Goal: Information Seeking & Learning: Learn about a topic

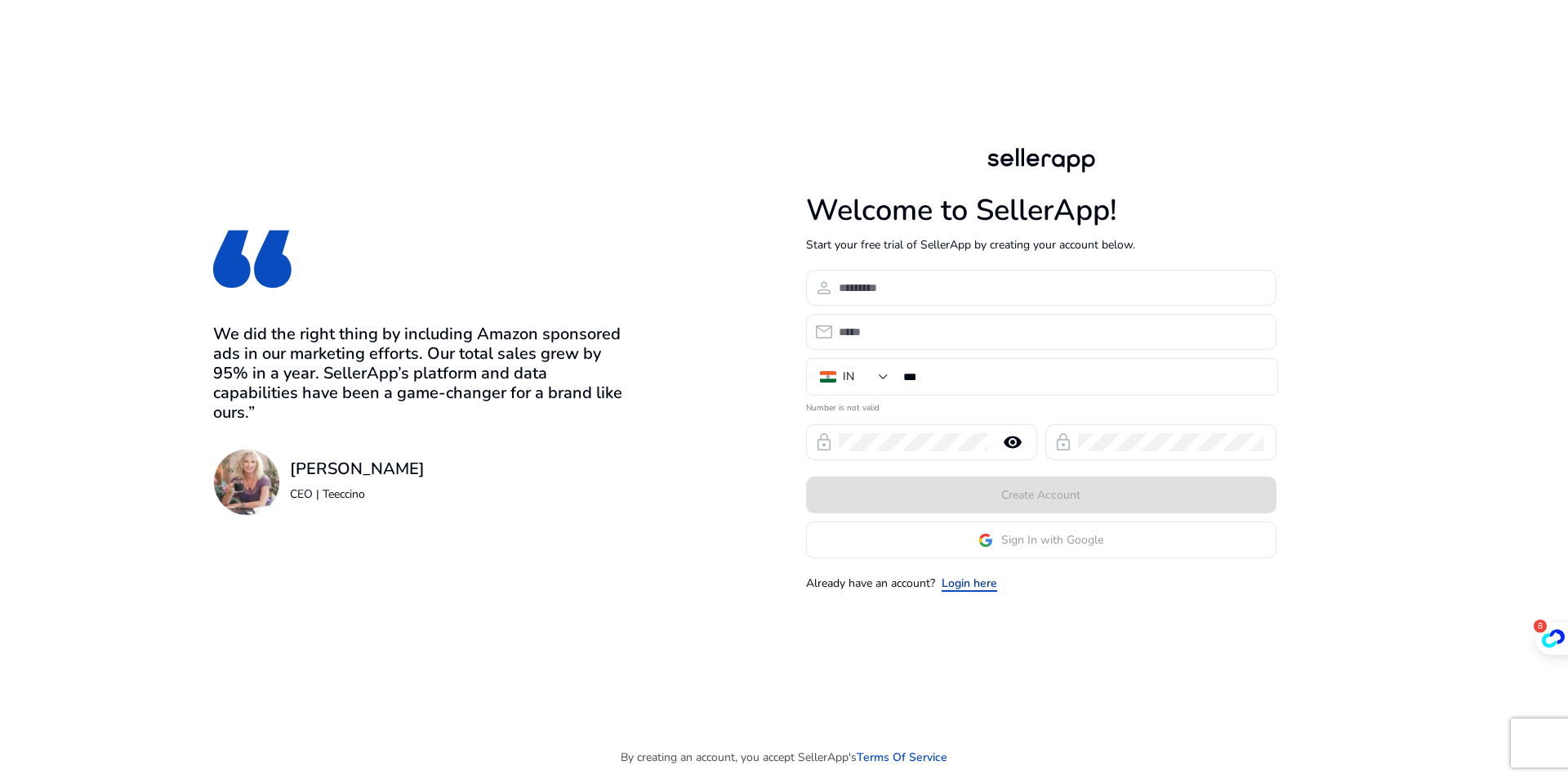
click at [973, 584] on link "Login here" at bounding box center [970, 582] width 55 height 17
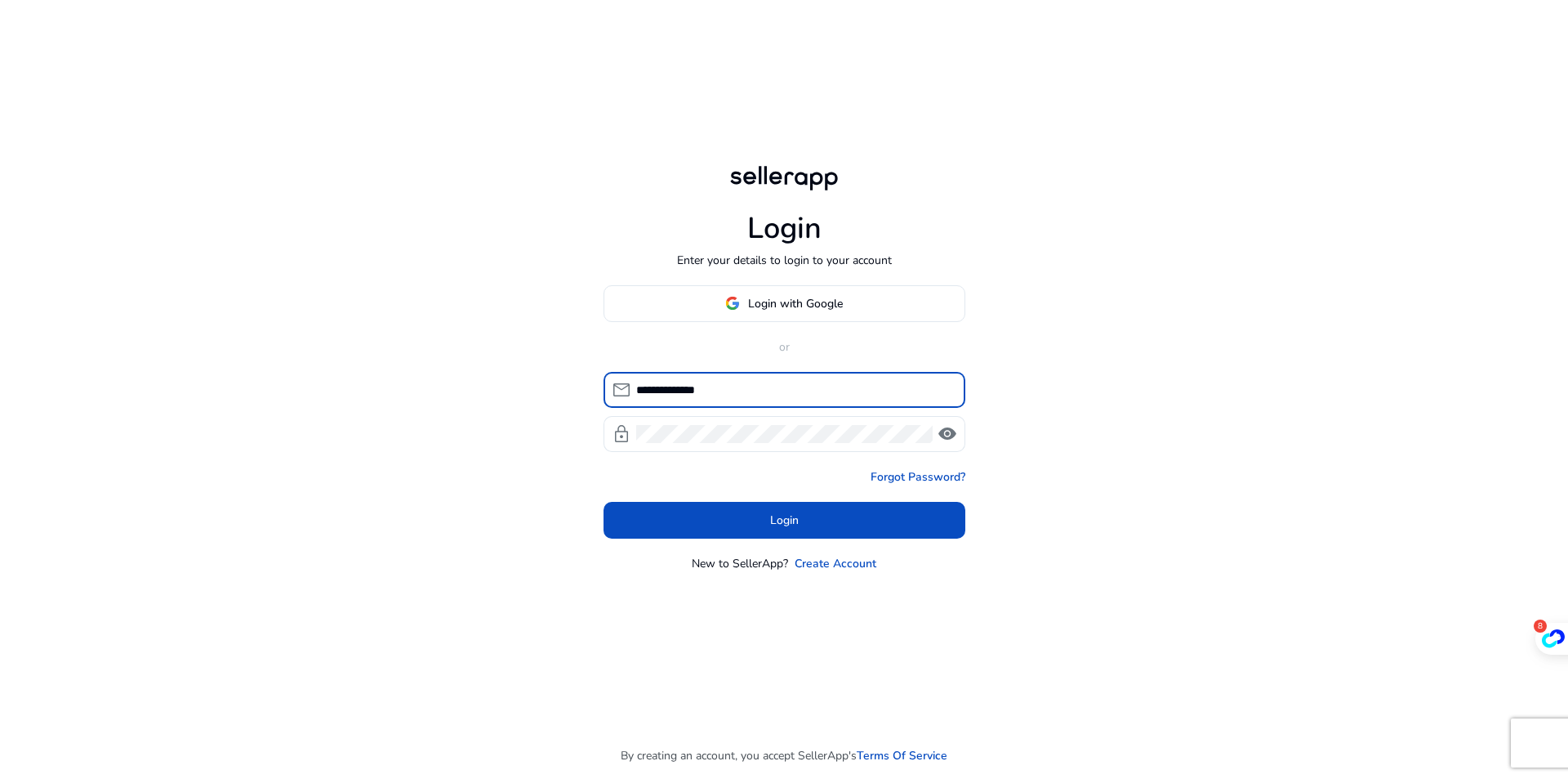
click at [755, 390] on input "**********" at bounding box center [795, 390] width 316 height 18
type input "**********"
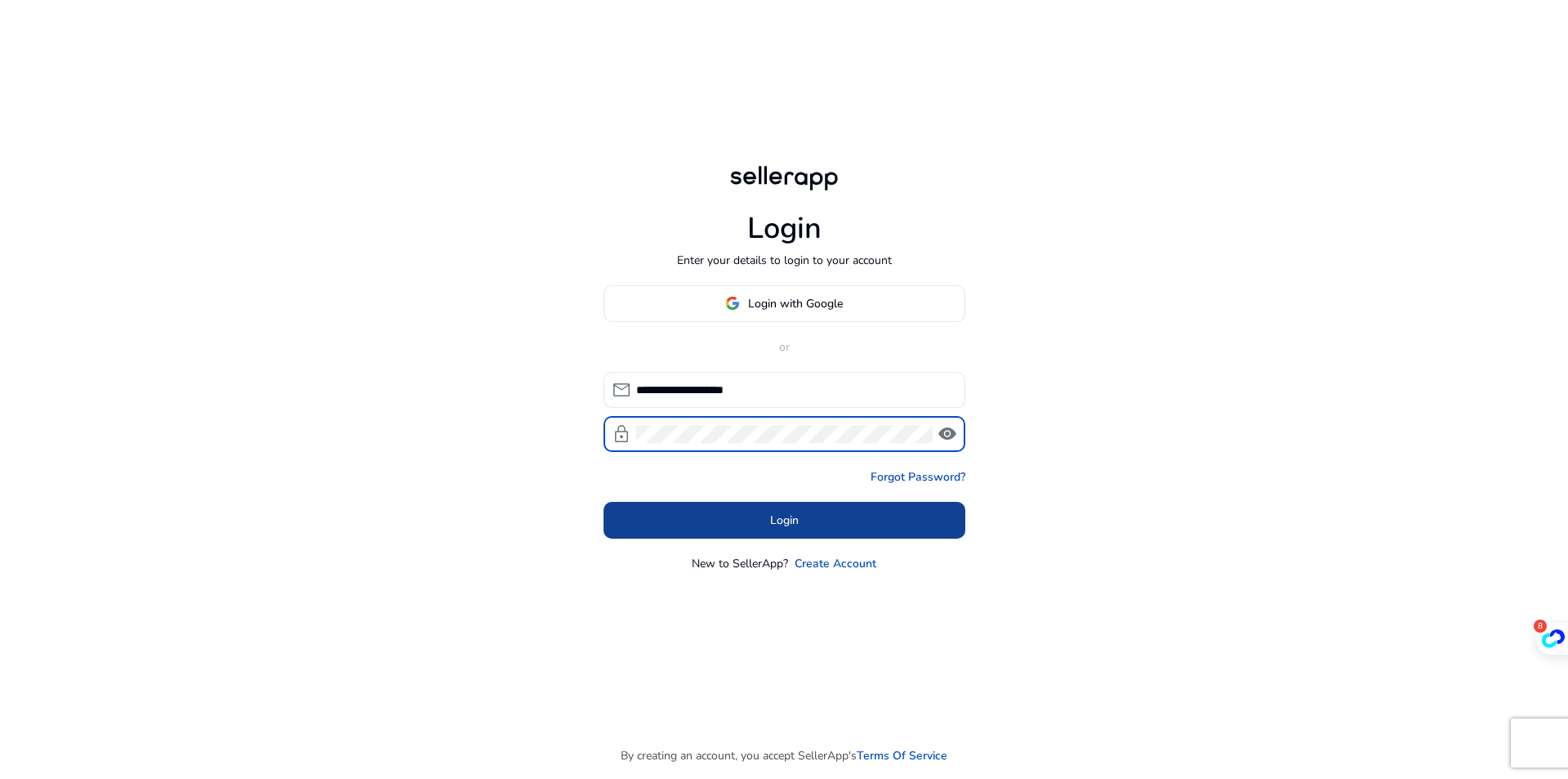
click at [753, 516] on span at bounding box center [784, 520] width 362 height 39
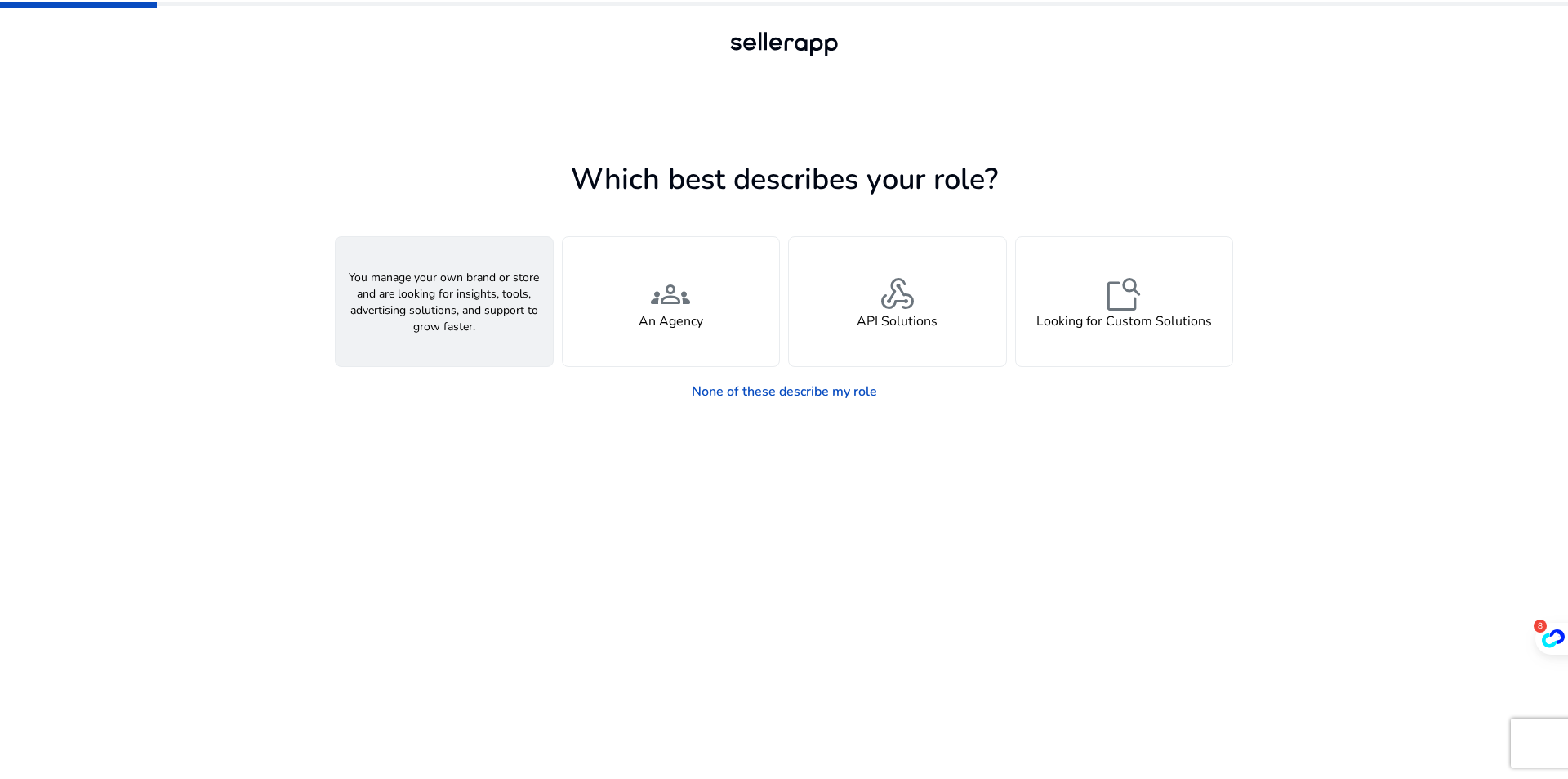
click at [438, 331] on div "person A Seller" at bounding box center [444, 301] width 217 height 130
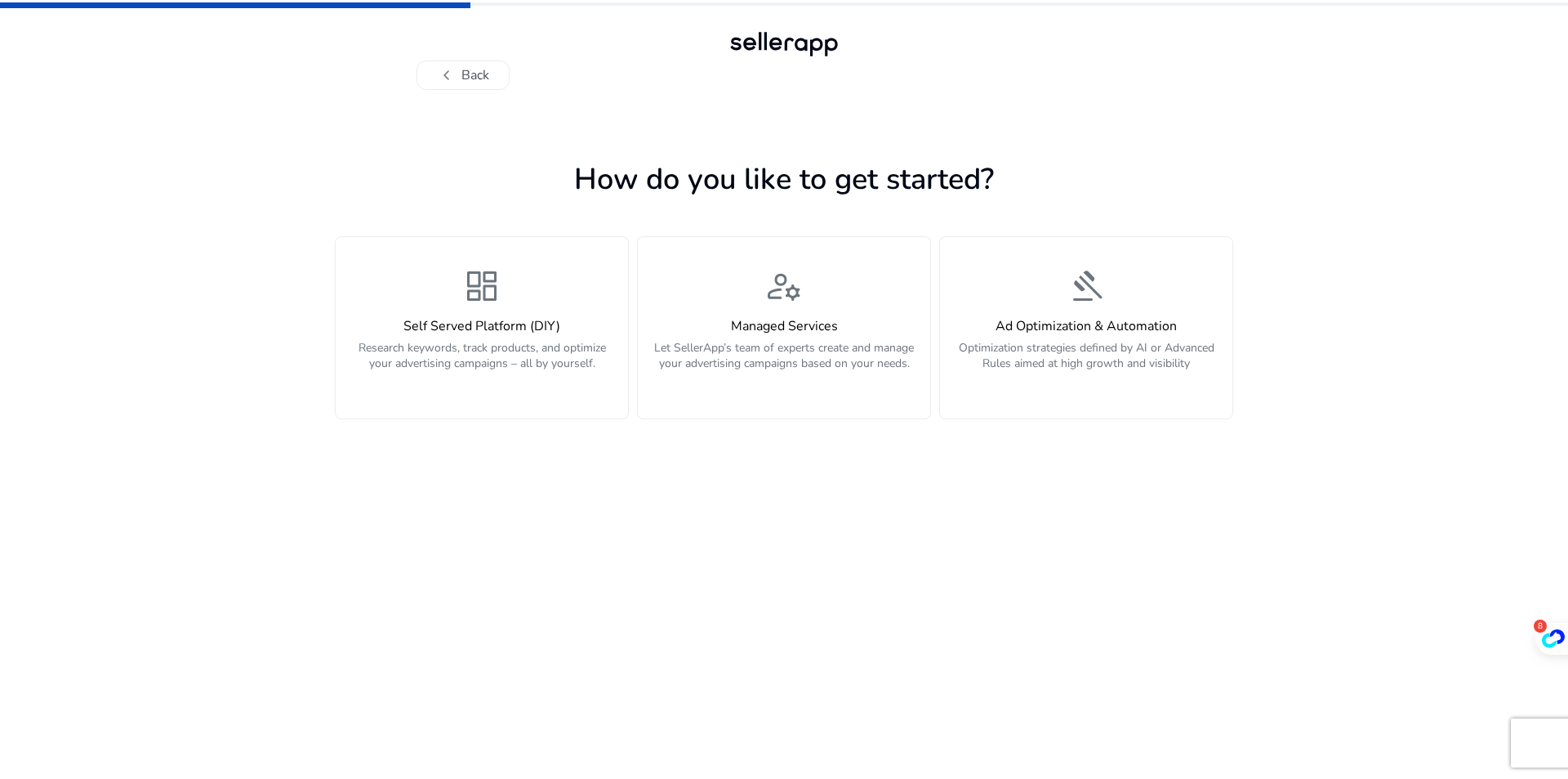
click at [439, 322] on h4 "Self Served Platform (DIY)" at bounding box center [482, 326] width 273 height 15
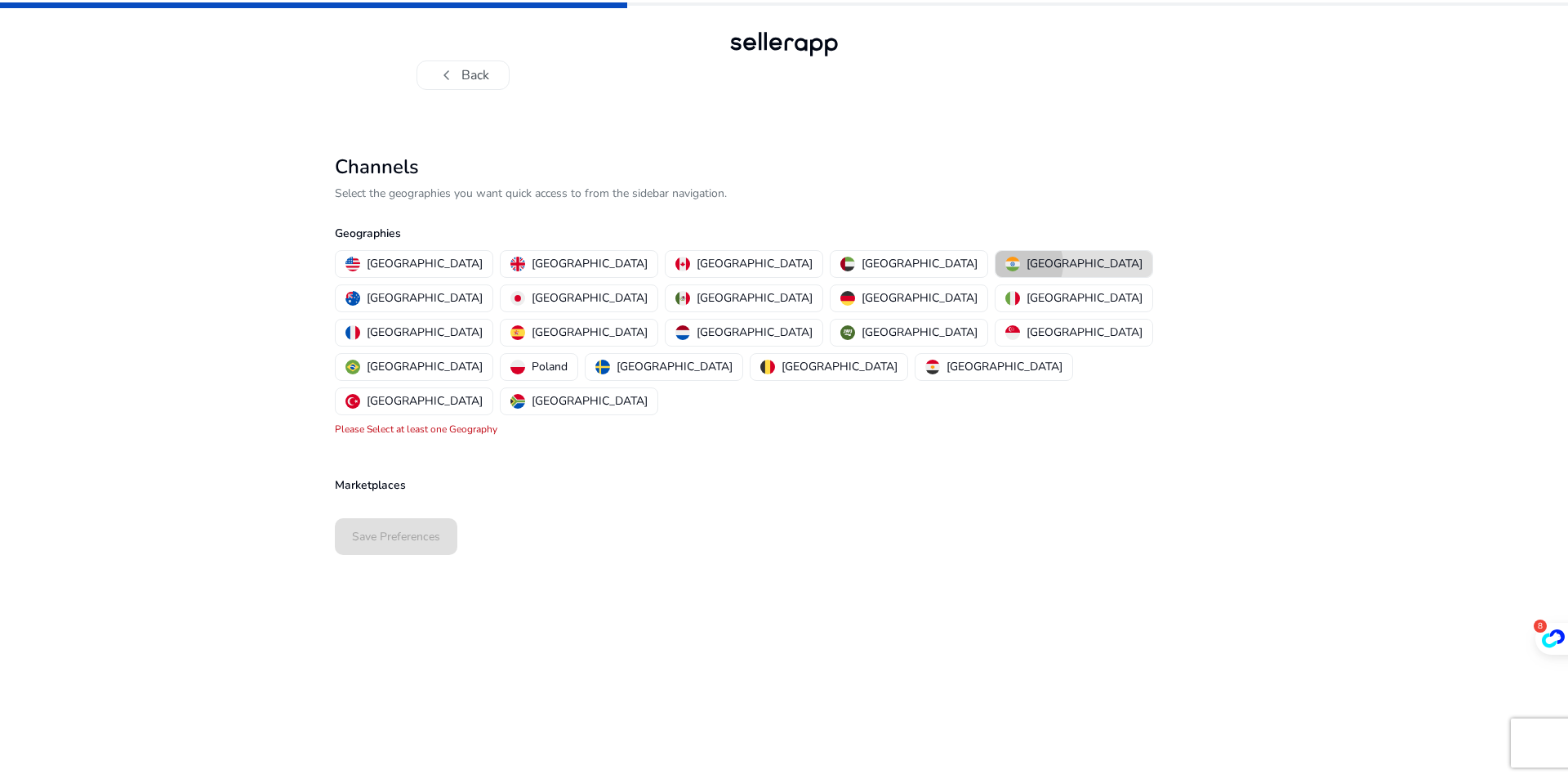
click at [1005, 264] on img "button" at bounding box center [1013, 264] width 14 height 14
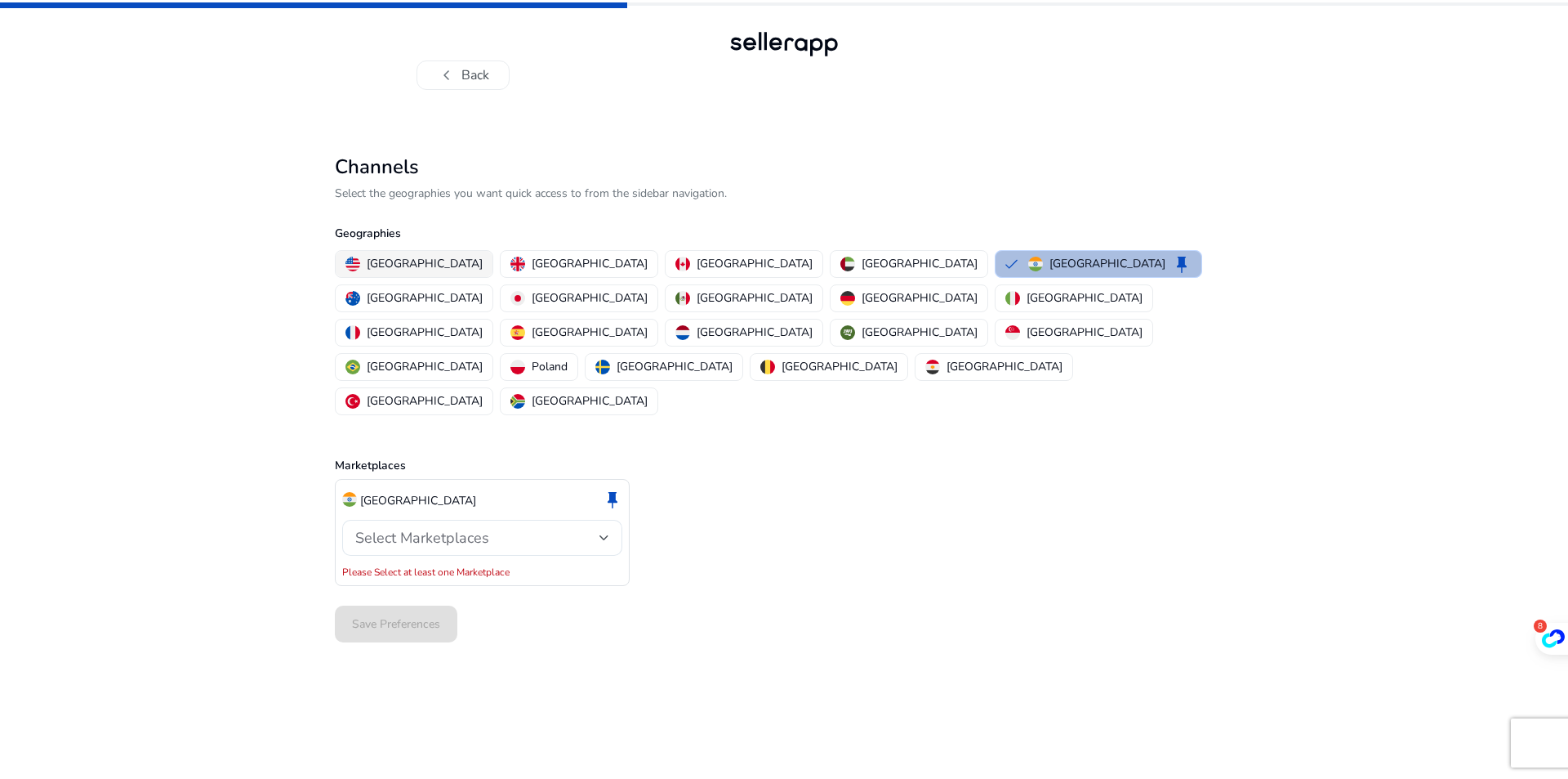
click at [390, 264] on p "[GEOGRAPHIC_DATA]" at bounding box center [425, 263] width 116 height 17
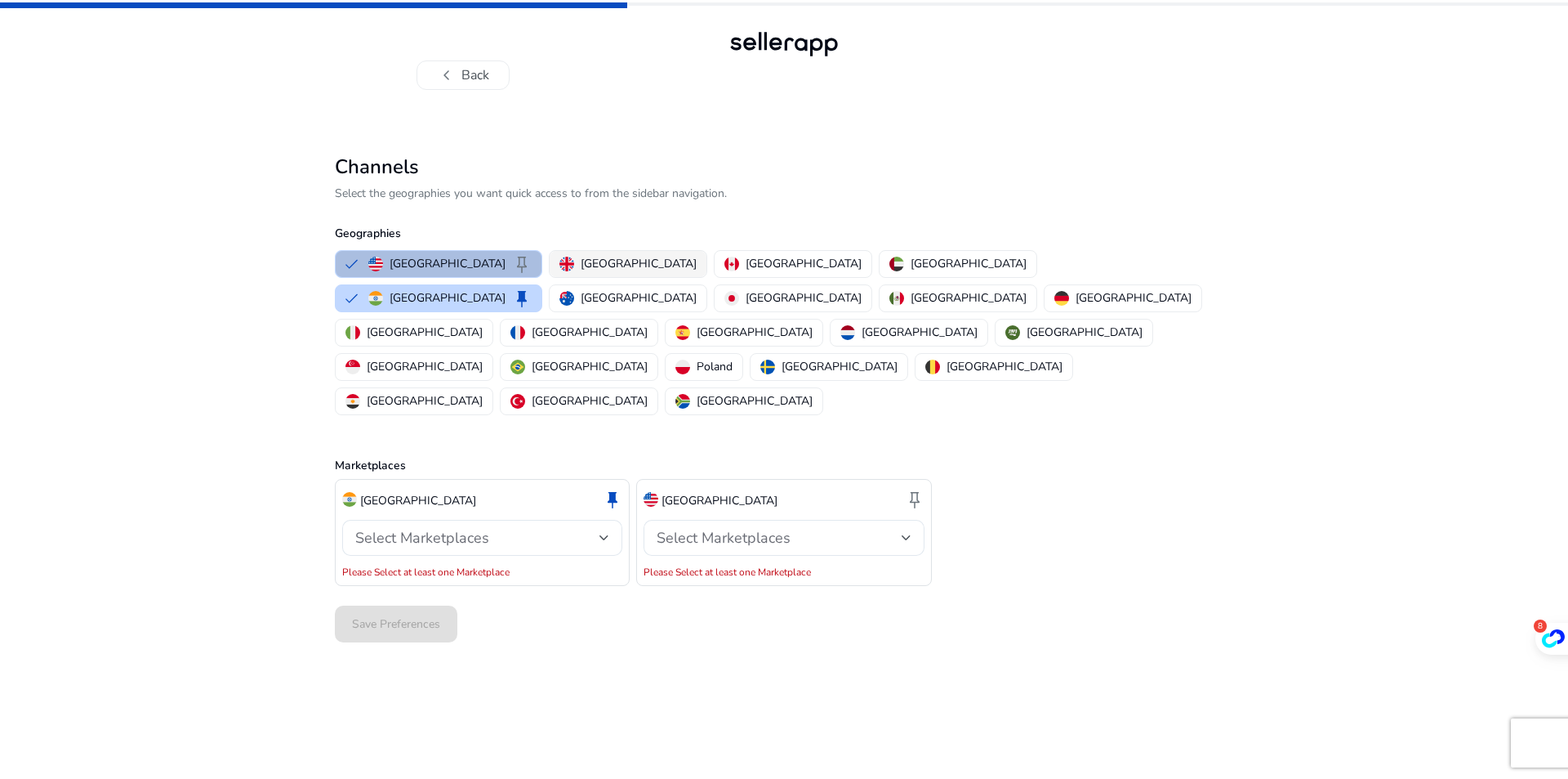
click at [580, 256] on p "[GEOGRAPHIC_DATA]" at bounding box center [638, 263] width 116 height 17
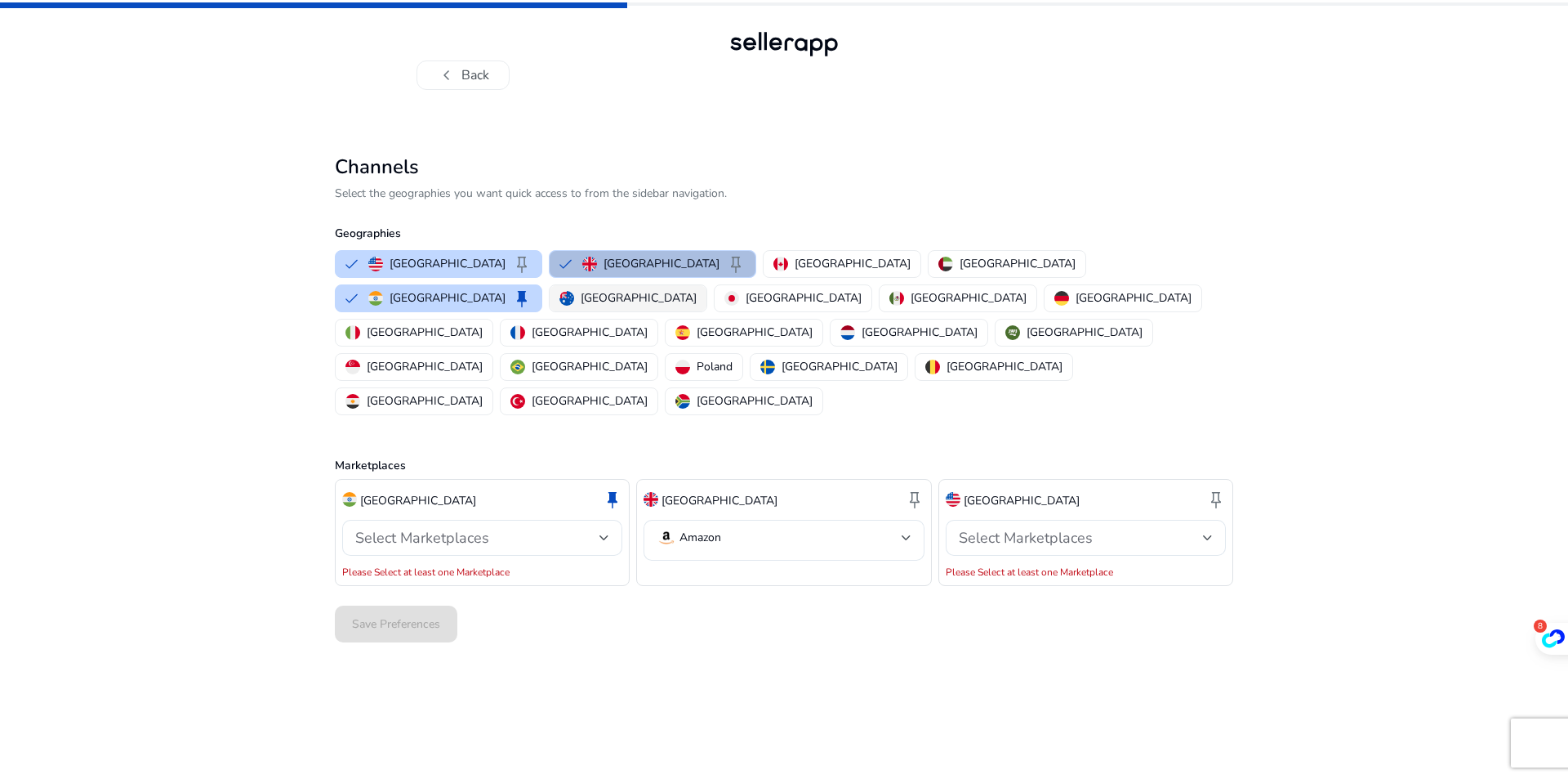
click at [696, 289] on p "[GEOGRAPHIC_DATA]" at bounding box center [638, 297] width 116 height 17
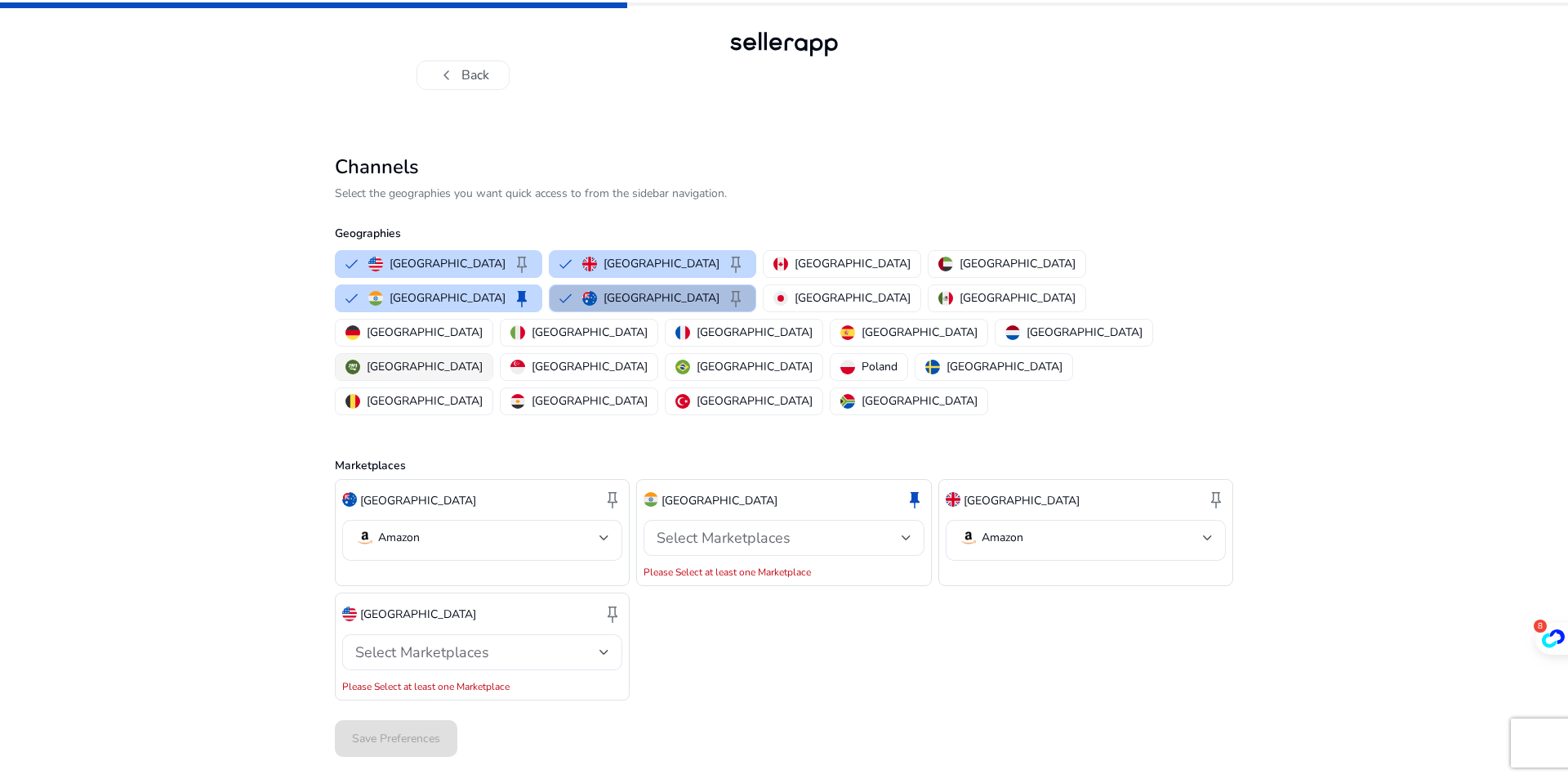
click at [483, 358] on p "[GEOGRAPHIC_DATA]" at bounding box center [425, 366] width 116 height 17
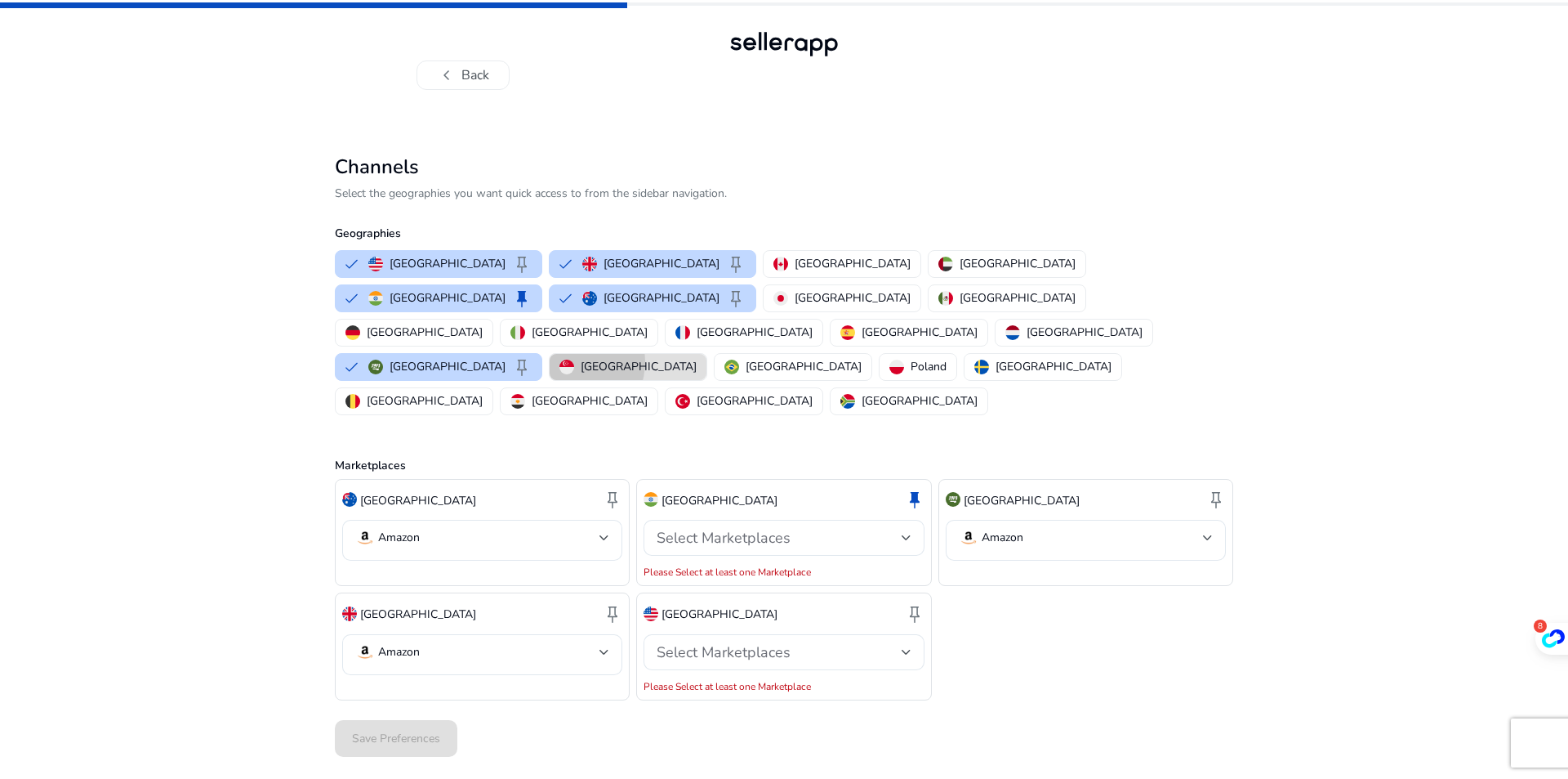
click at [574, 360] on img "button" at bounding box center [567, 367] width 14 height 14
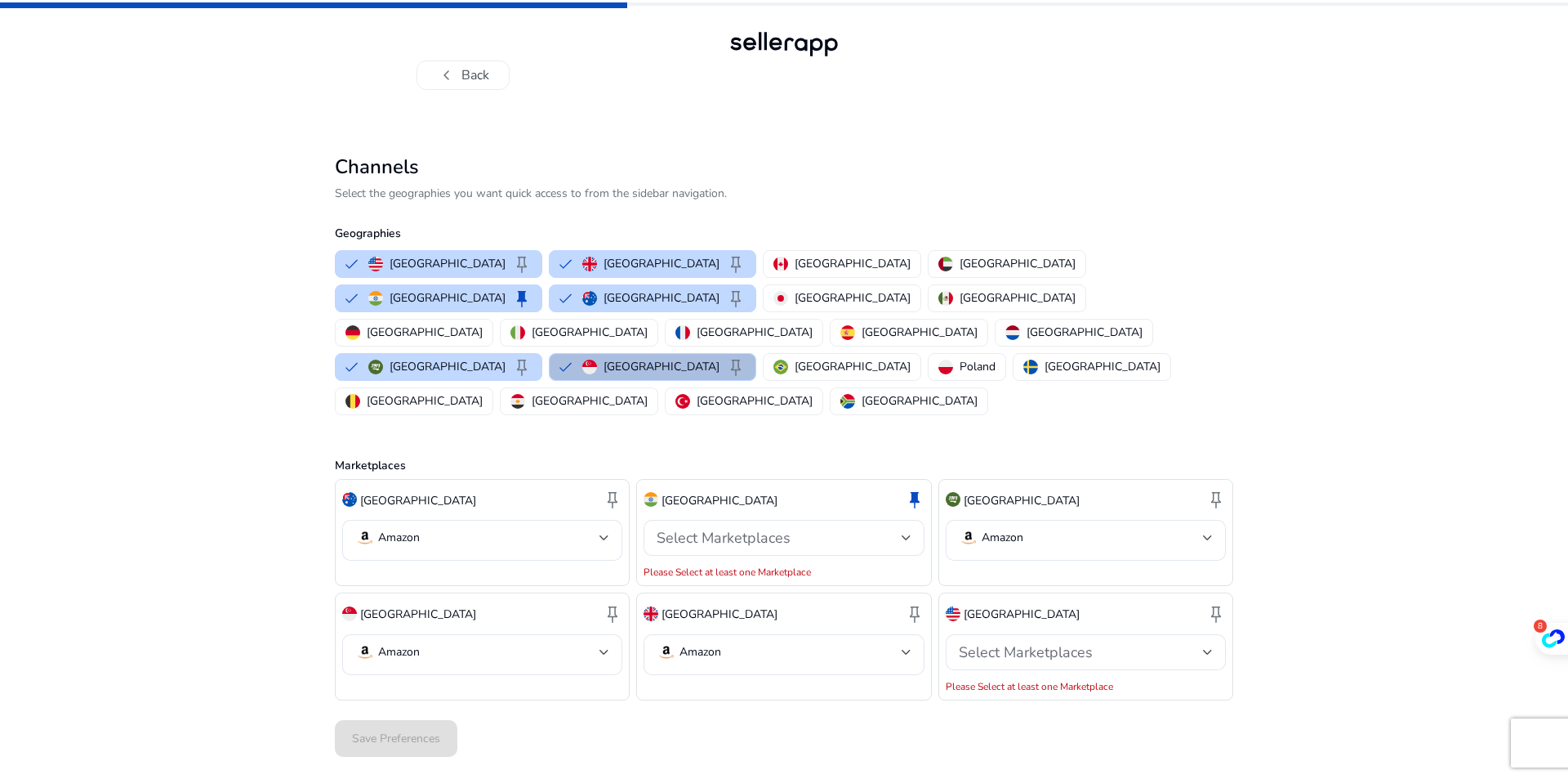
click at [695, 714] on div "Save Preferences" at bounding box center [784, 739] width 898 height 50
click at [365, 714] on div "Save Preferences" at bounding box center [784, 739] width 898 height 50
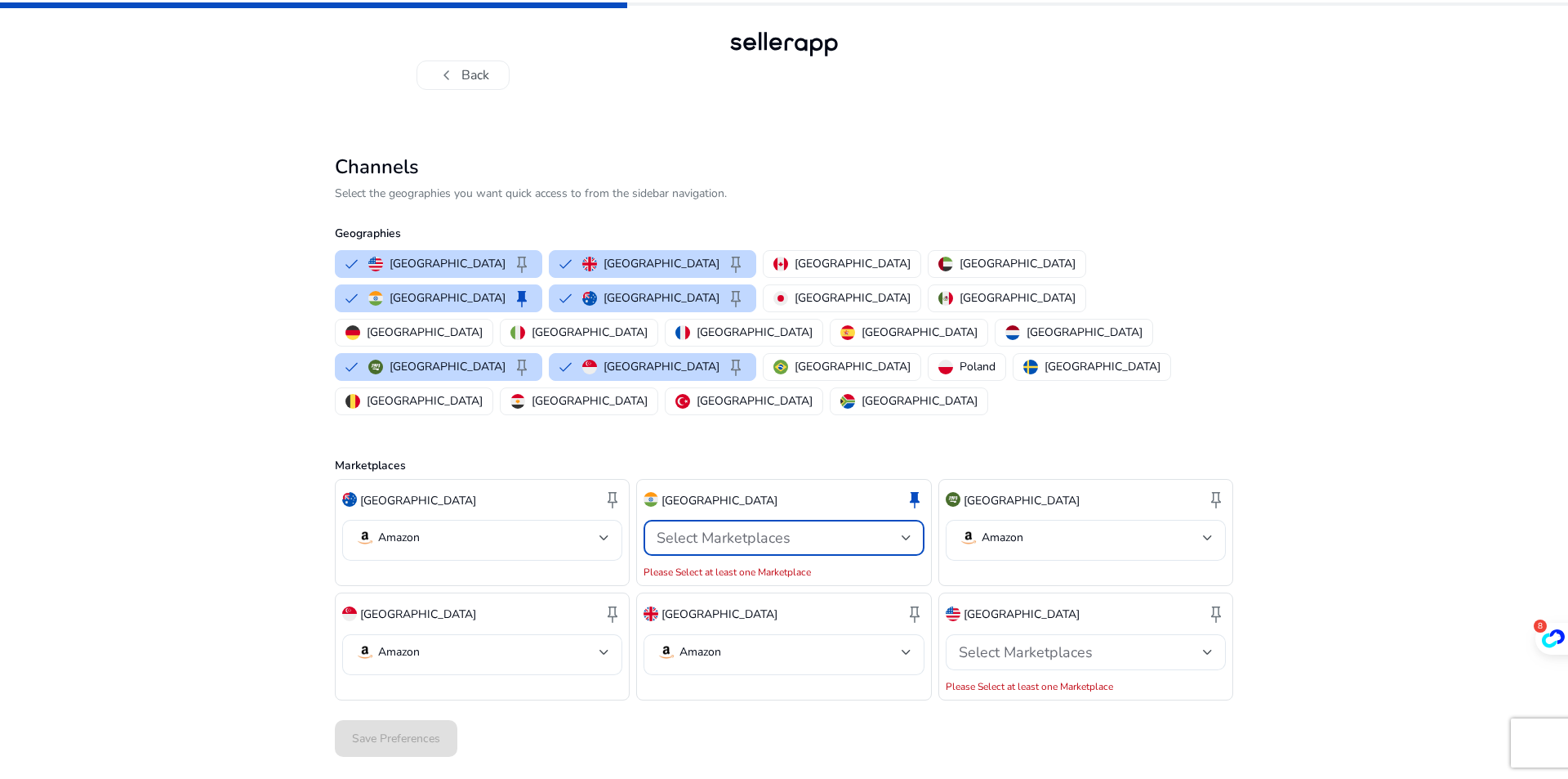
click at [797, 529] on div "Select Marketplaces" at bounding box center [779, 538] width 245 height 18
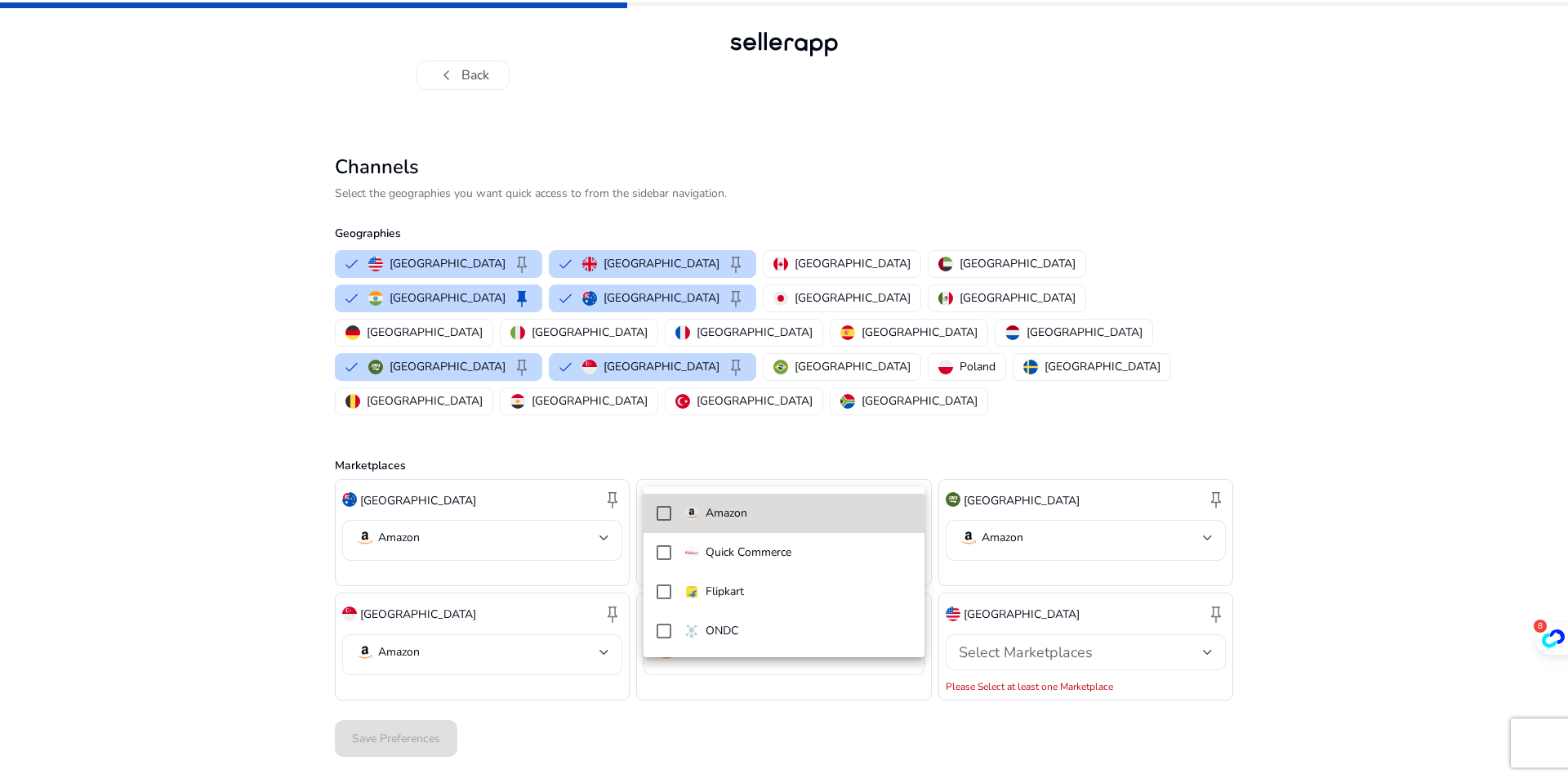
click at [747, 523] on p "Amazon" at bounding box center [726, 513] width 42 height 18
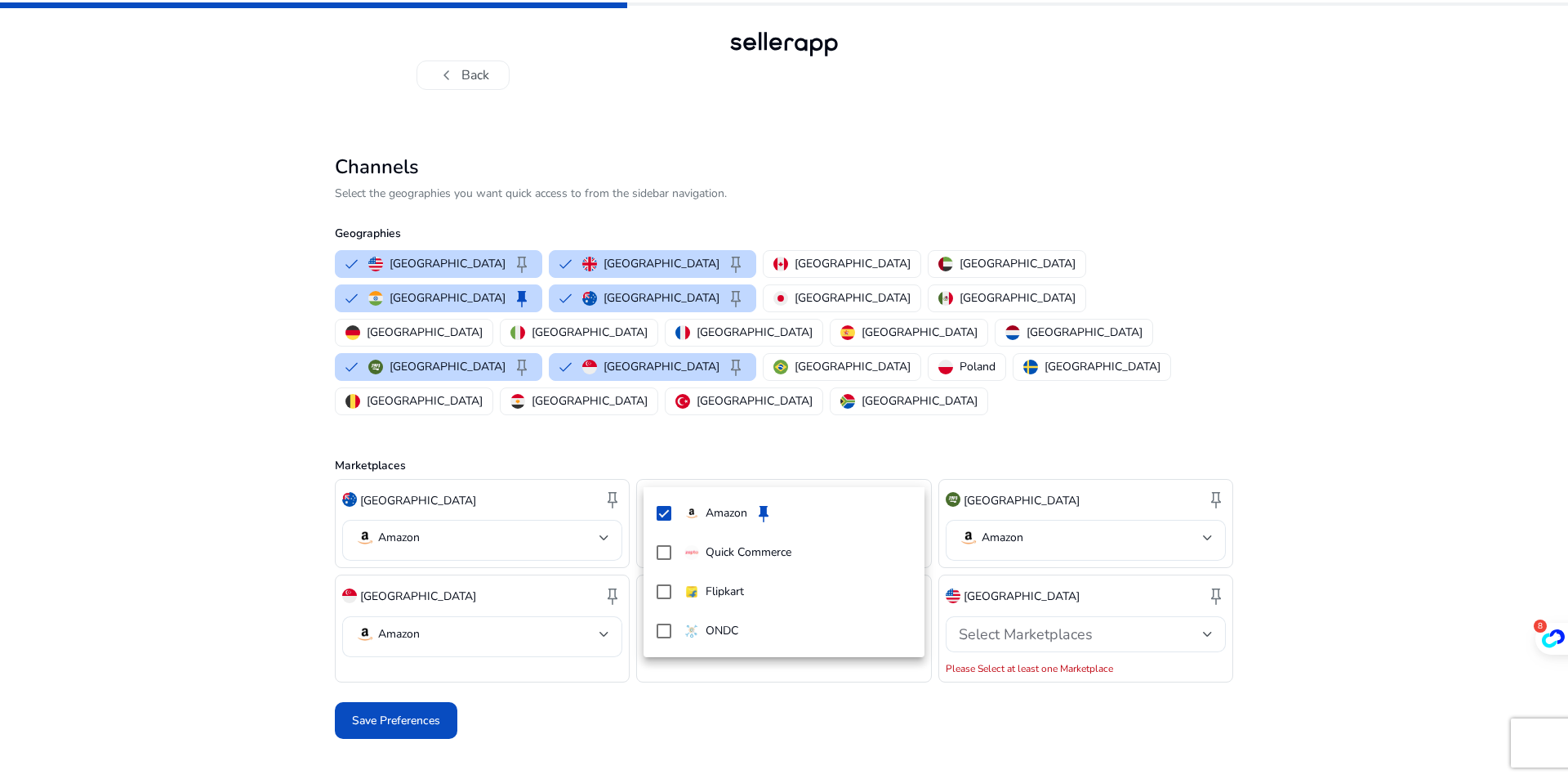
click at [693, 695] on div at bounding box center [784, 390] width 1568 height 779
click at [1047, 624] on span "Select Marketplaces" at bounding box center [1026, 634] width 134 height 20
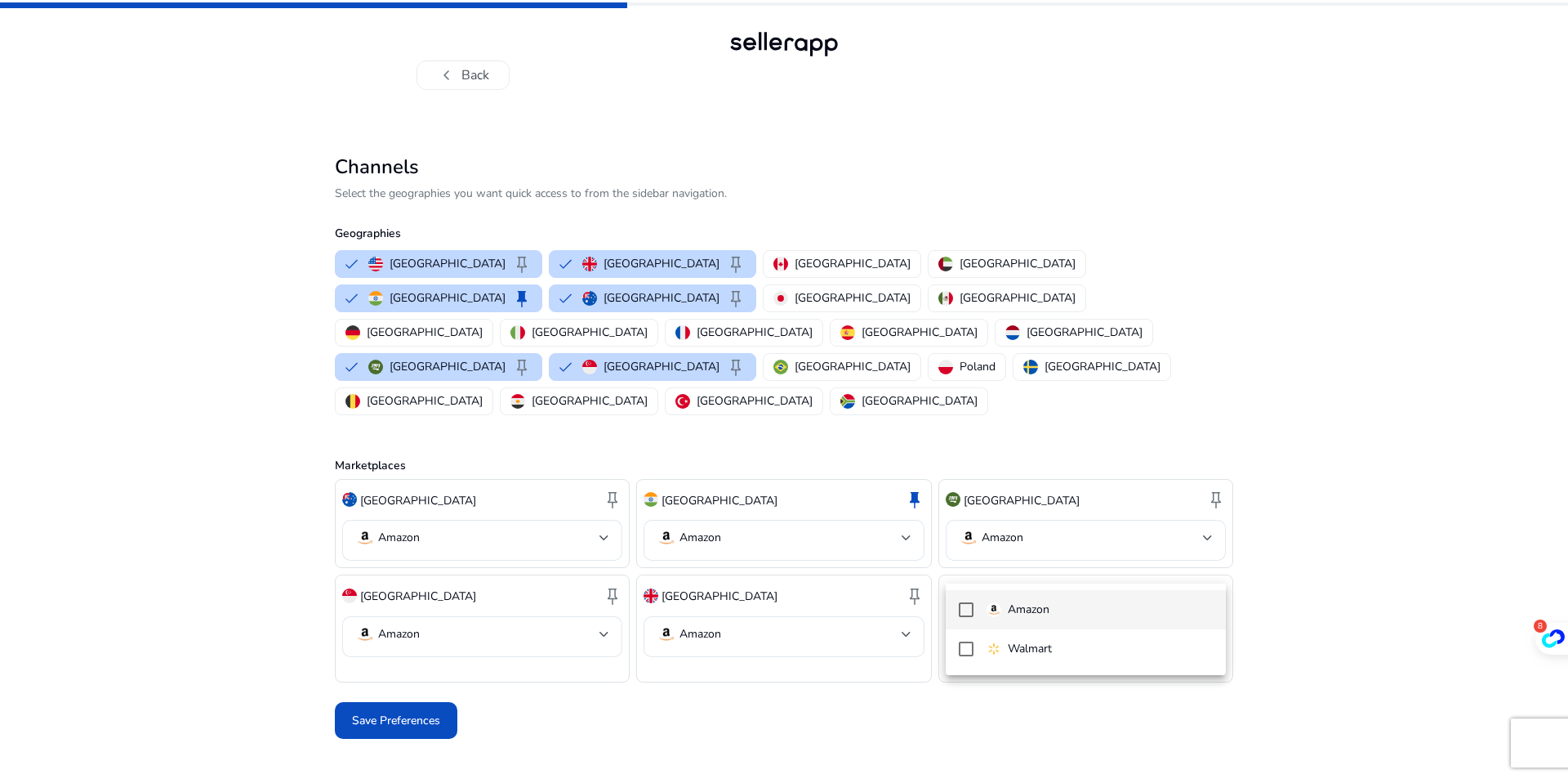
click at [1039, 605] on p "Amazon" at bounding box center [1029, 609] width 42 height 18
drag, startPoint x: 774, startPoint y: 686, endPoint x: 639, endPoint y: 652, distance: 139.2
click at [773, 686] on div at bounding box center [784, 390] width 1568 height 779
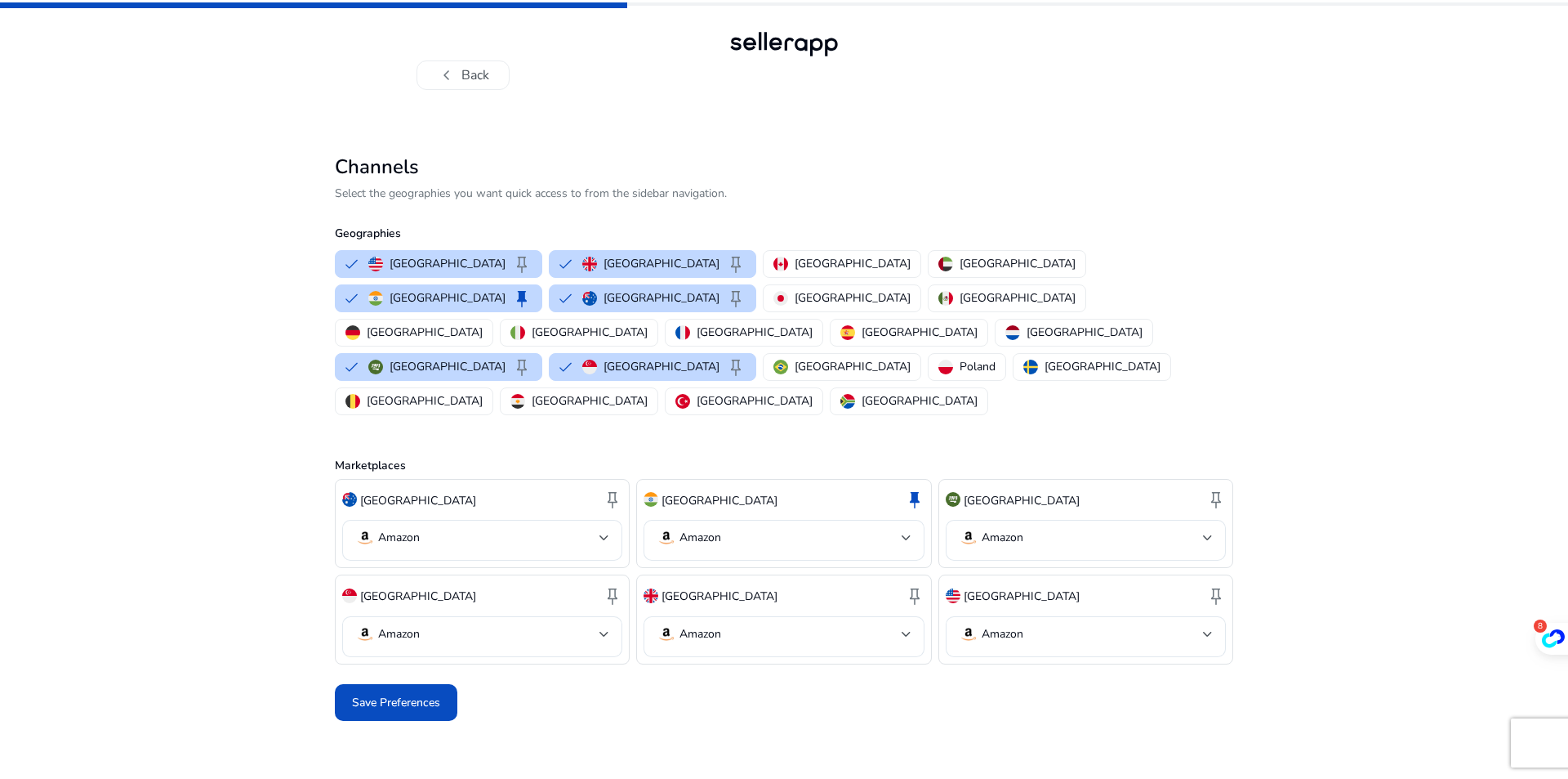
click at [416, 694] on span "Save Preferences" at bounding box center [396, 702] width 88 height 17
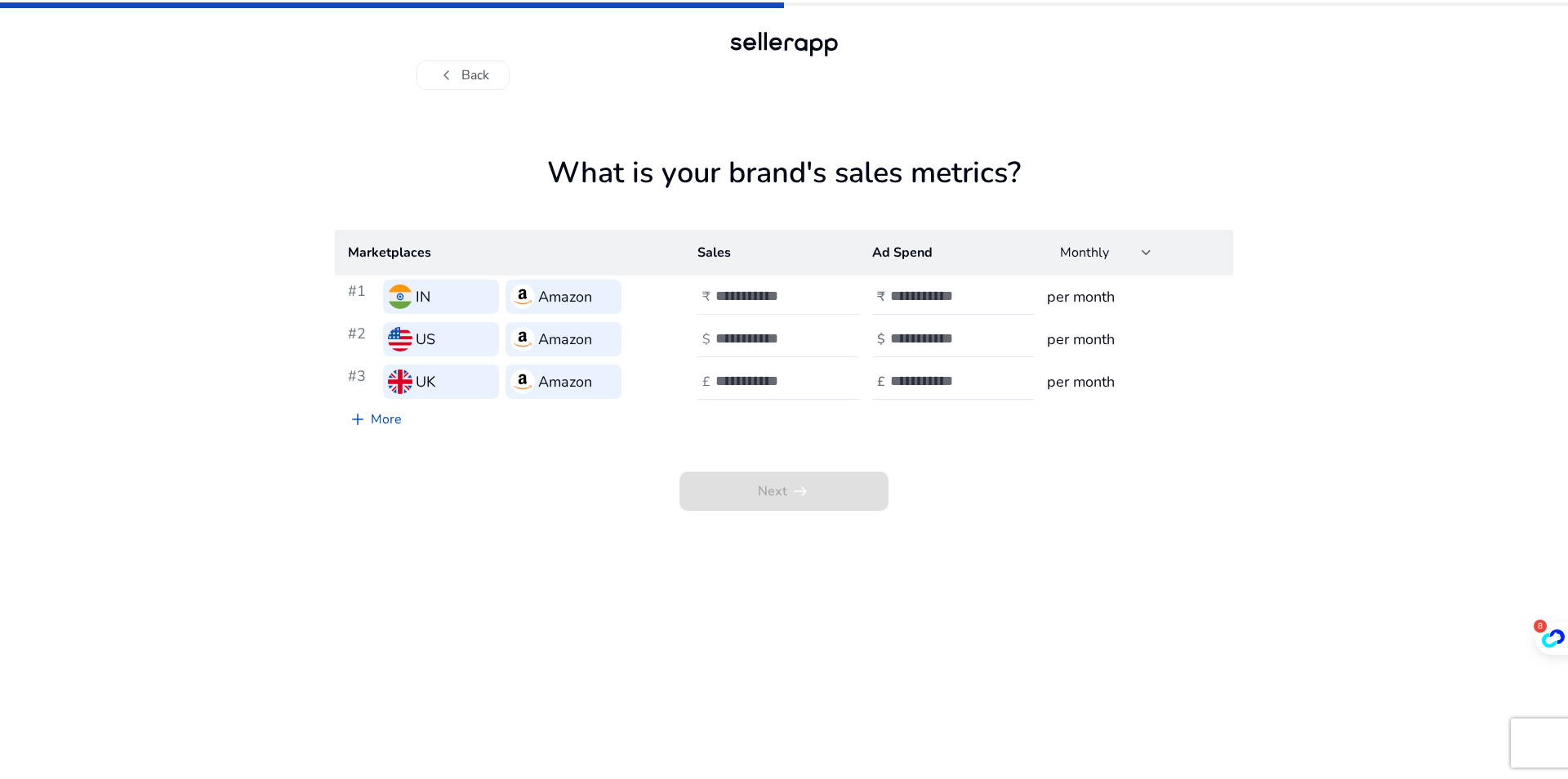
click at [771, 306] on div at bounding box center [788, 297] width 147 height 36
type input "****"
type input "**"
click at [762, 338] on input "number" at bounding box center [770, 339] width 110 height 18
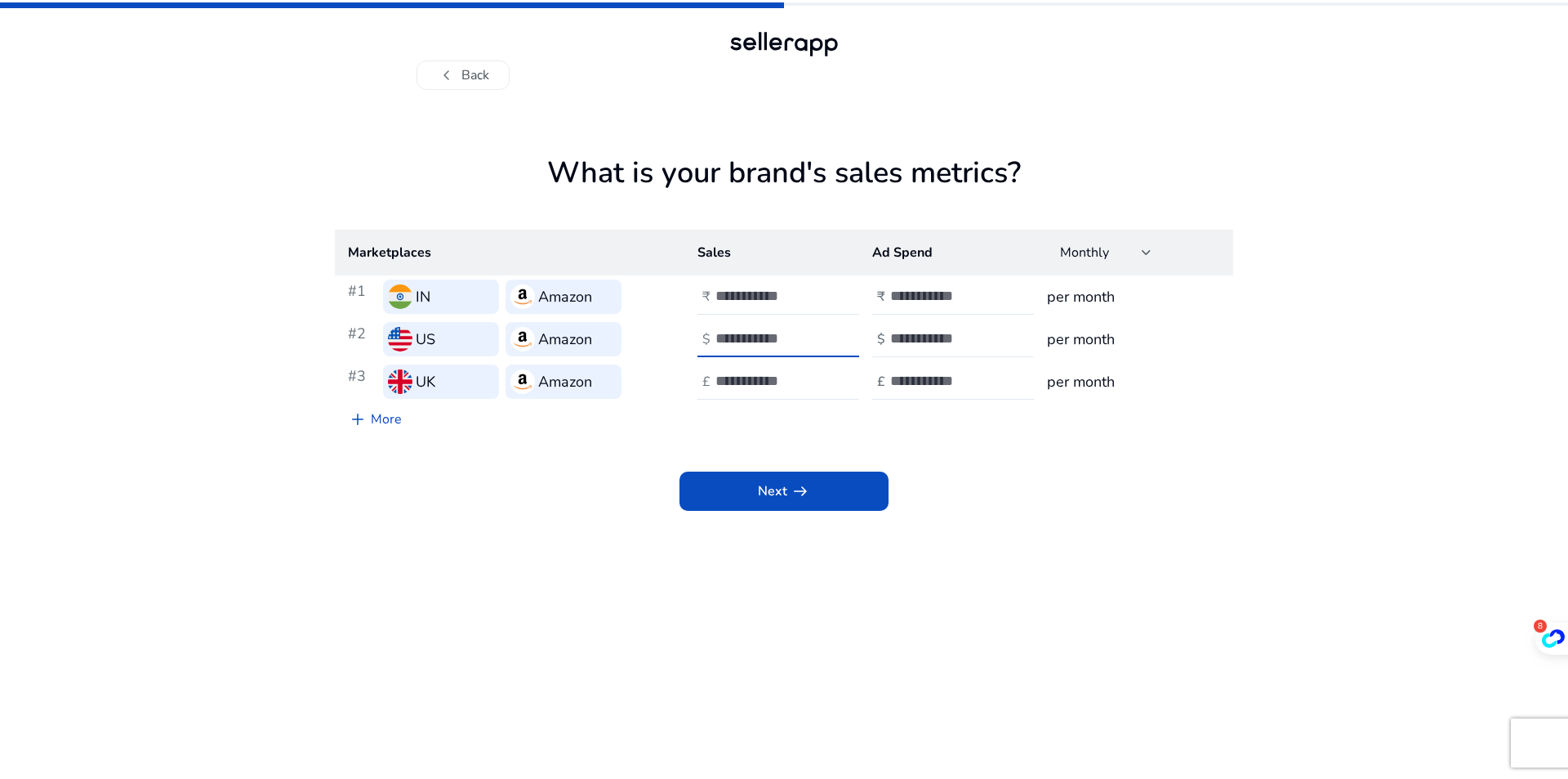
type input "**"
click at [915, 334] on input "number" at bounding box center [945, 339] width 110 height 18
type input "*"
click at [748, 385] on input "number" at bounding box center [770, 381] width 110 height 18
type input "**"
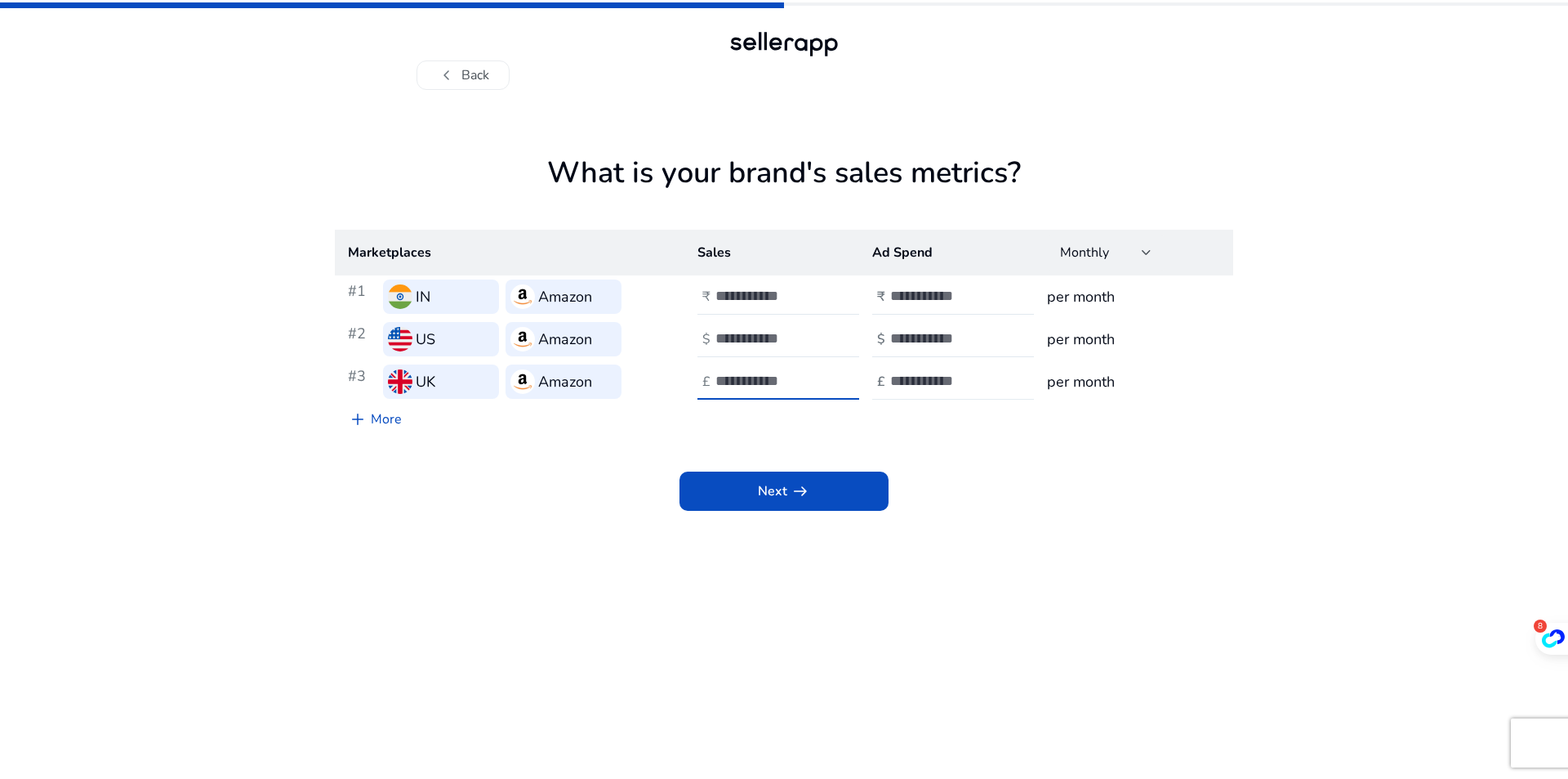
click at [921, 369] on div at bounding box center [963, 381] width 147 height 36
type input "*"
click at [841, 468] on div "Next arrow_right_alt" at bounding box center [784, 473] width 898 height 75
click at [838, 485] on span at bounding box center [784, 491] width 209 height 39
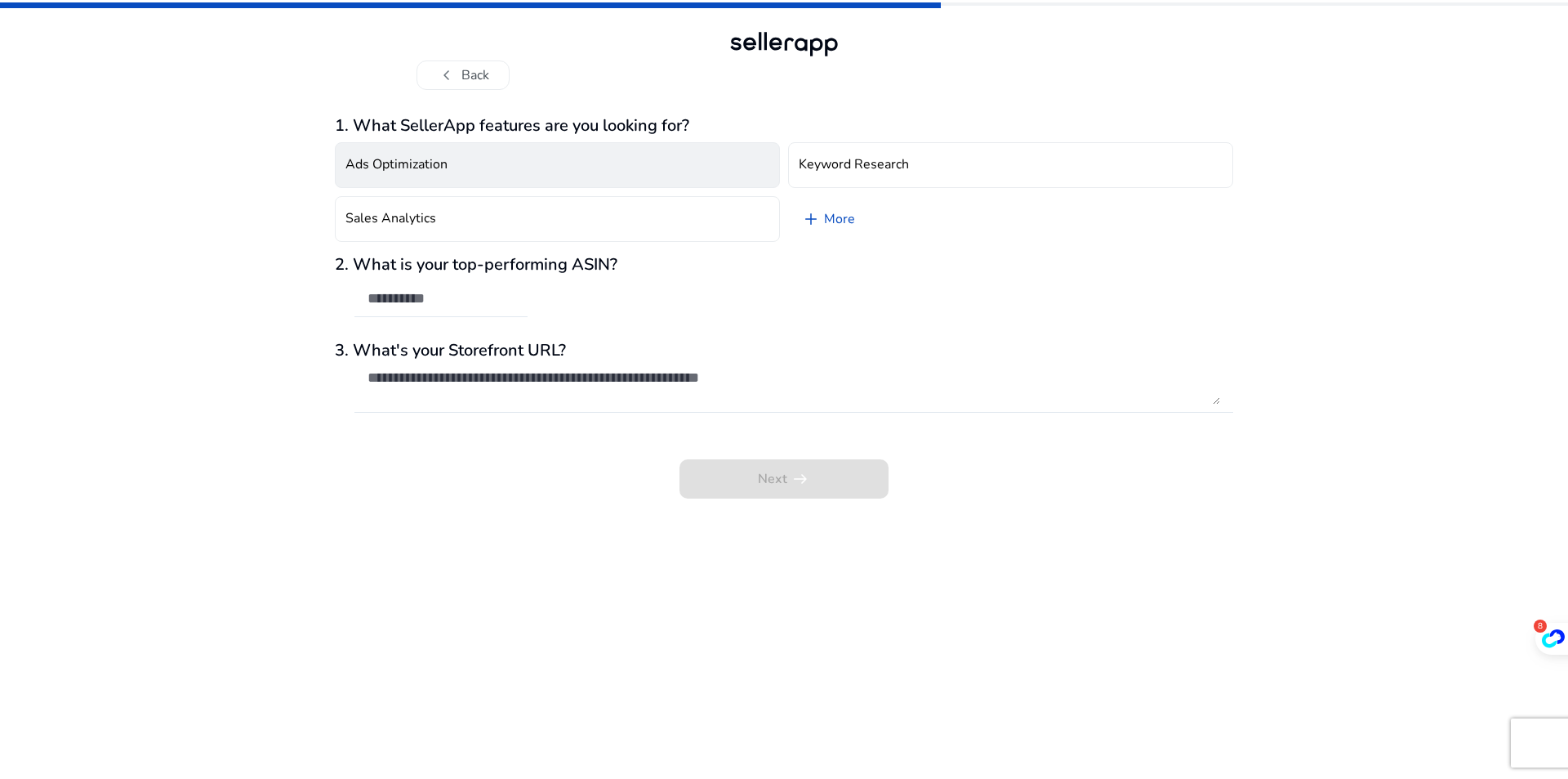
click at [381, 157] on h4 "Ads Optimization" at bounding box center [396, 164] width 102 height 15
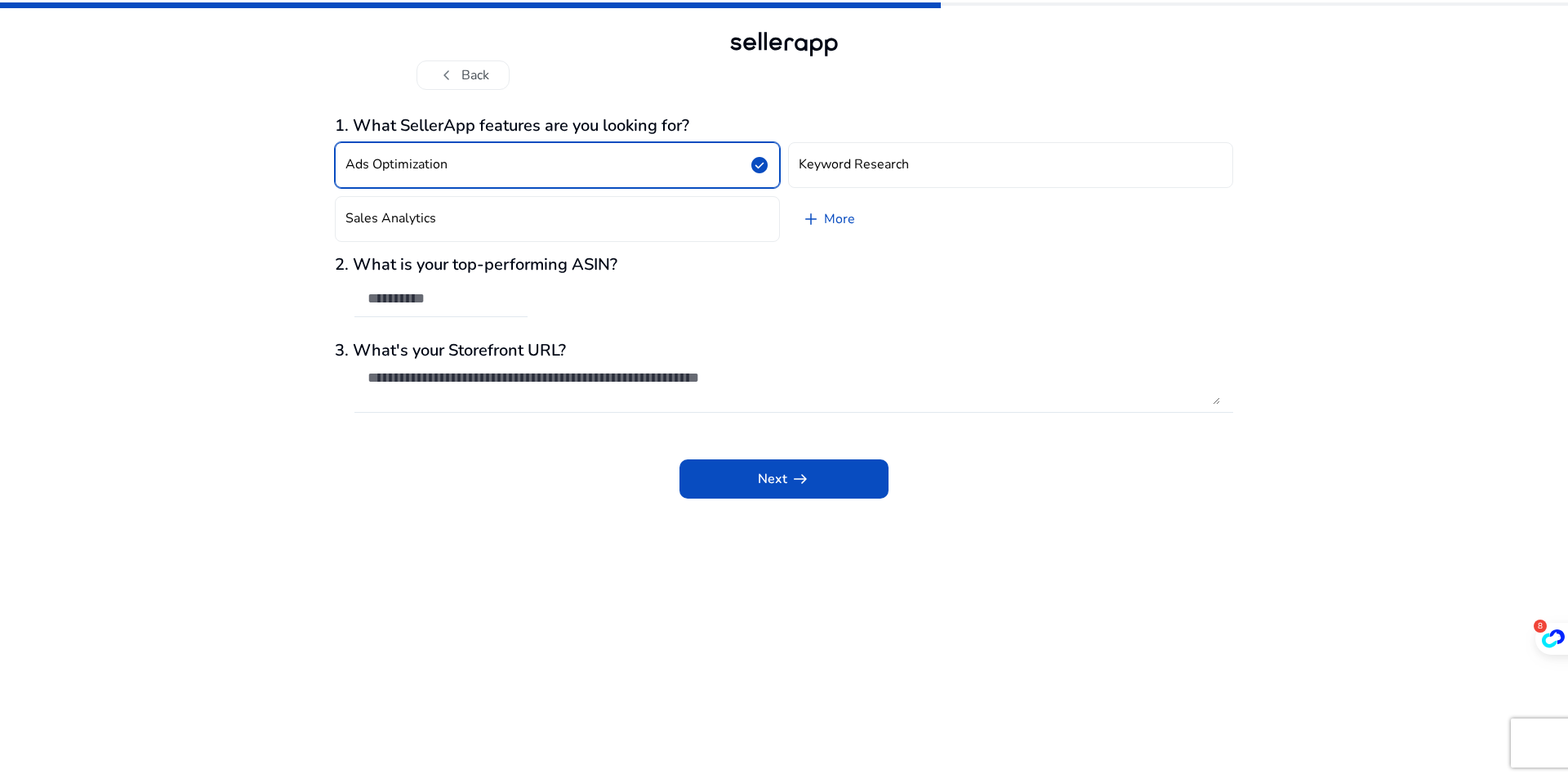
click at [797, 37] on div at bounding box center [784, 44] width 118 height 33
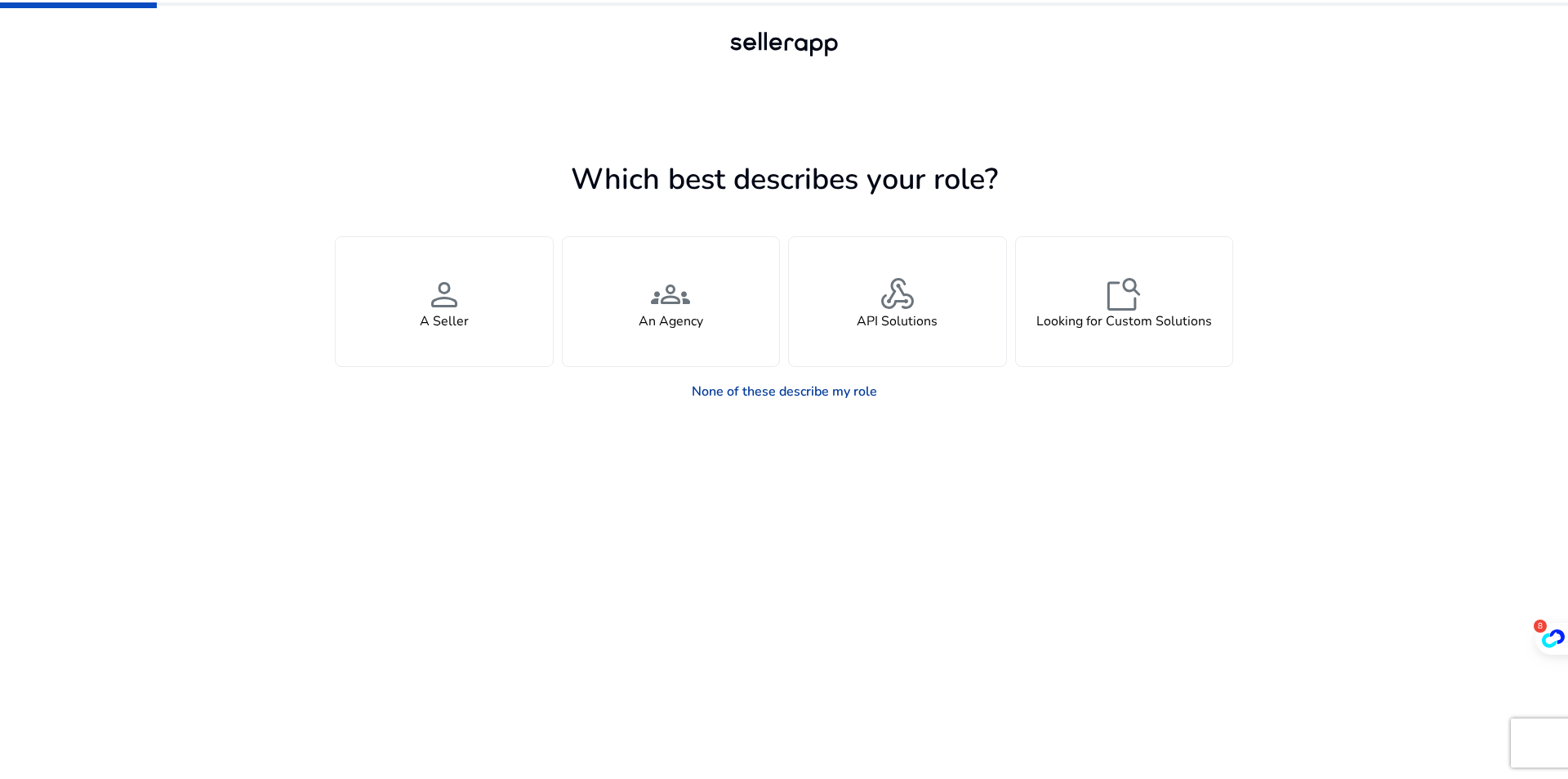
click at [777, 398] on link "None of these describe my role" at bounding box center [784, 391] width 212 height 33
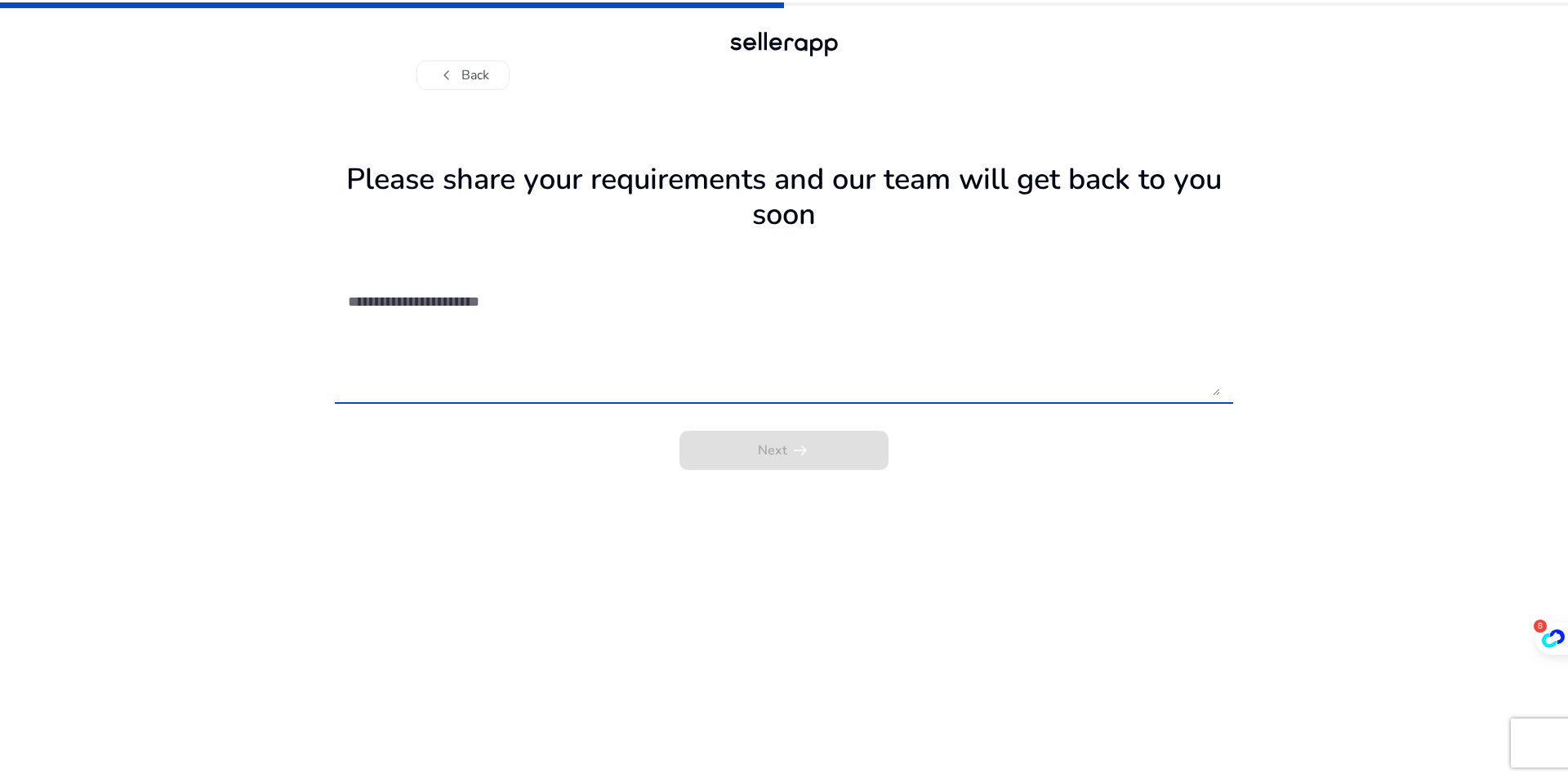
click at [491, 314] on textarea at bounding box center [784, 338] width 872 height 116
type textarea "*"
type textarea "********"
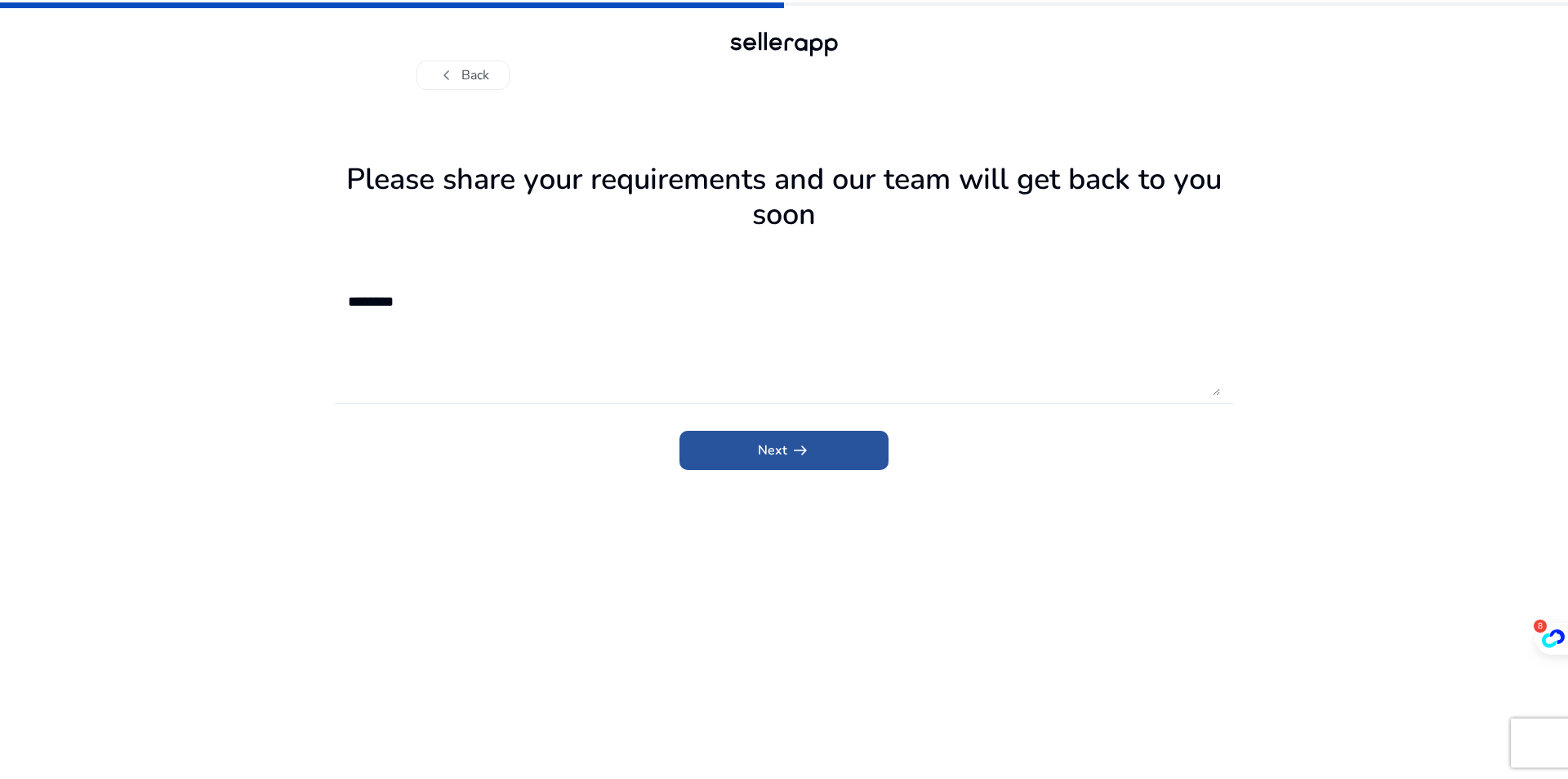
click at [743, 446] on span "submit" at bounding box center [784, 450] width 209 height 39
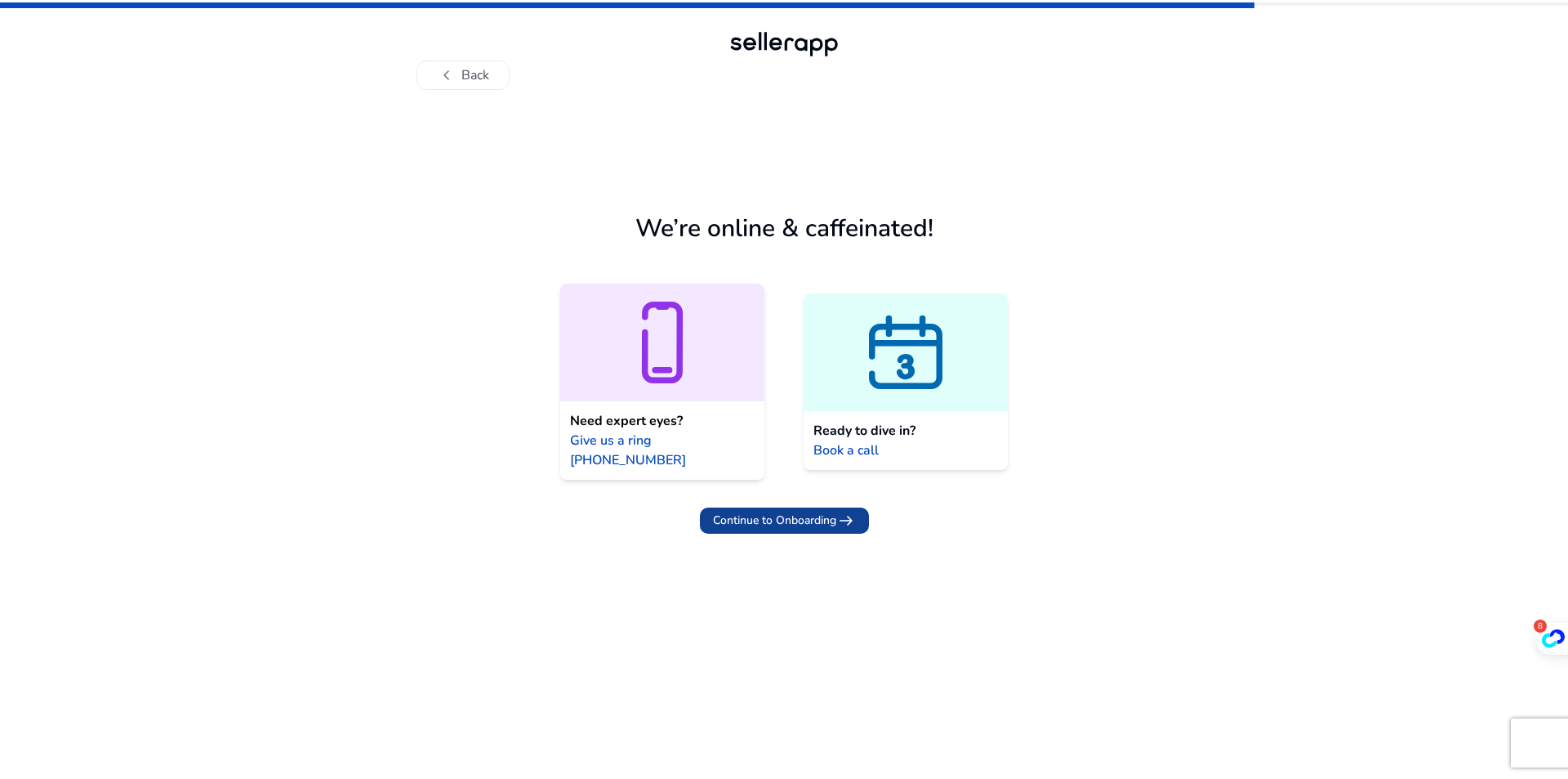
click at [736, 511] on span "Continue to Onboarding arrow_right_alt" at bounding box center [785, 521] width 143 height 20
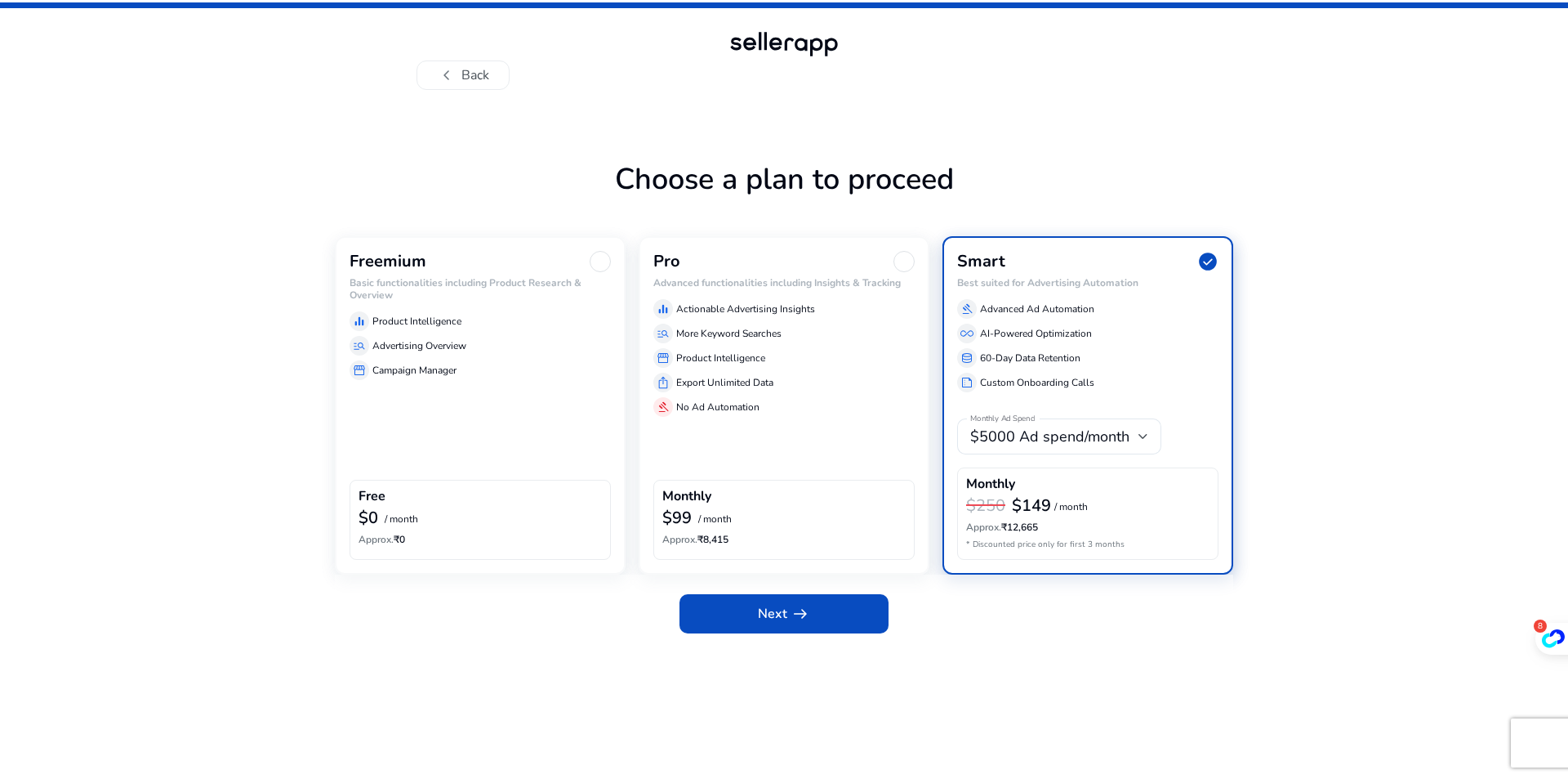
click at [502, 434] on div "Freemium Basic functionalities including Product Research & Overview equalizer …" at bounding box center [480, 405] width 291 height 338
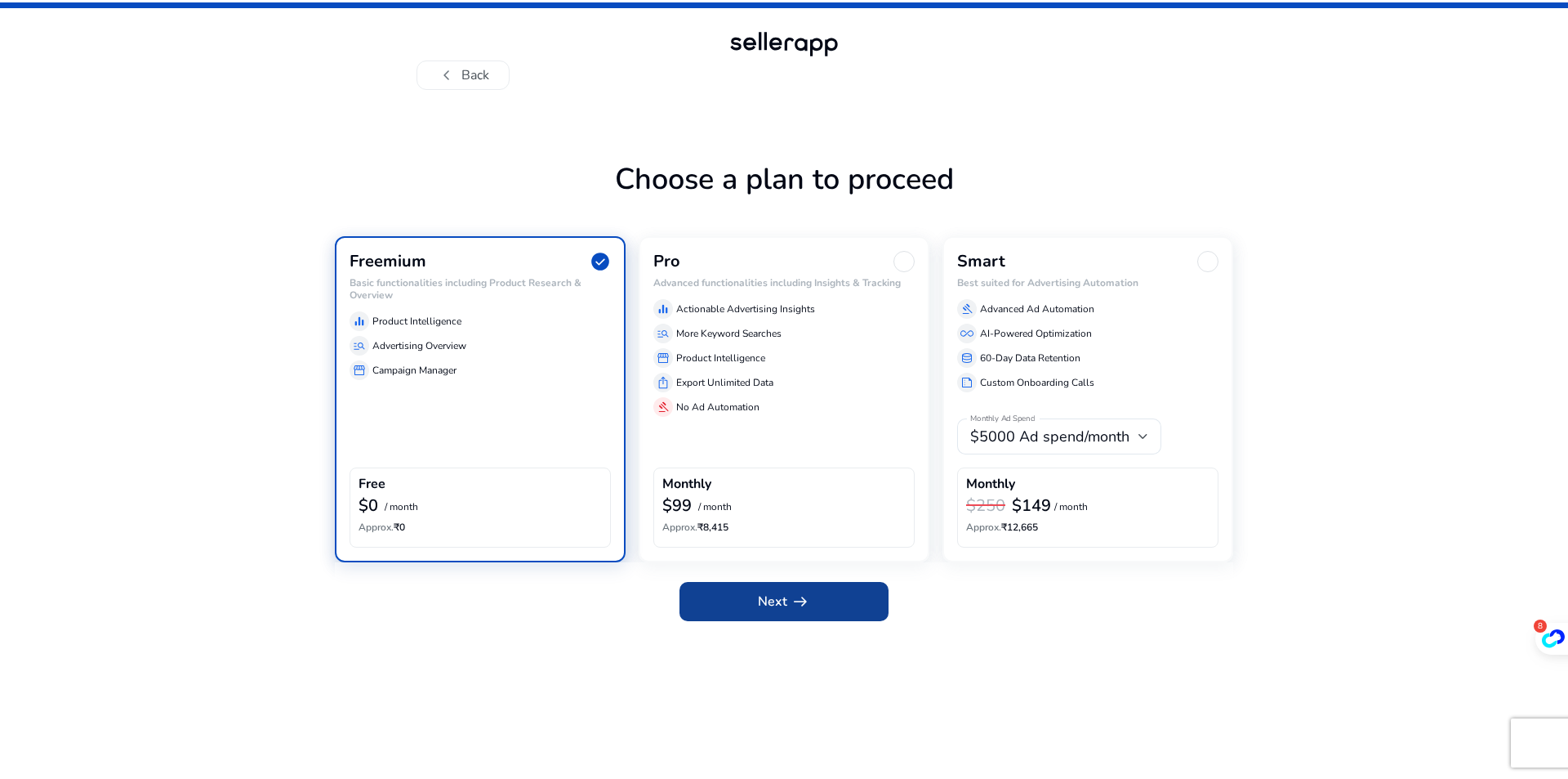
click at [777, 590] on span at bounding box center [784, 601] width 209 height 39
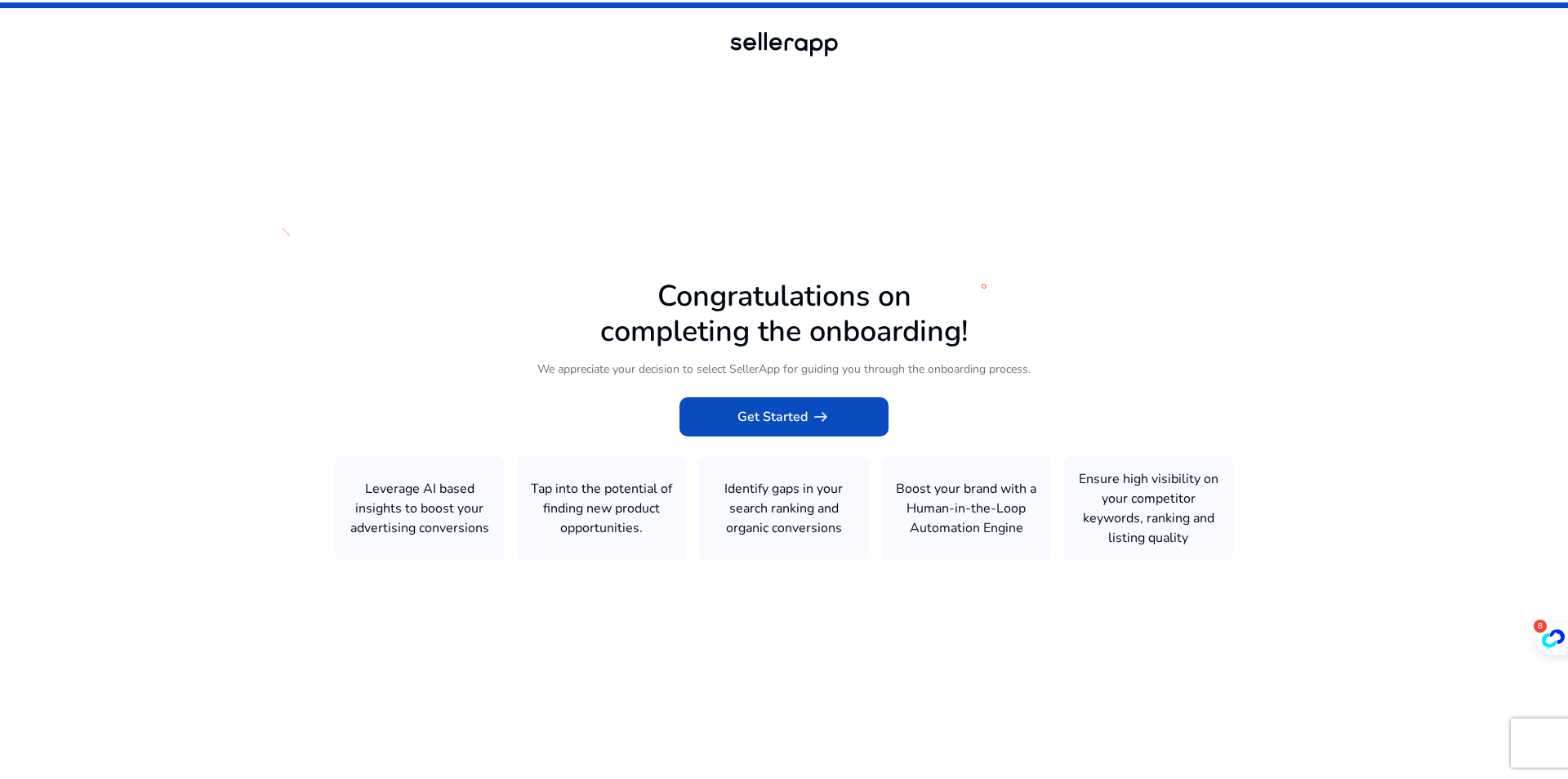
click at [758, 445] on icon at bounding box center [784, 385] width 1568 height 771
click at [763, 431] on span at bounding box center [784, 417] width 209 height 39
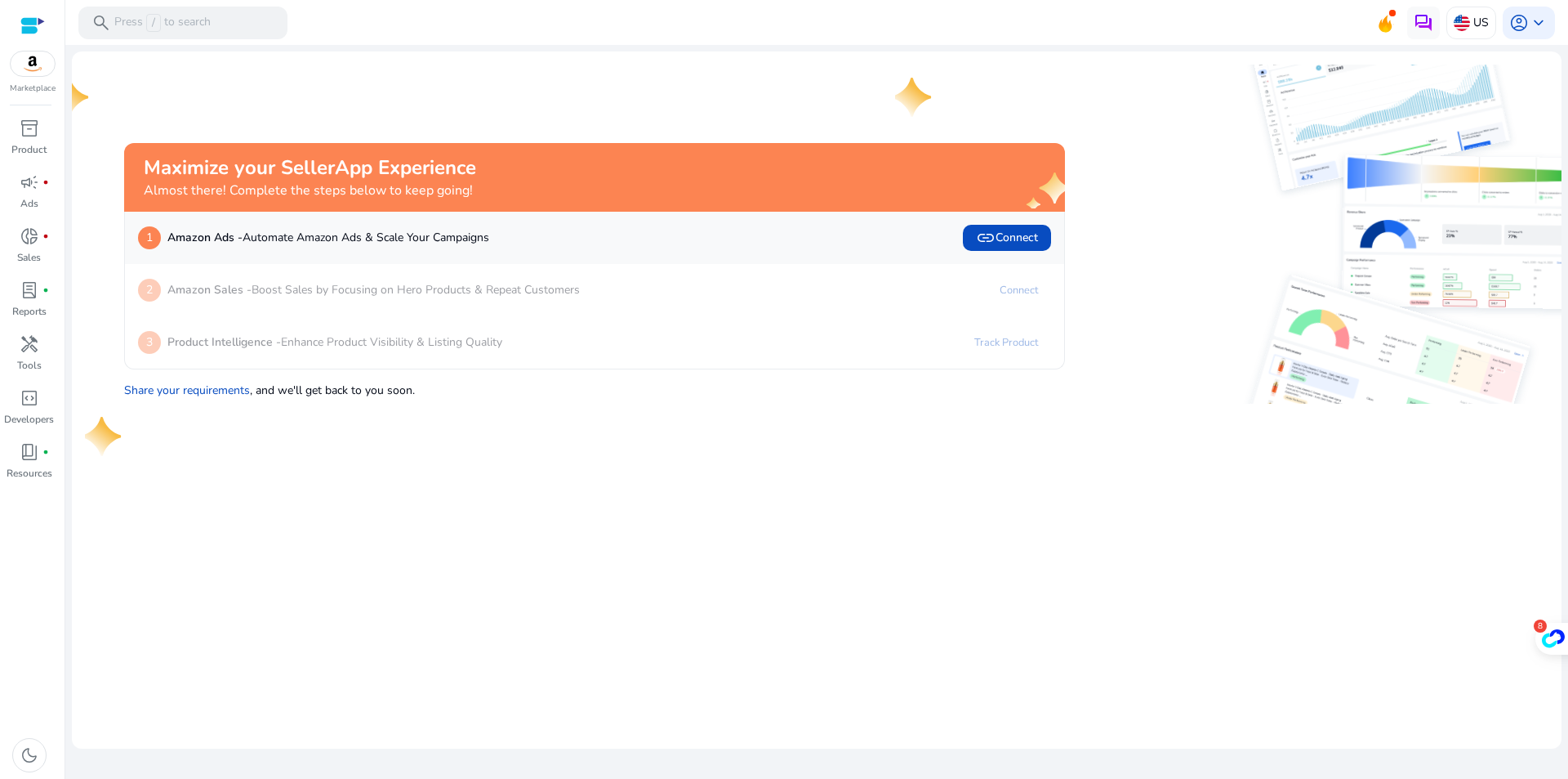
click at [29, 14] on div at bounding box center [32, 25] width 24 height 24
click at [34, 23] on div at bounding box center [32, 25] width 24 height 19
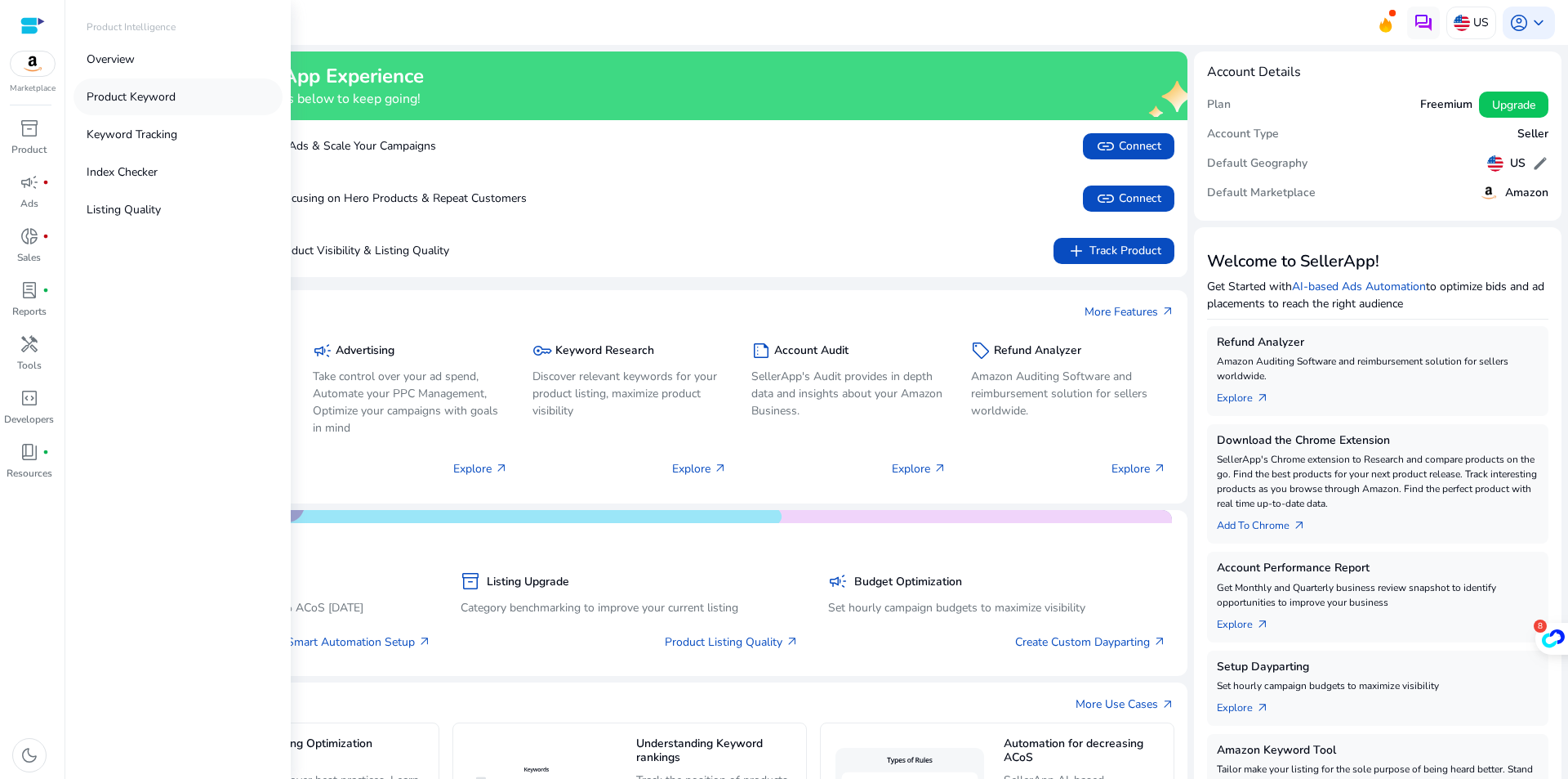
click at [198, 91] on link "Product Keyword" at bounding box center [178, 96] width 209 height 37
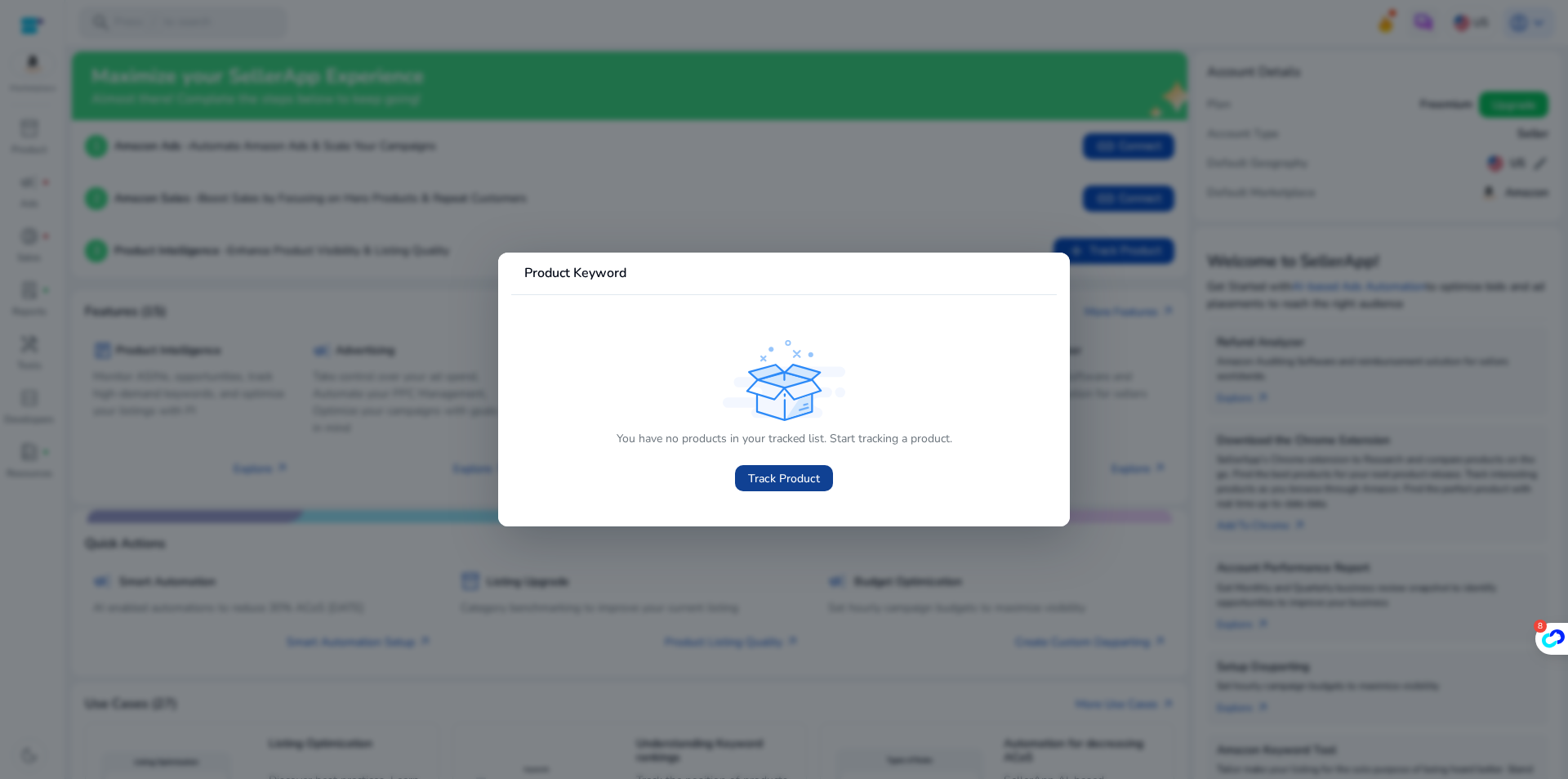
click at [800, 485] on span "Track Product" at bounding box center [784, 478] width 72 height 17
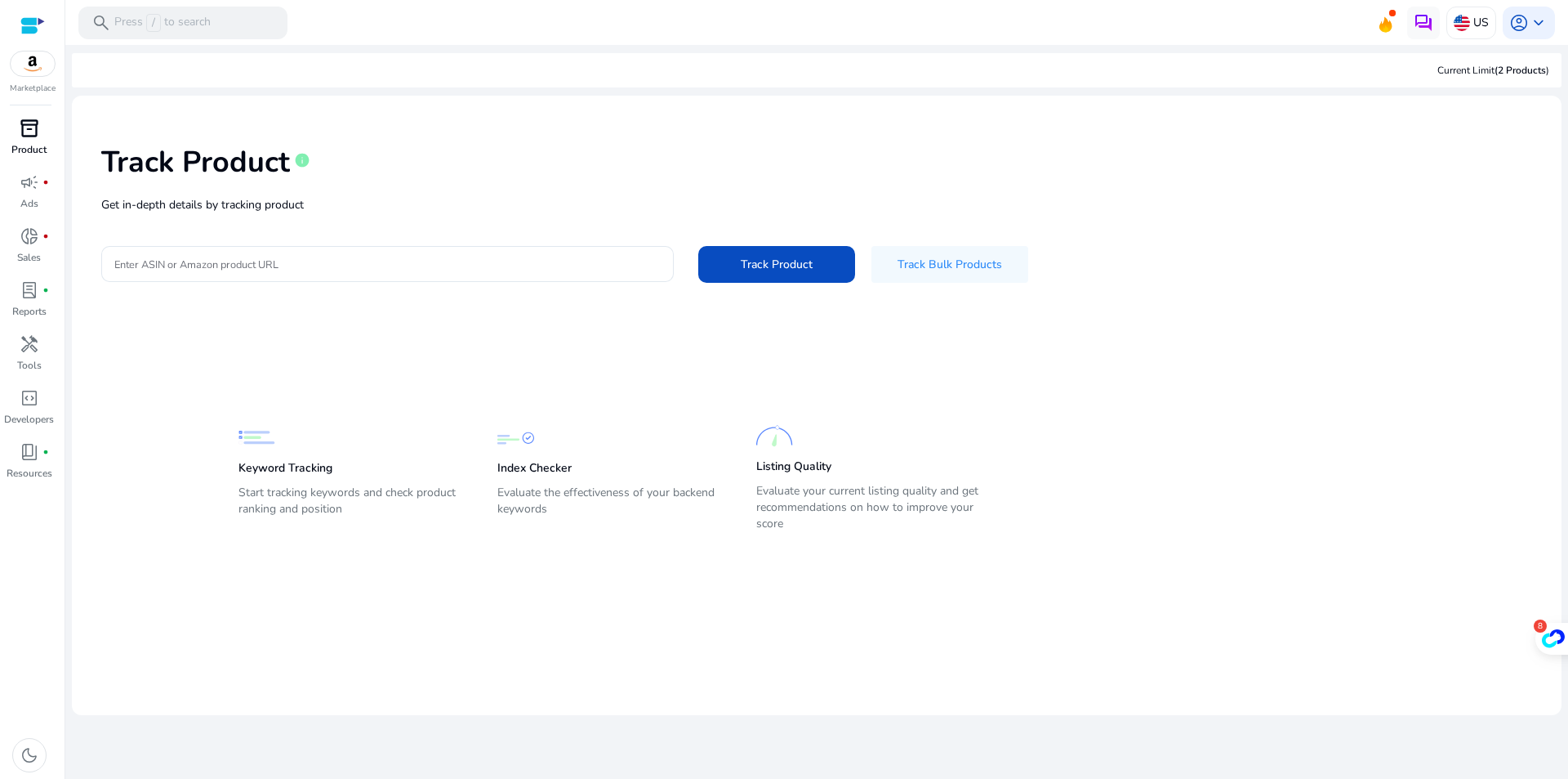
click at [23, 133] on span "inventory_2" at bounding box center [29, 129] width 20 height 20
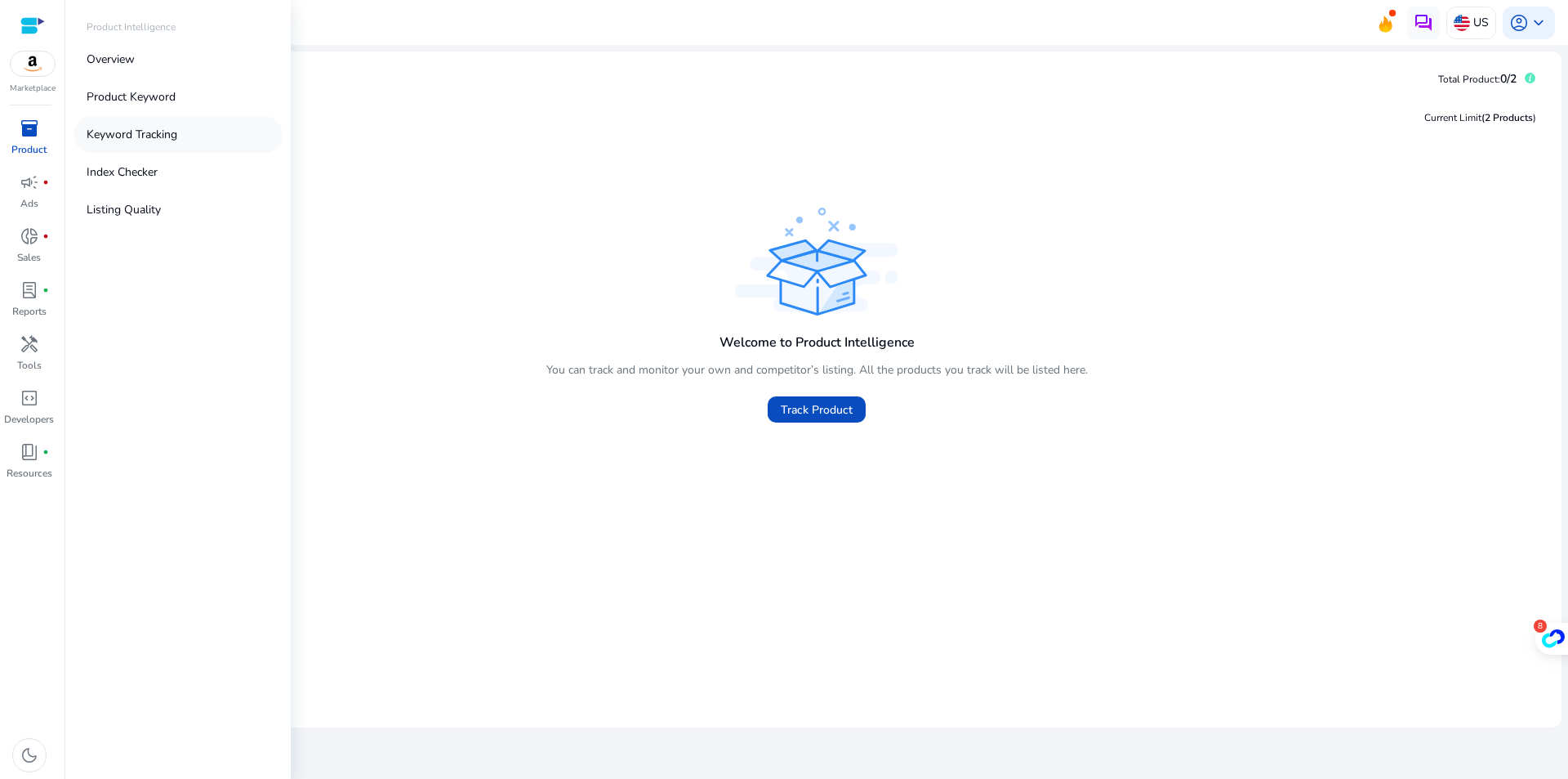
click at [163, 133] on p "Keyword Tracking" at bounding box center [132, 134] width 91 height 17
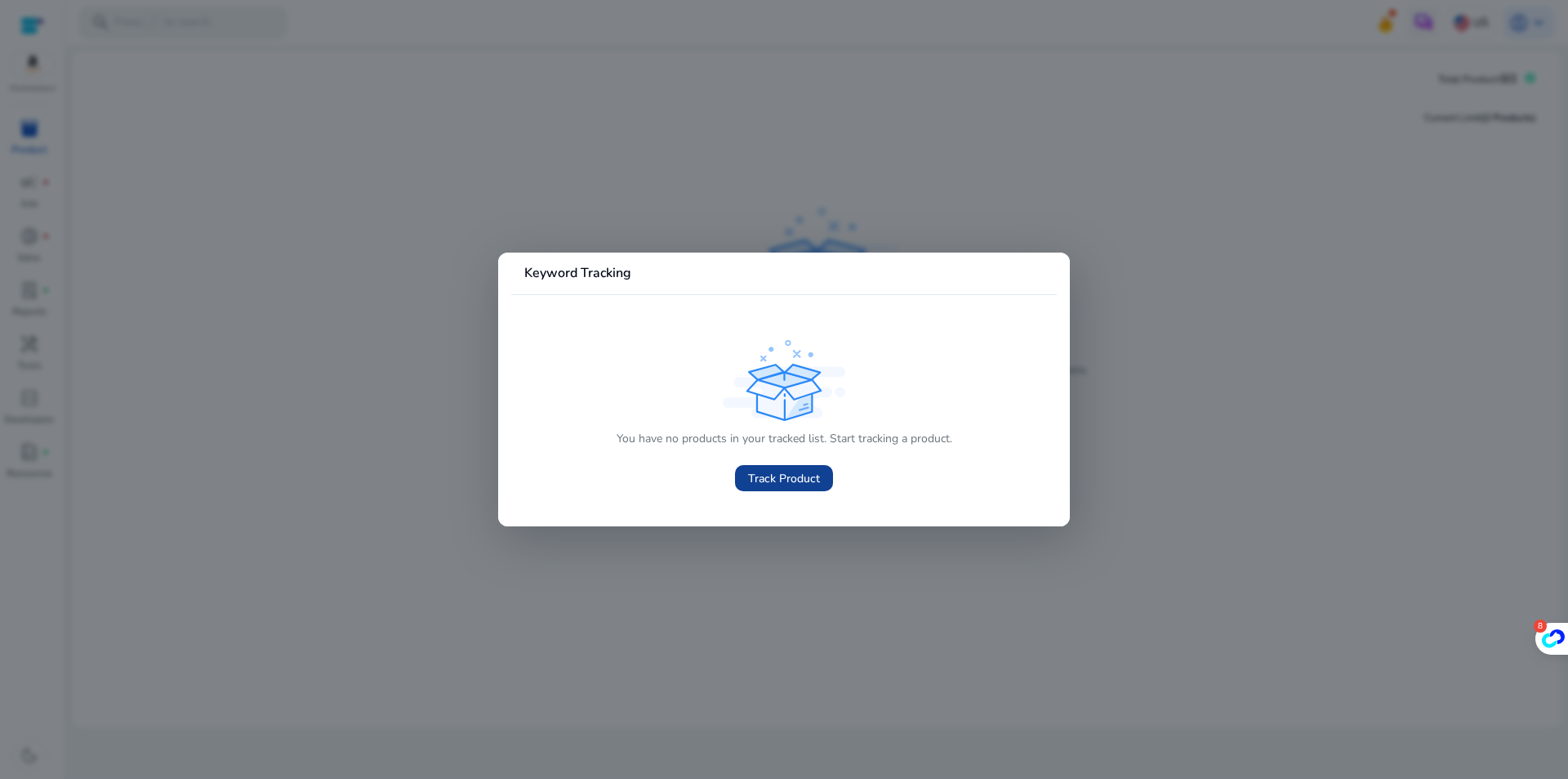
click at [773, 476] on span "Track Product" at bounding box center [784, 478] width 72 height 17
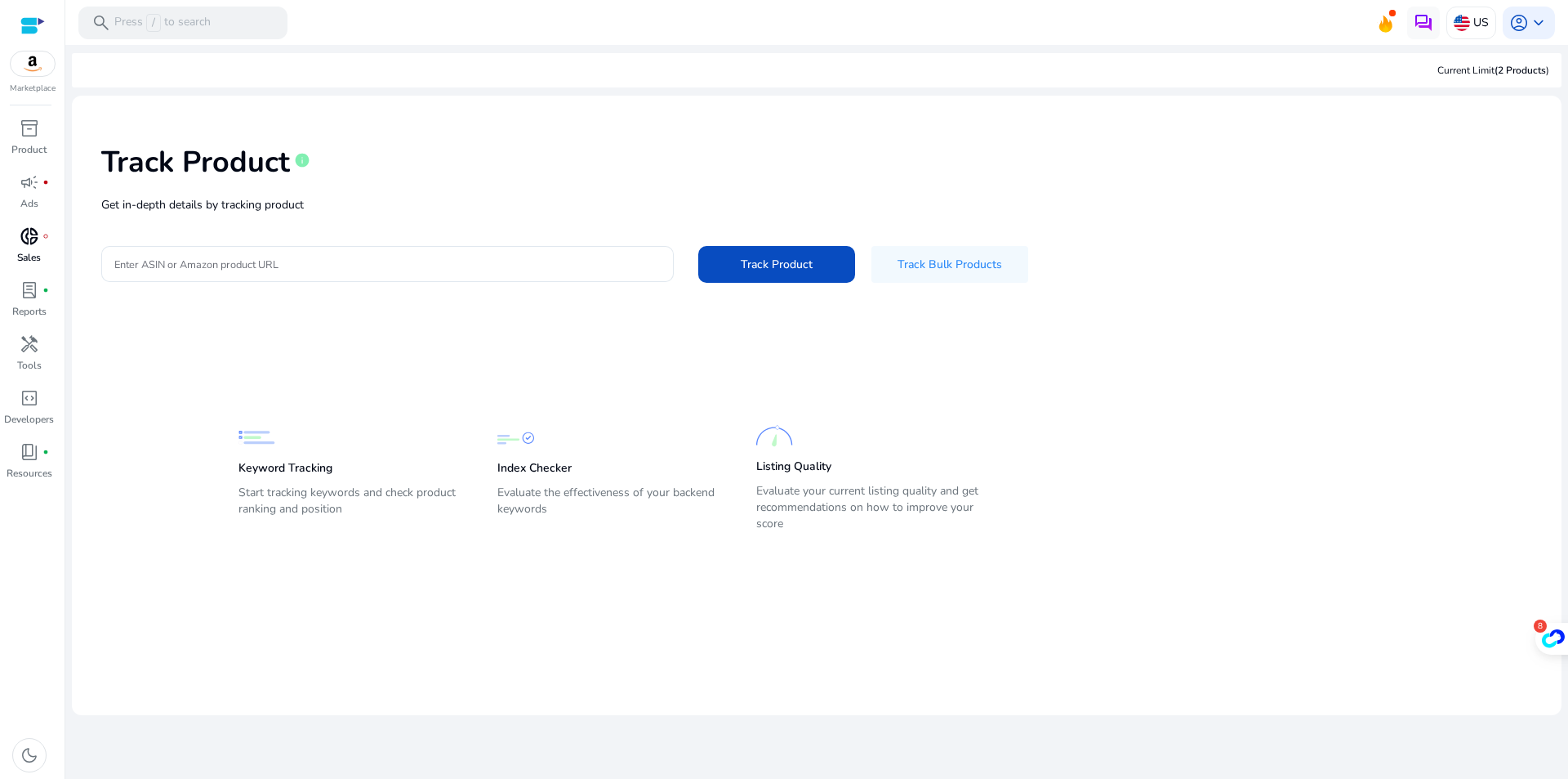
click at [44, 261] on link "donut_small fiber_manual_record Sales" at bounding box center [29, 250] width 58 height 54
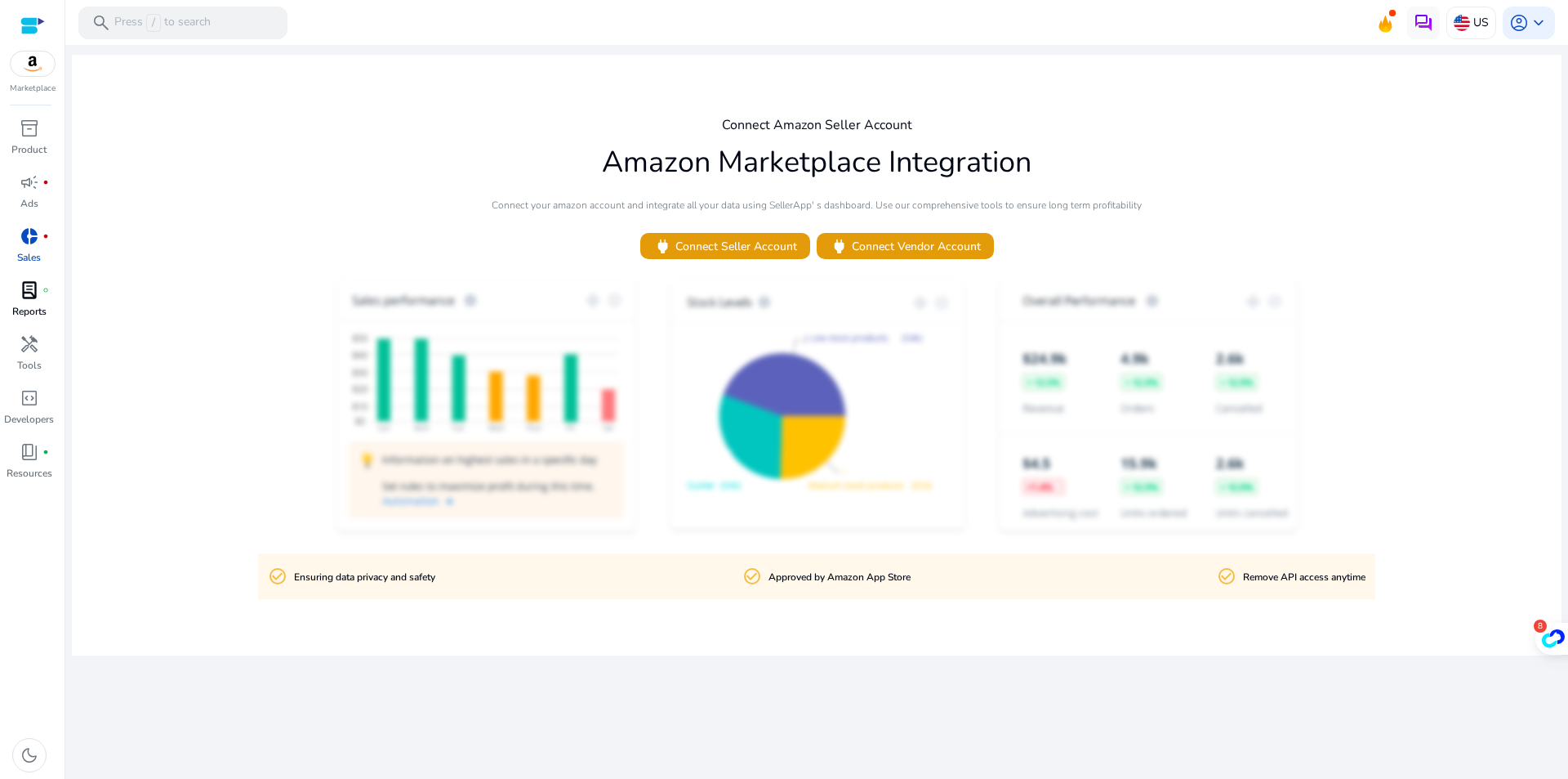
click at [38, 291] on span "lab_profile" at bounding box center [29, 290] width 20 height 20
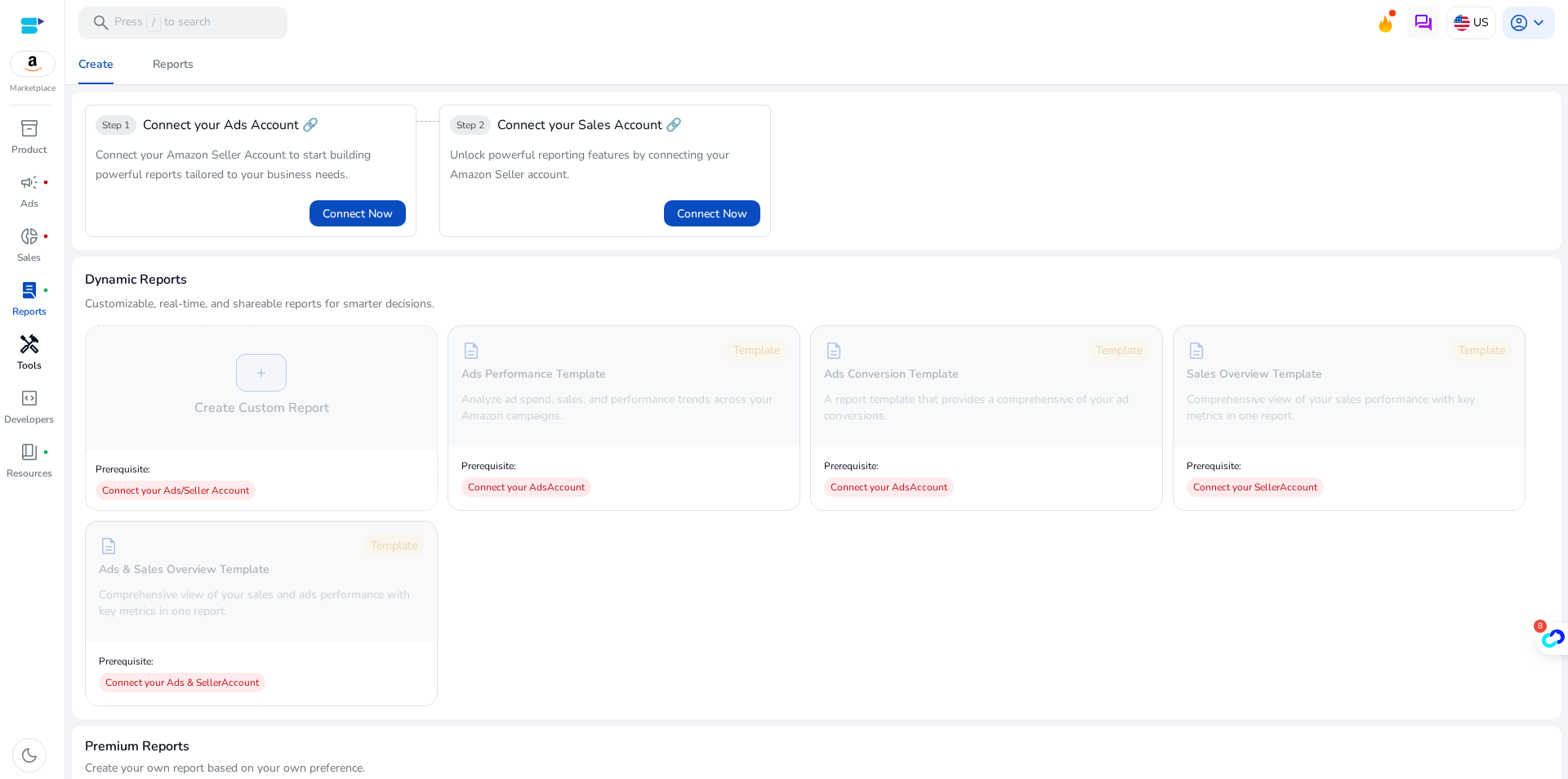
click at [16, 348] on div "handyman" at bounding box center [29, 343] width 46 height 26
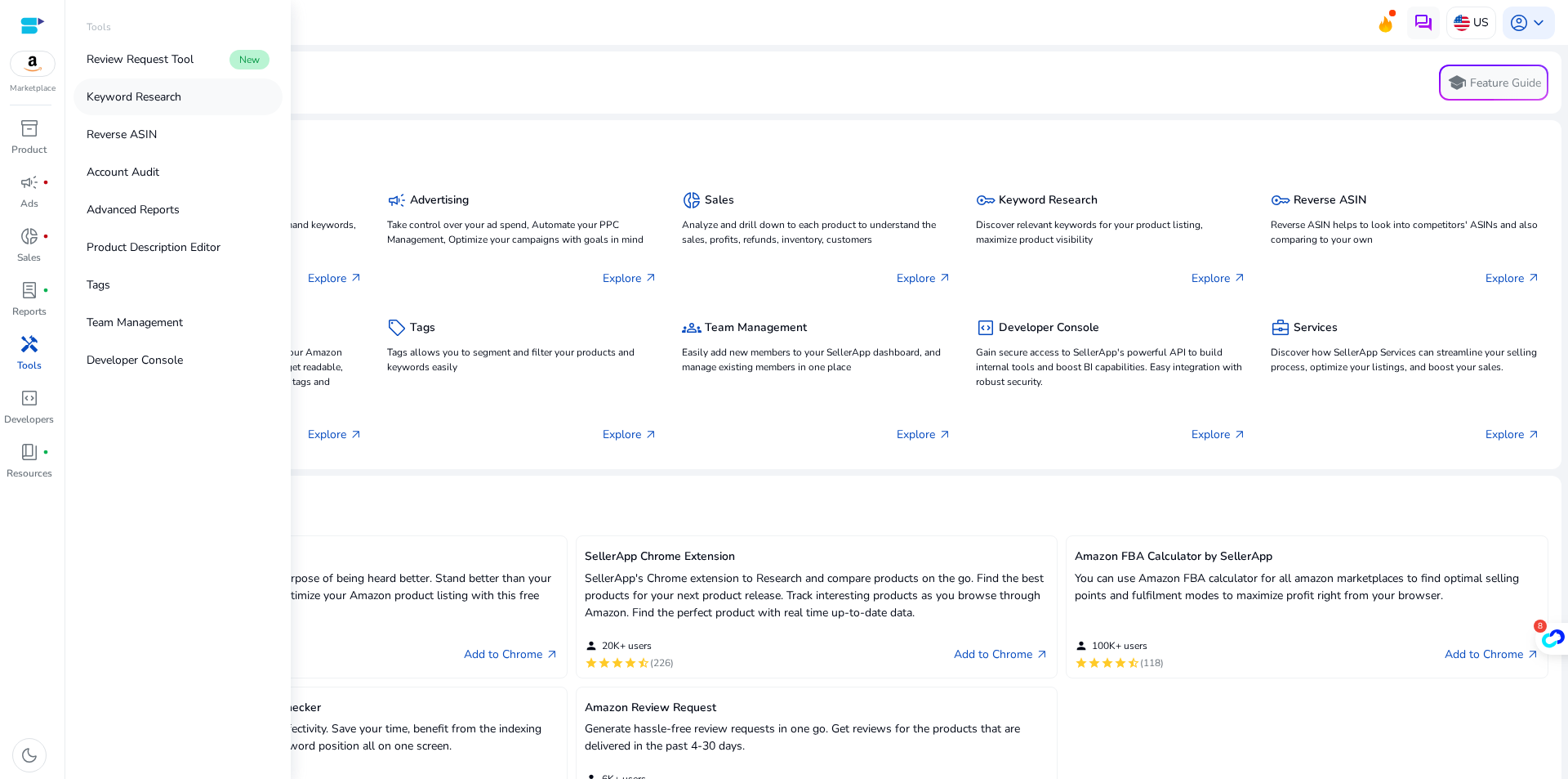
click at [143, 104] on p "Keyword Research" at bounding box center [134, 96] width 95 height 17
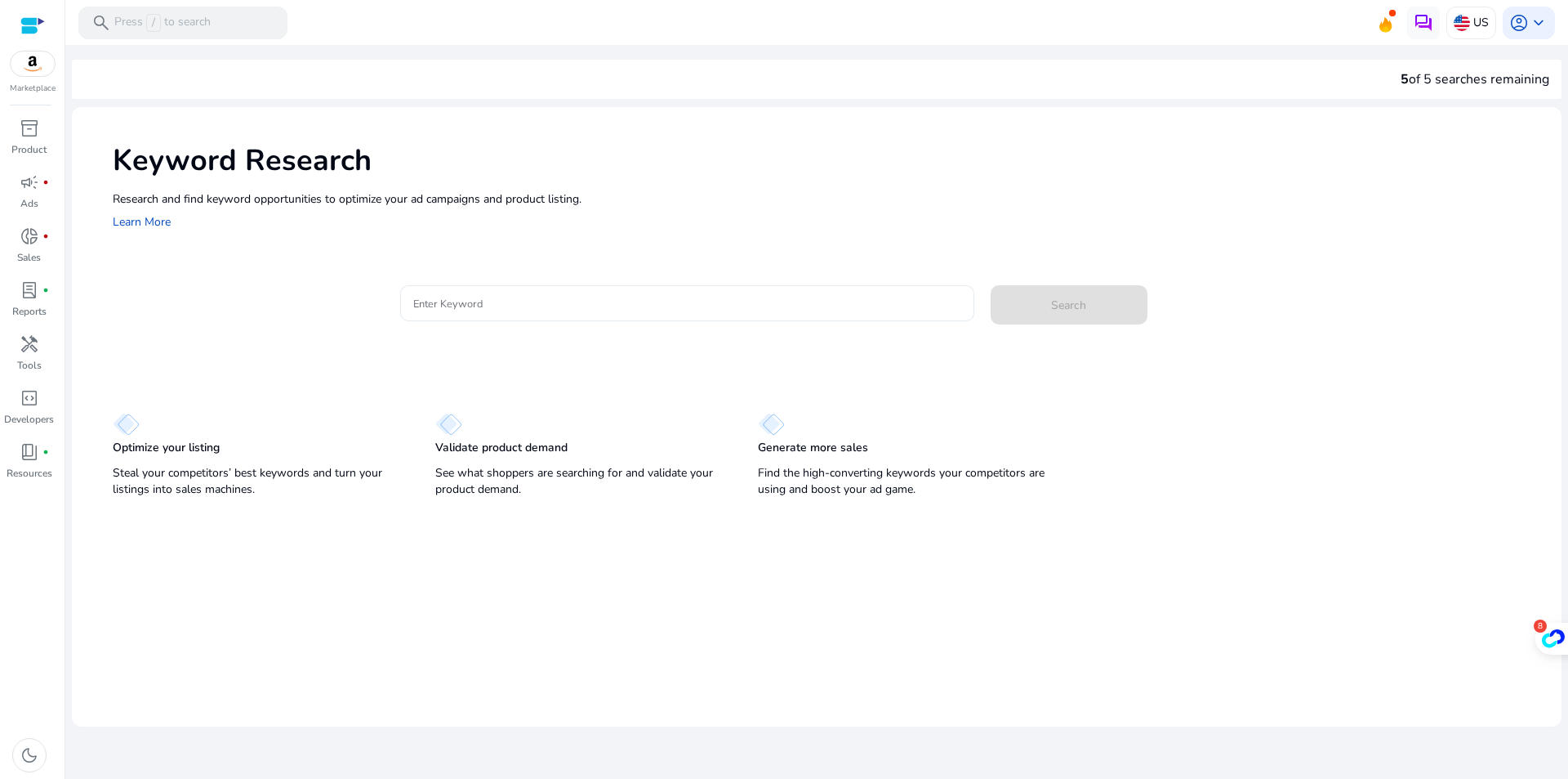
click at [533, 305] on input "Enter Keyword" at bounding box center [688, 303] width 548 height 18
click at [1477, 26] on p "US" at bounding box center [1480, 22] width 15 height 29
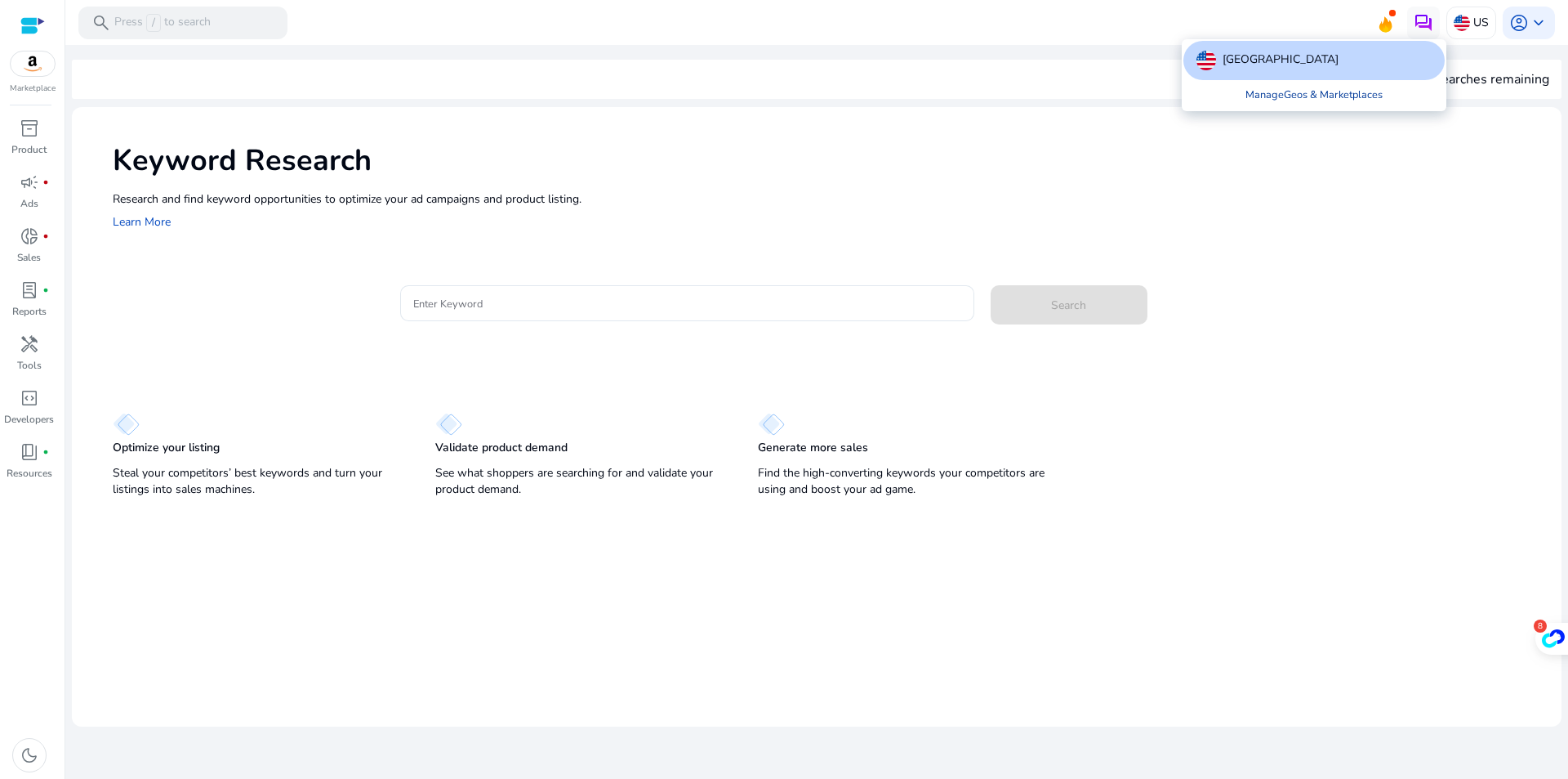
click at [1336, 101] on link "Manage Geos & Marketplaces" at bounding box center [1314, 95] width 163 height 29
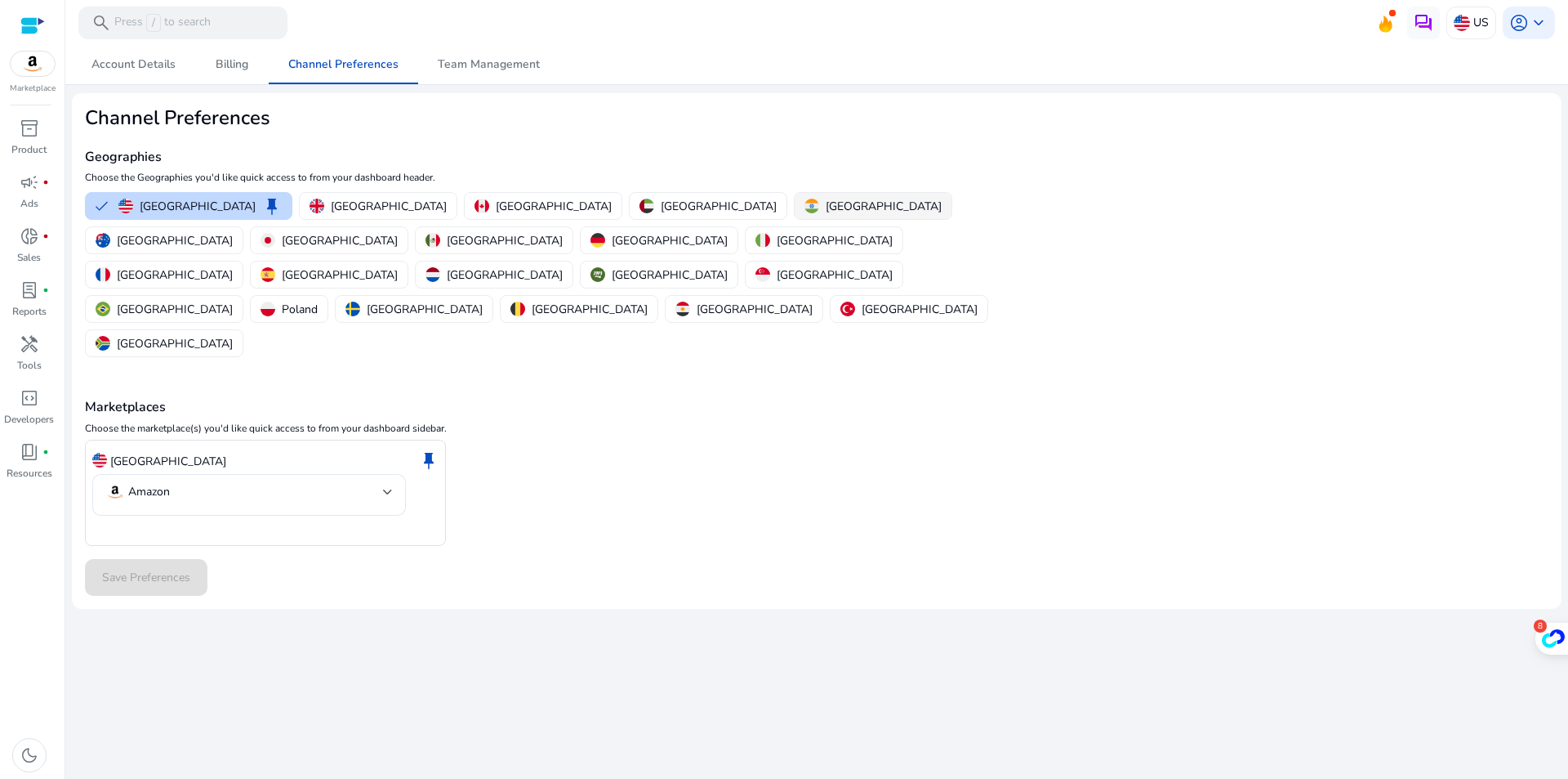
click at [826, 204] on p "[GEOGRAPHIC_DATA]" at bounding box center [884, 205] width 116 height 17
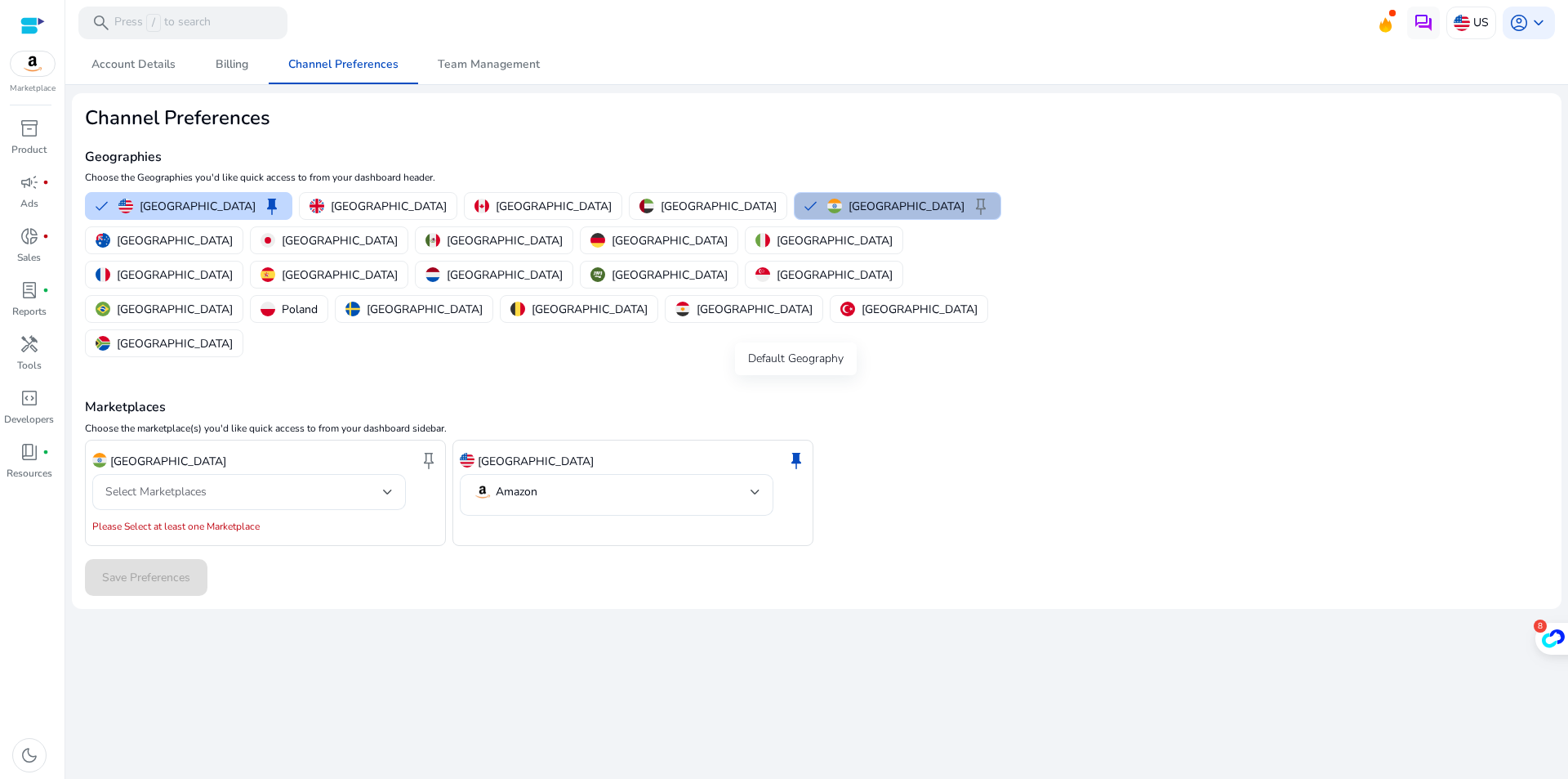
click at [795, 450] on span "keep" at bounding box center [797, 460] width 20 height 20
click at [794, 450] on span "keep" at bounding box center [797, 460] width 20 height 20
click at [798, 450] on span "keep" at bounding box center [797, 460] width 20 height 20
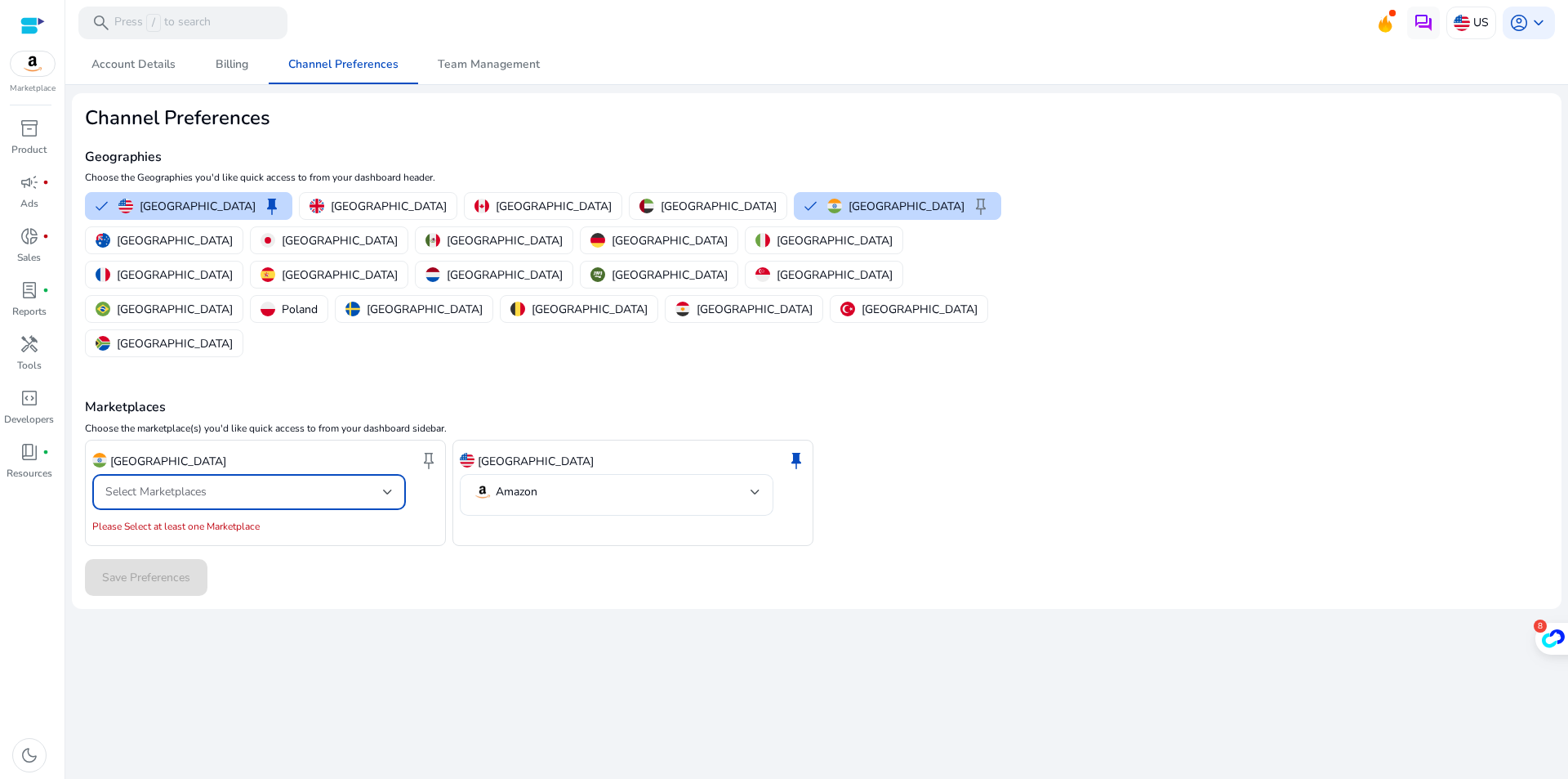
click at [219, 483] on div "Select Marketplaces" at bounding box center [244, 492] width 278 height 18
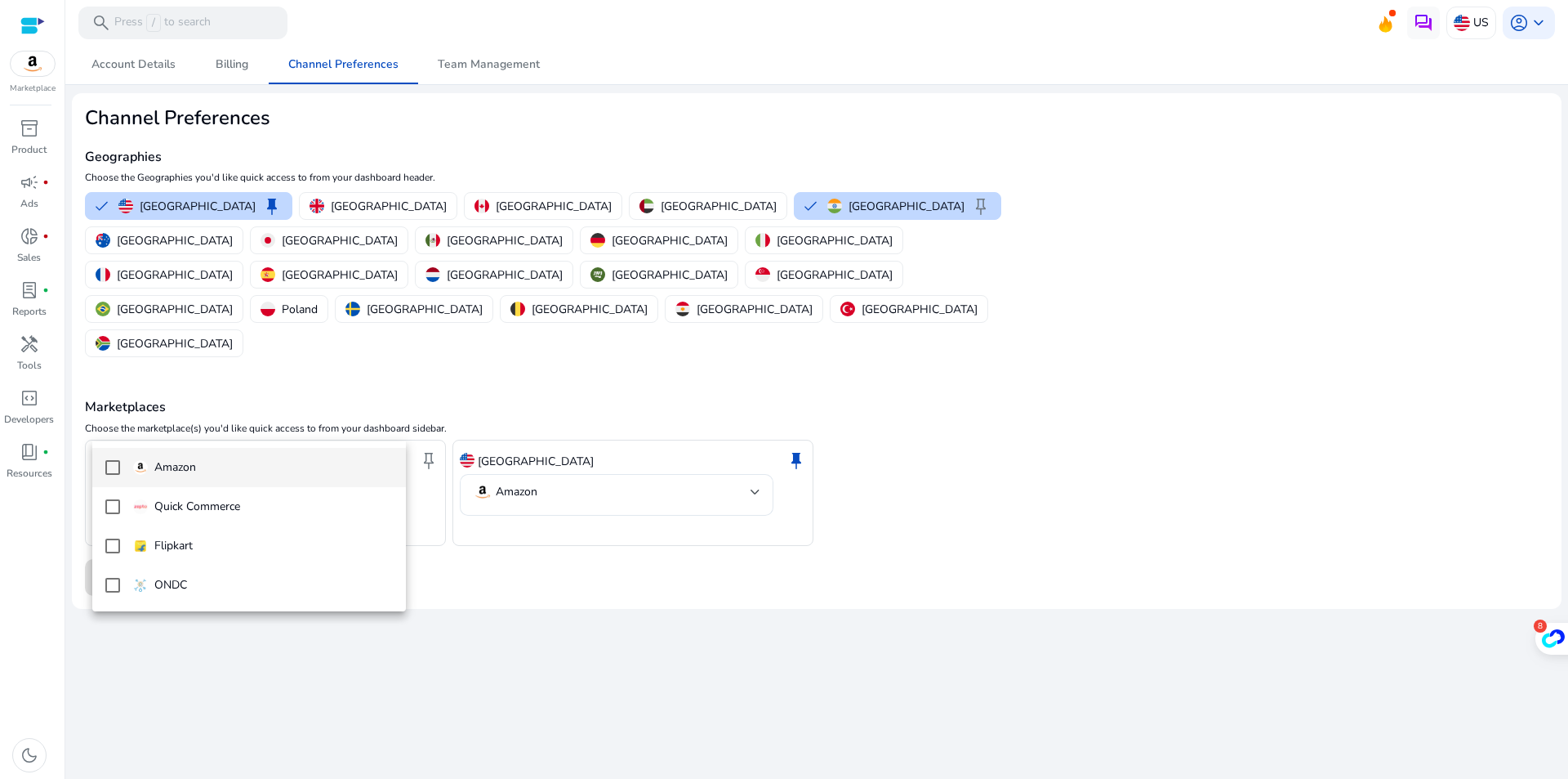
click at [203, 473] on span "Amazon" at bounding box center [263, 467] width 260 height 18
click at [492, 565] on div at bounding box center [784, 390] width 1568 height 779
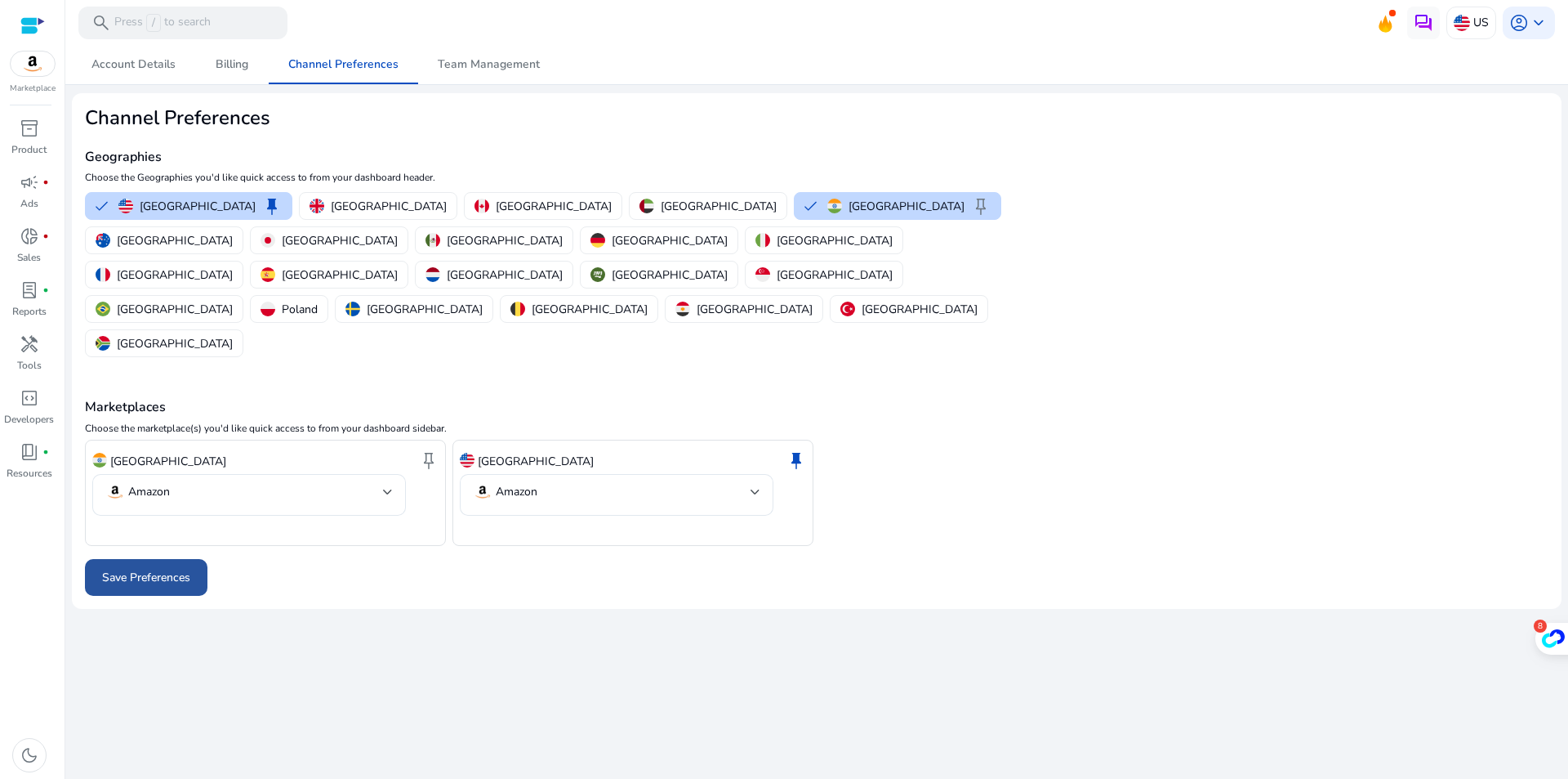
click at [131, 569] on span "Save Preferences" at bounding box center [146, 577] width 88 height 17
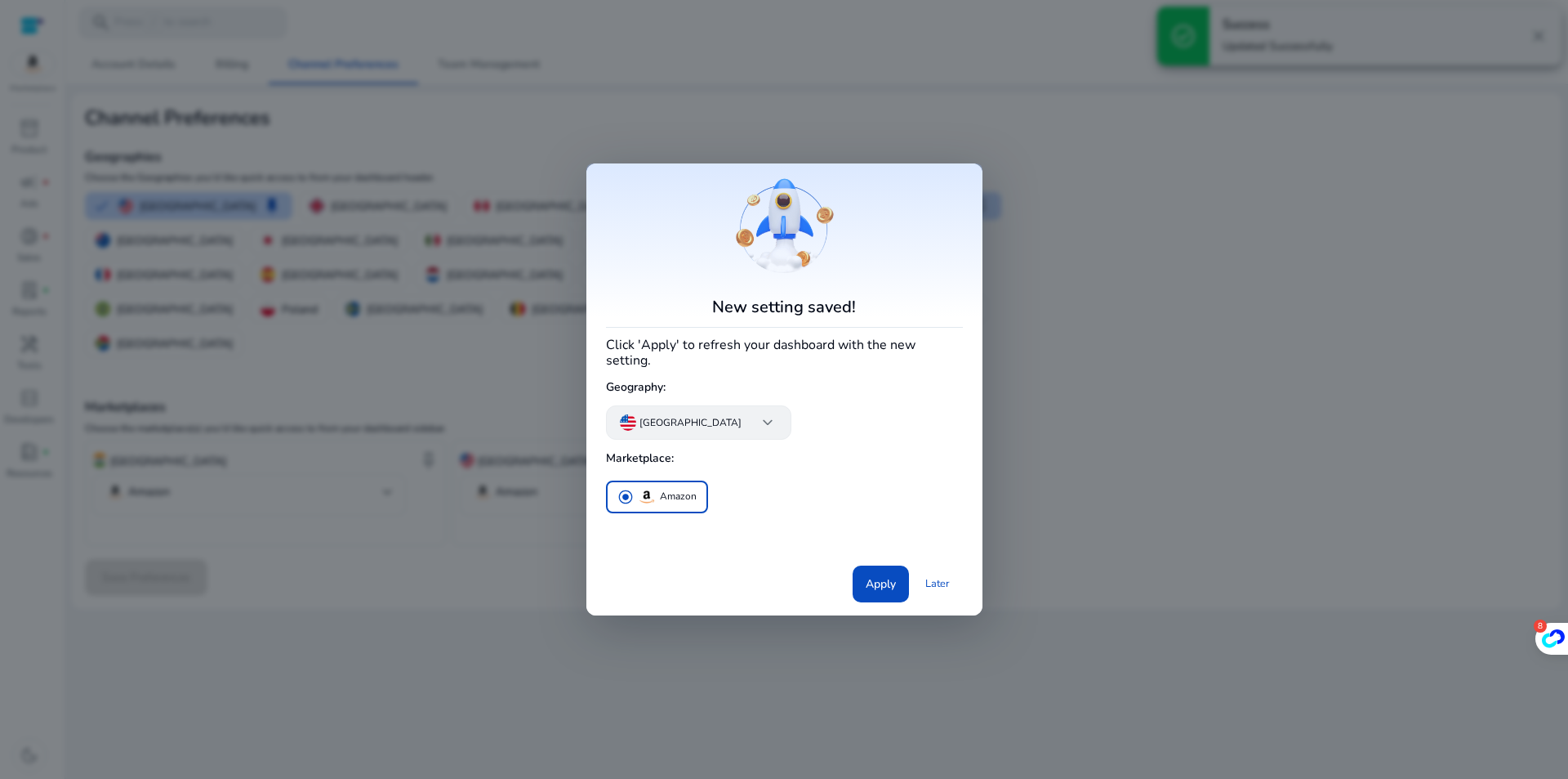
click at [745, 416] on app-icon "keyboard_arrow_down" at bounding box center [761, 423] width 33 height 20
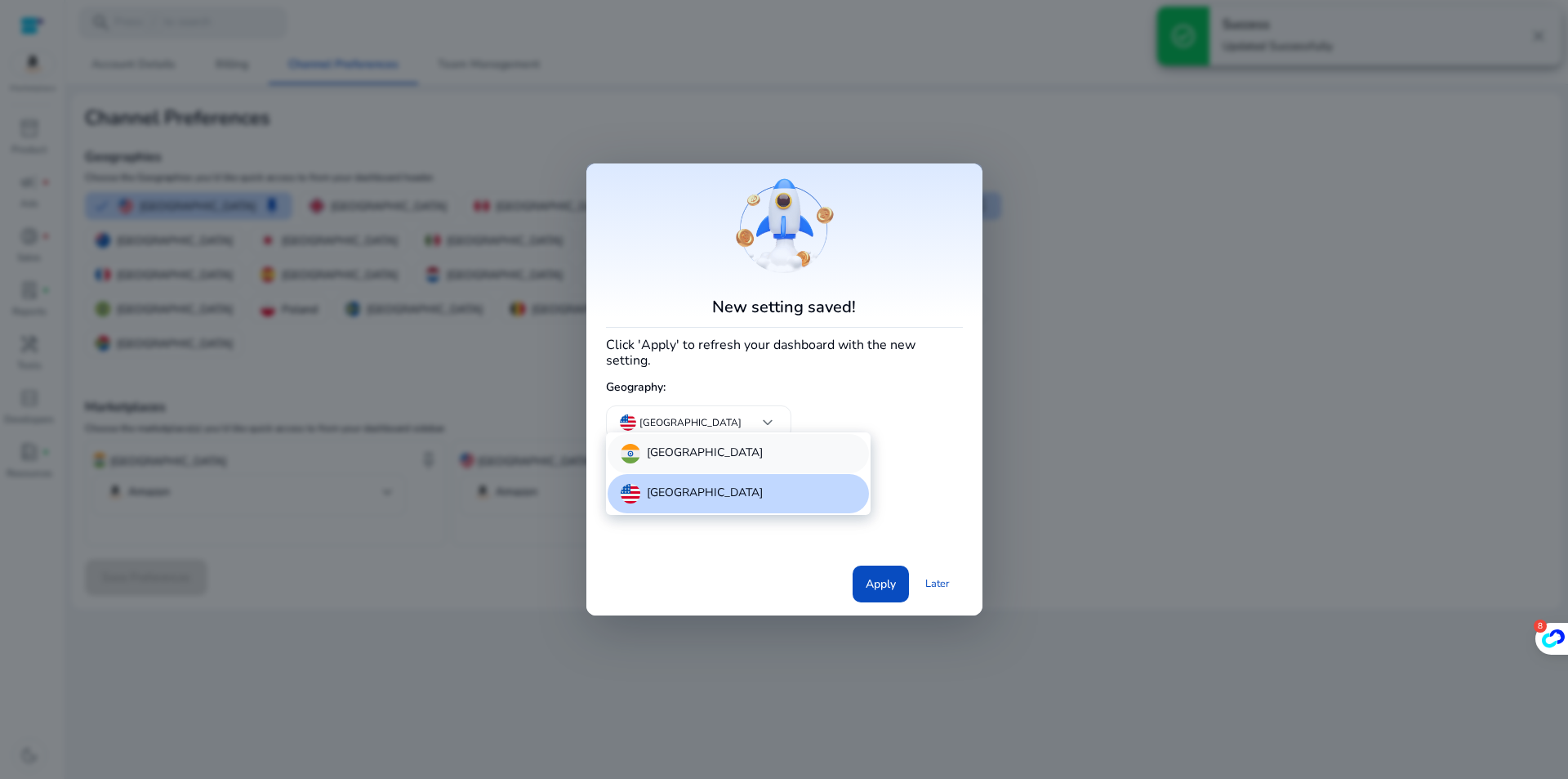
click at [694, 459] on div "[GEOGRAPHIC_DATA]" at bounding box center [738, 454] width 262 height 39
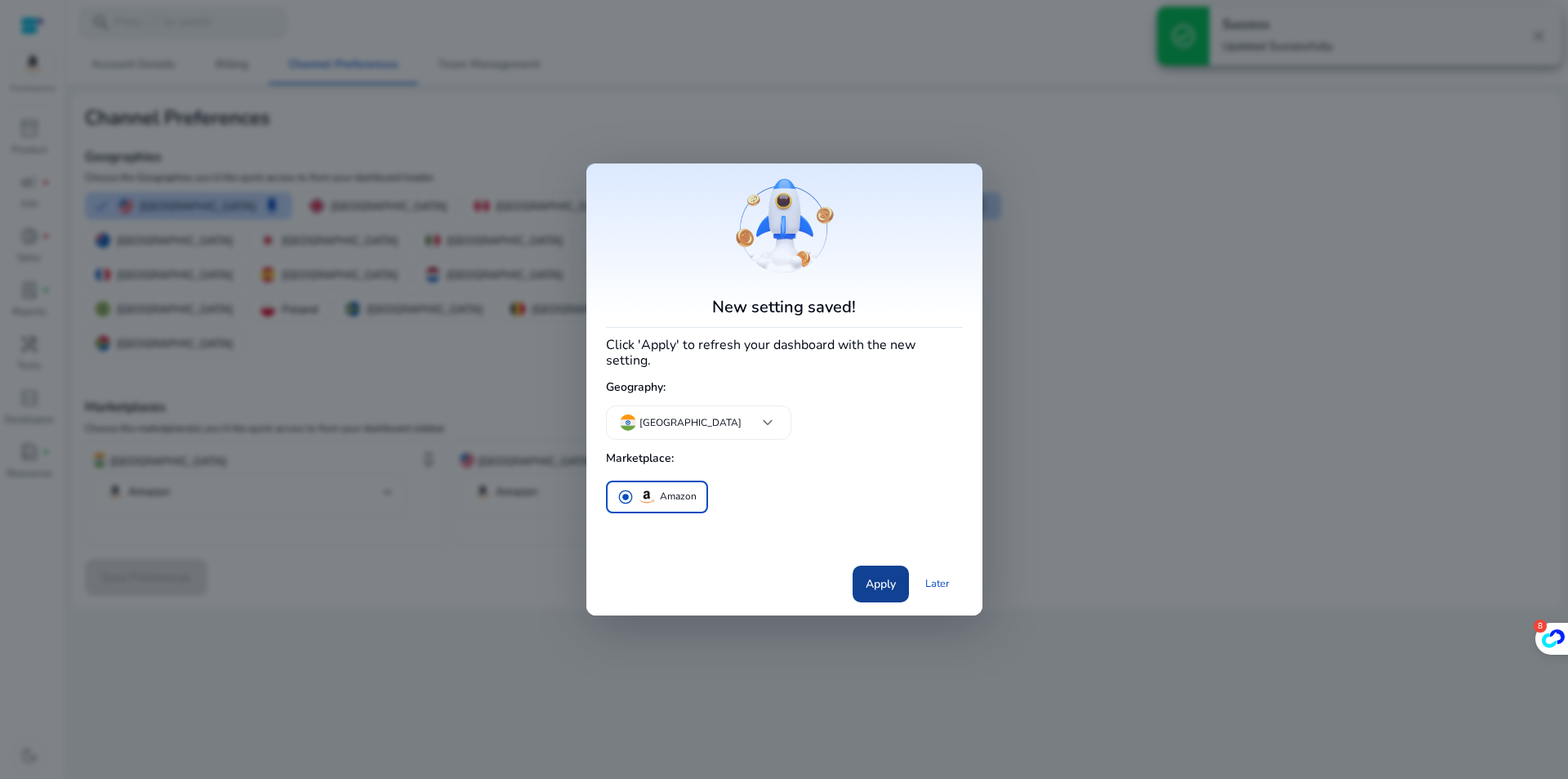
click at [863, 571] on span at bounding box center [880, 583] width 56 height 39
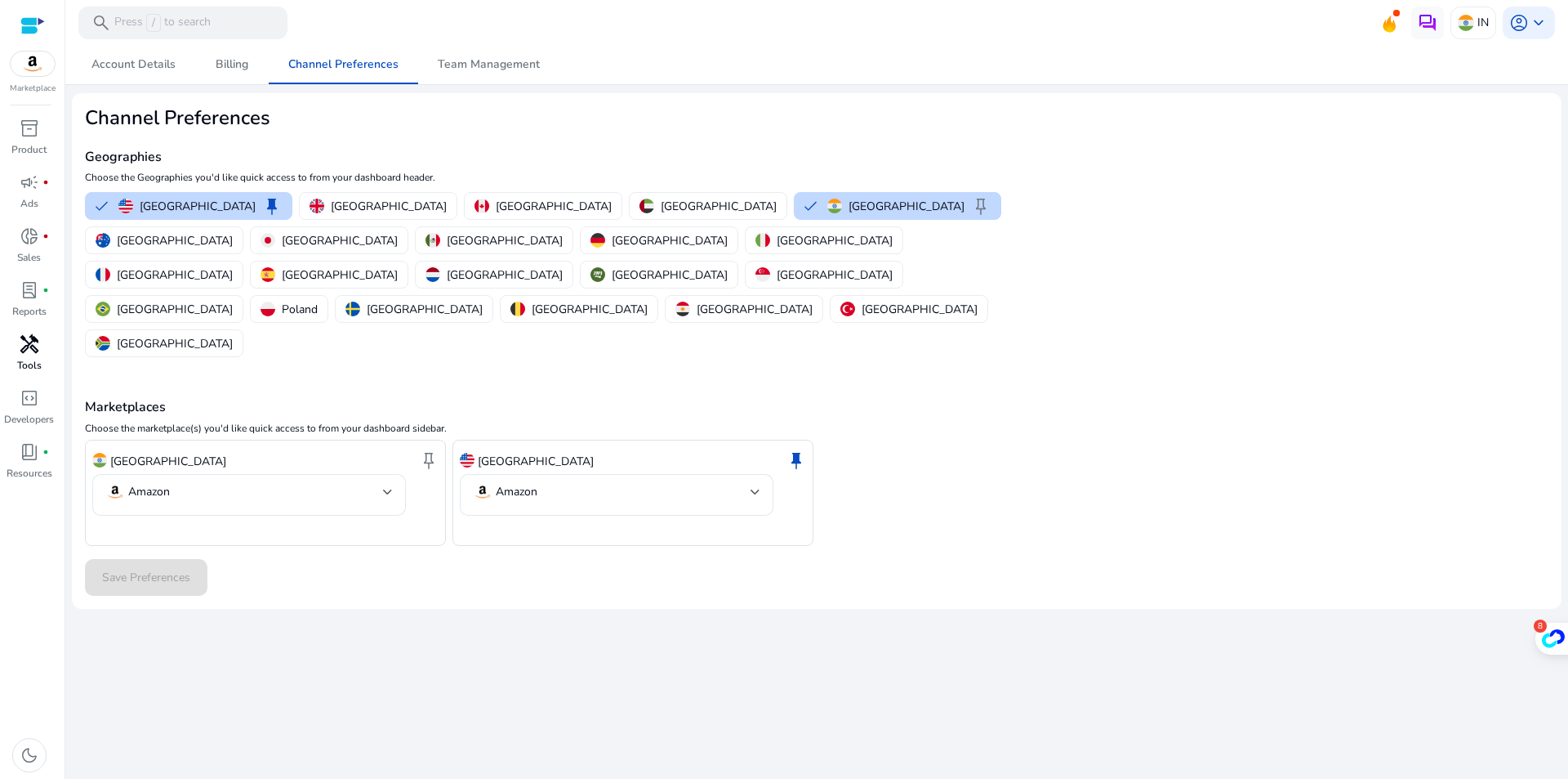
click at [30, 334] on span "handyman" at bounding box center [29, 344] width 20 height 20
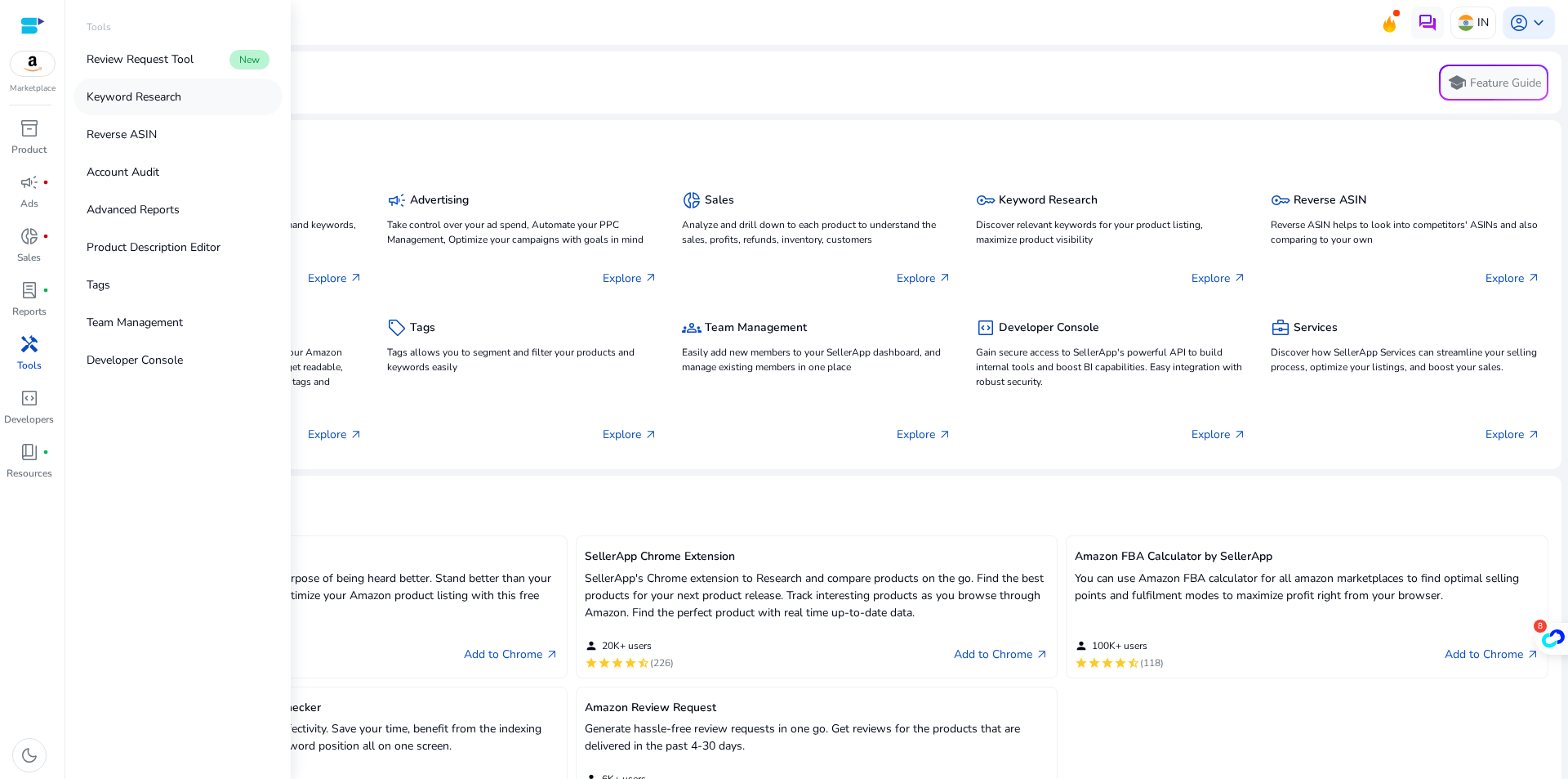
click at [156, 101] on p "Keyword Research" at bounding box center [134, 96] width 95 height 17
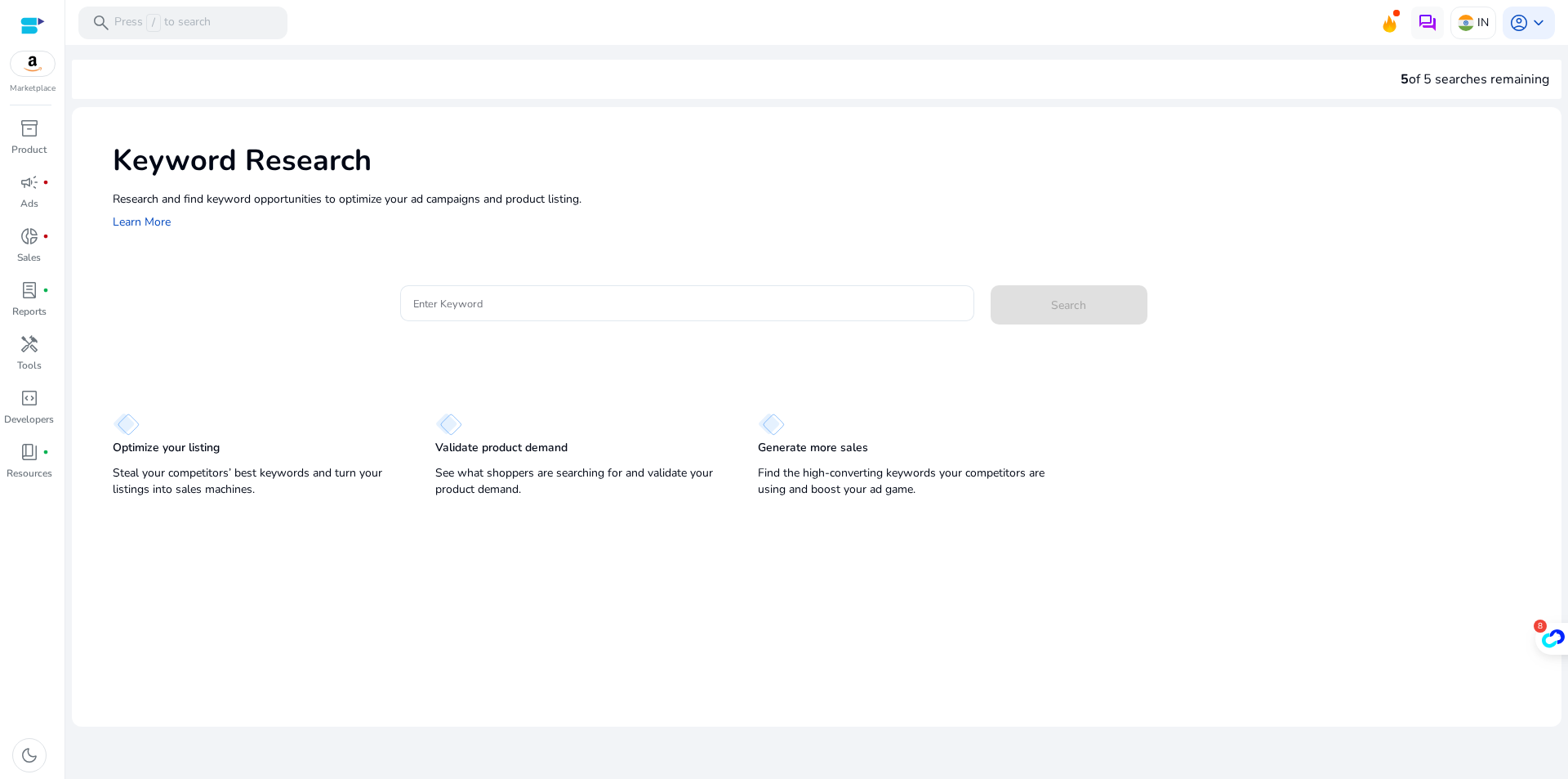
click at [488, 323] on div at bounding box center [687, 330] width 574 height 17
click at [503, 306] on input "Enter Keyword" at bounding box center [688, 303] width 548 height 18
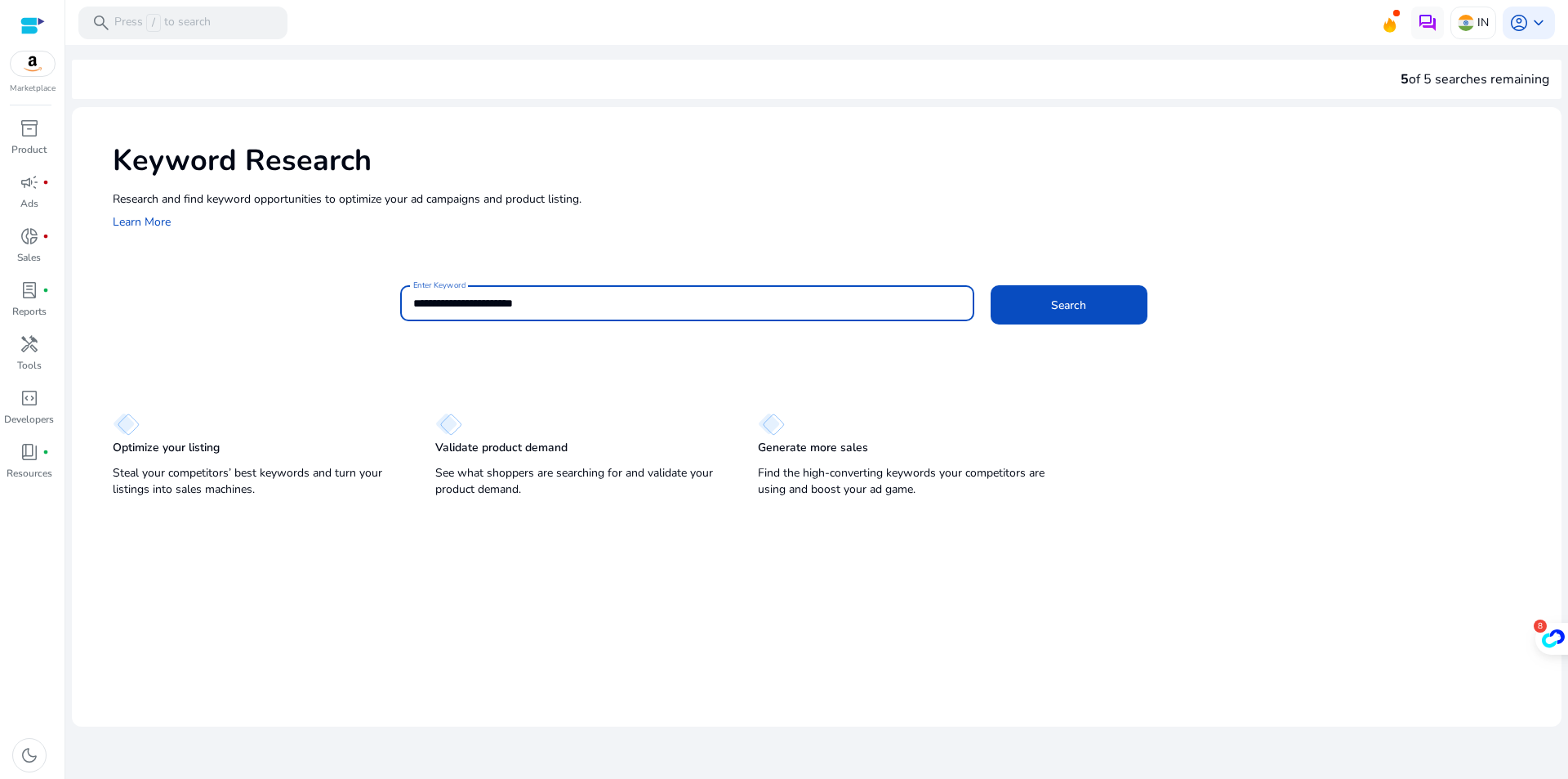
click at [991, 285] on button "Search" at bounding box center [1070, 305] width 157 height 39
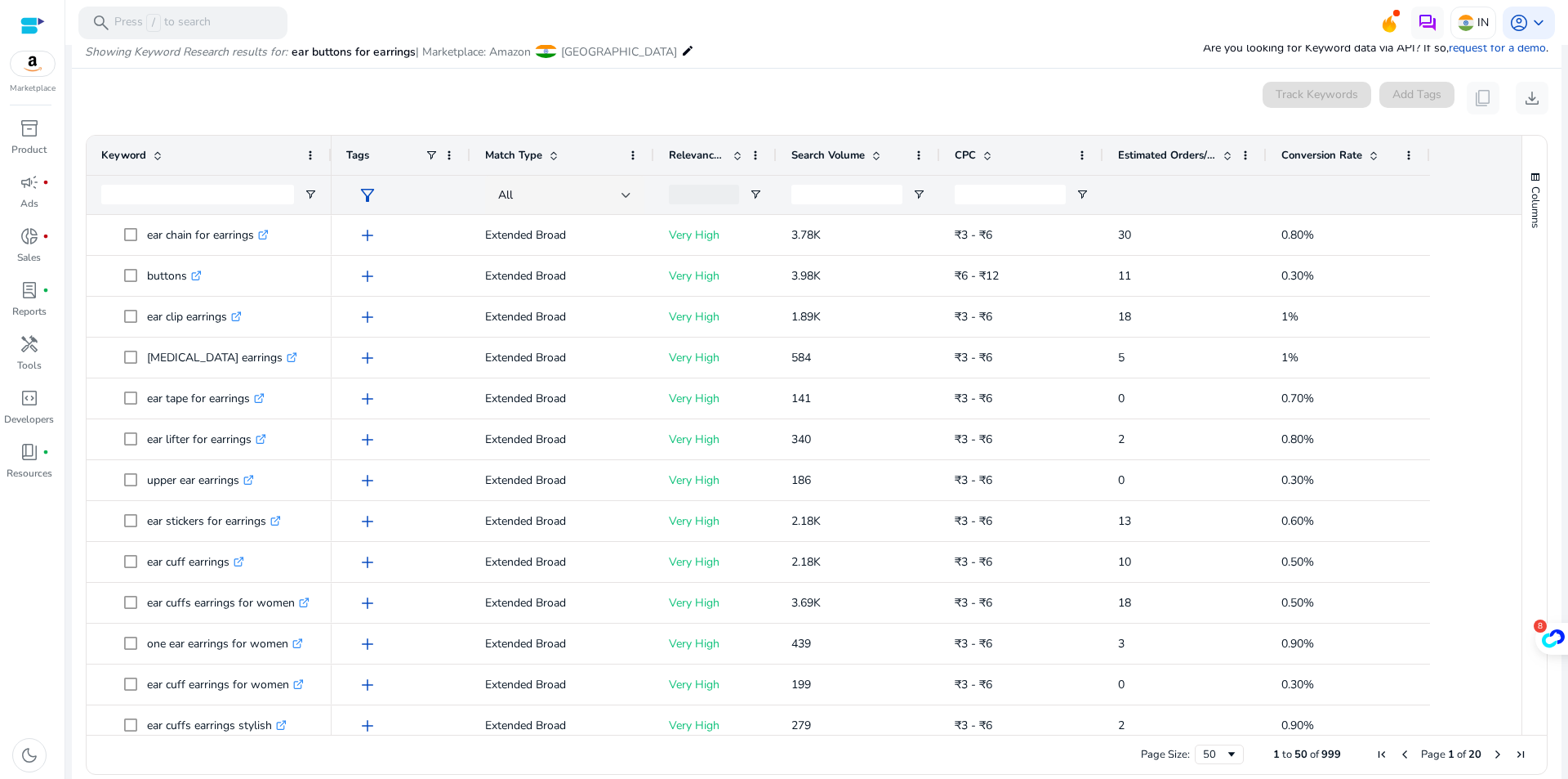
scroll to position [195, 0]
click at [877, 155] on span at bounding box center [876, 155] width 13 height 13
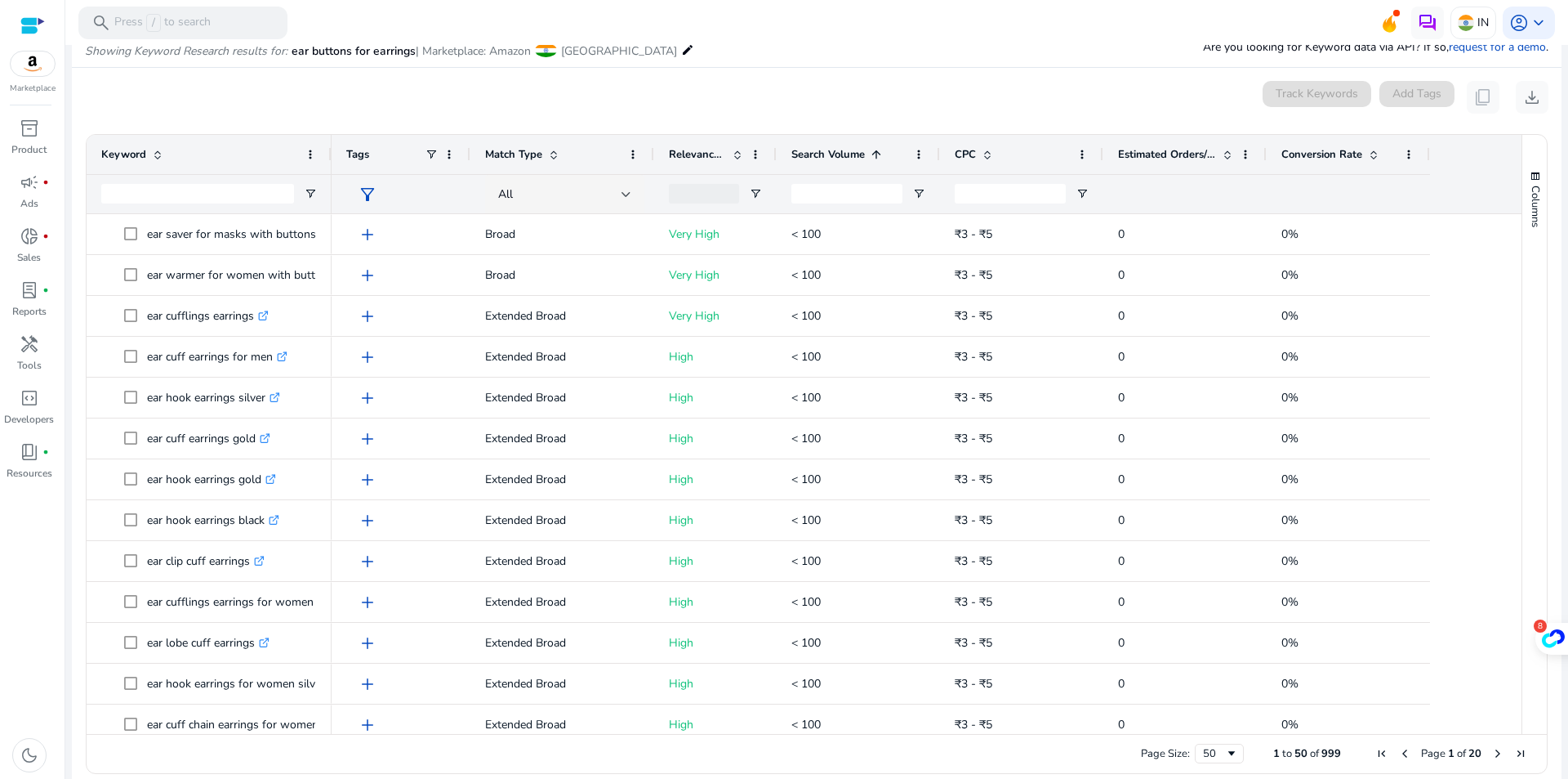
click at [877, 155] on span at bounding box center [876, 155] width 13 height 13
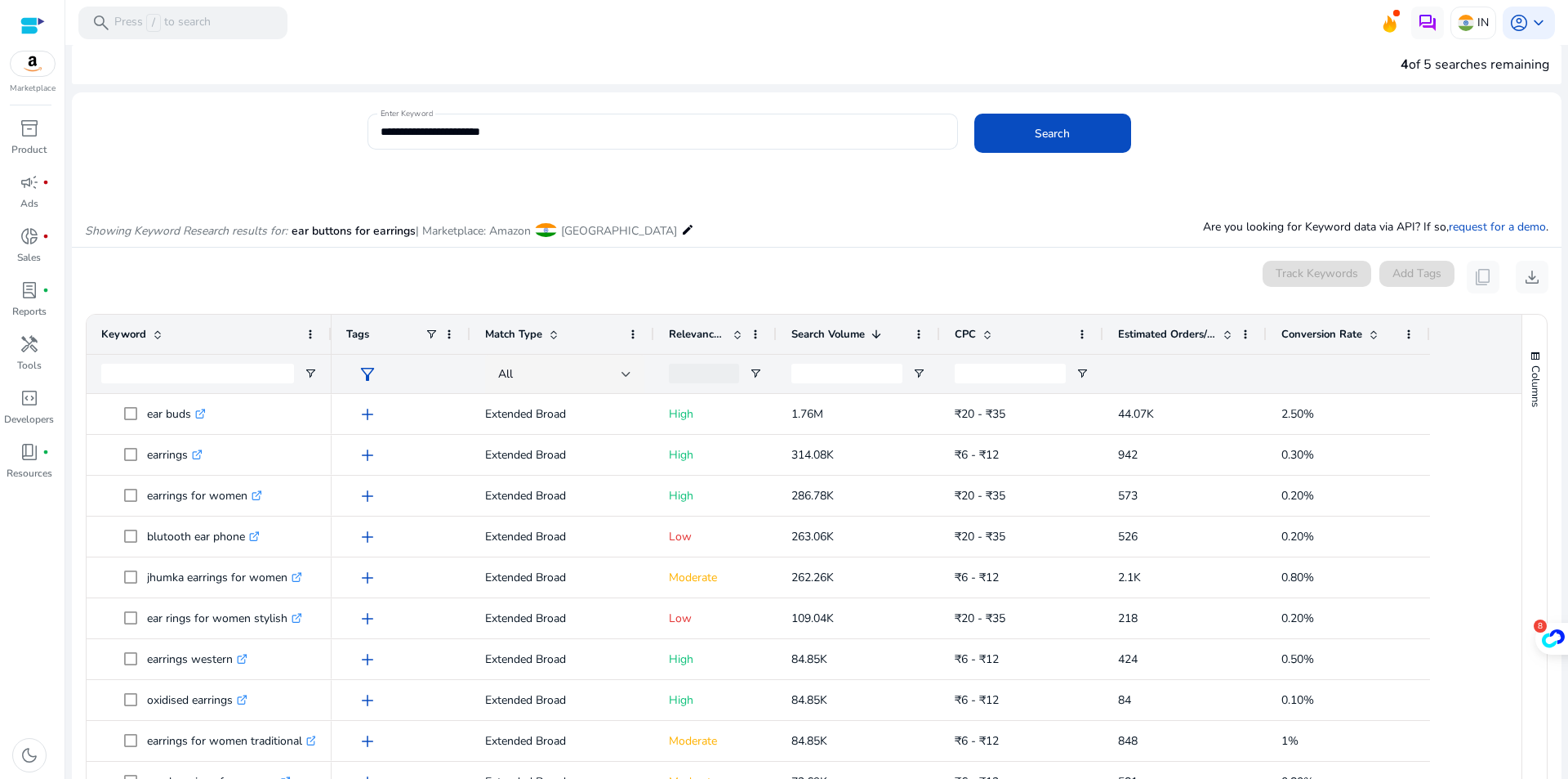
scroll to position [0, 0]
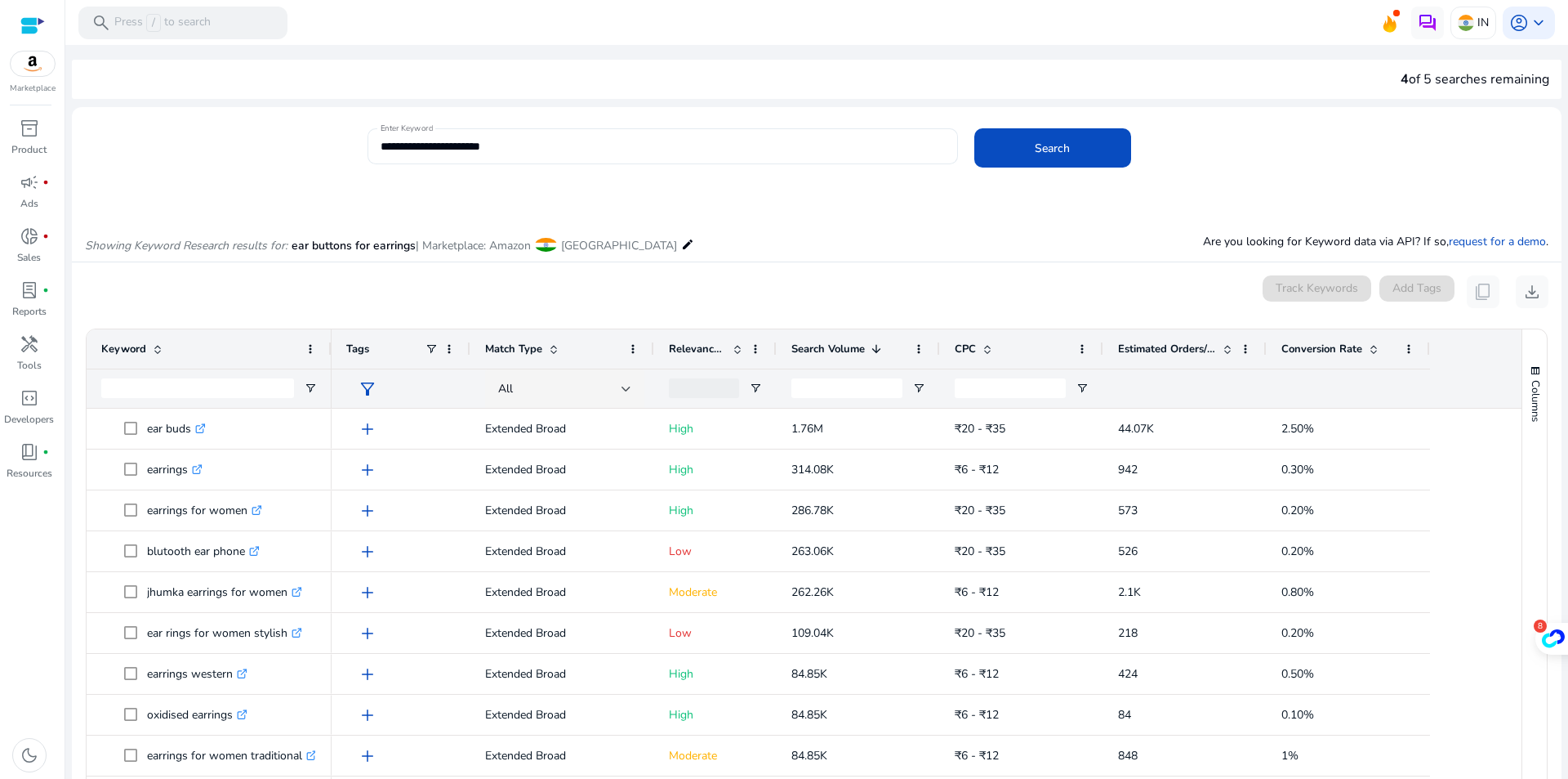
click at [622, 138] on input "**********" at bounding box center [663, 147] width 564 height 18
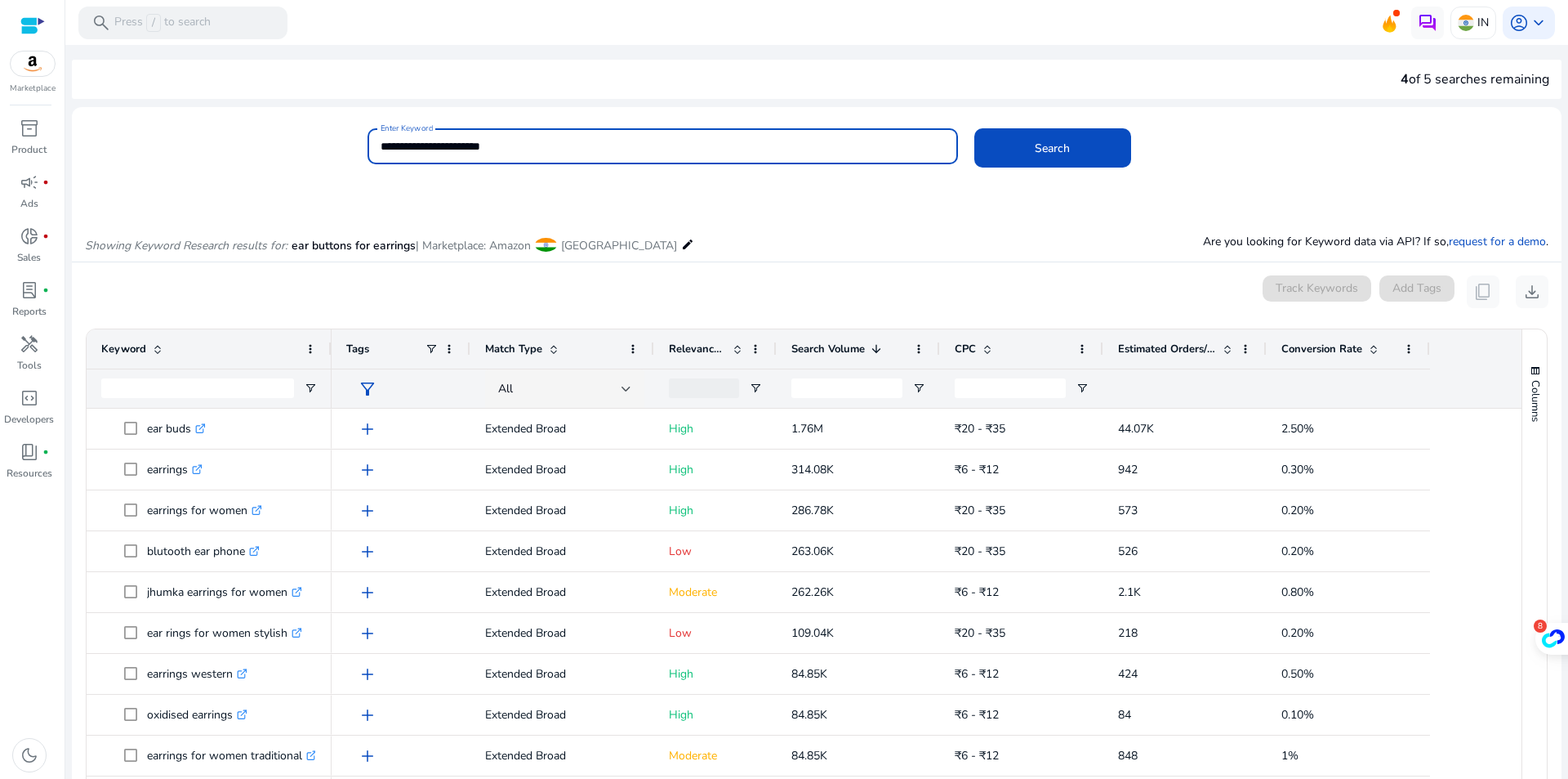
click at [622, 138] on input "**********" at bounding box center [663, 147] width 564 height 18
type input "**********"
click at [974, 129] on button "Search" at bounding box center [1053, 148] width 157 height 39
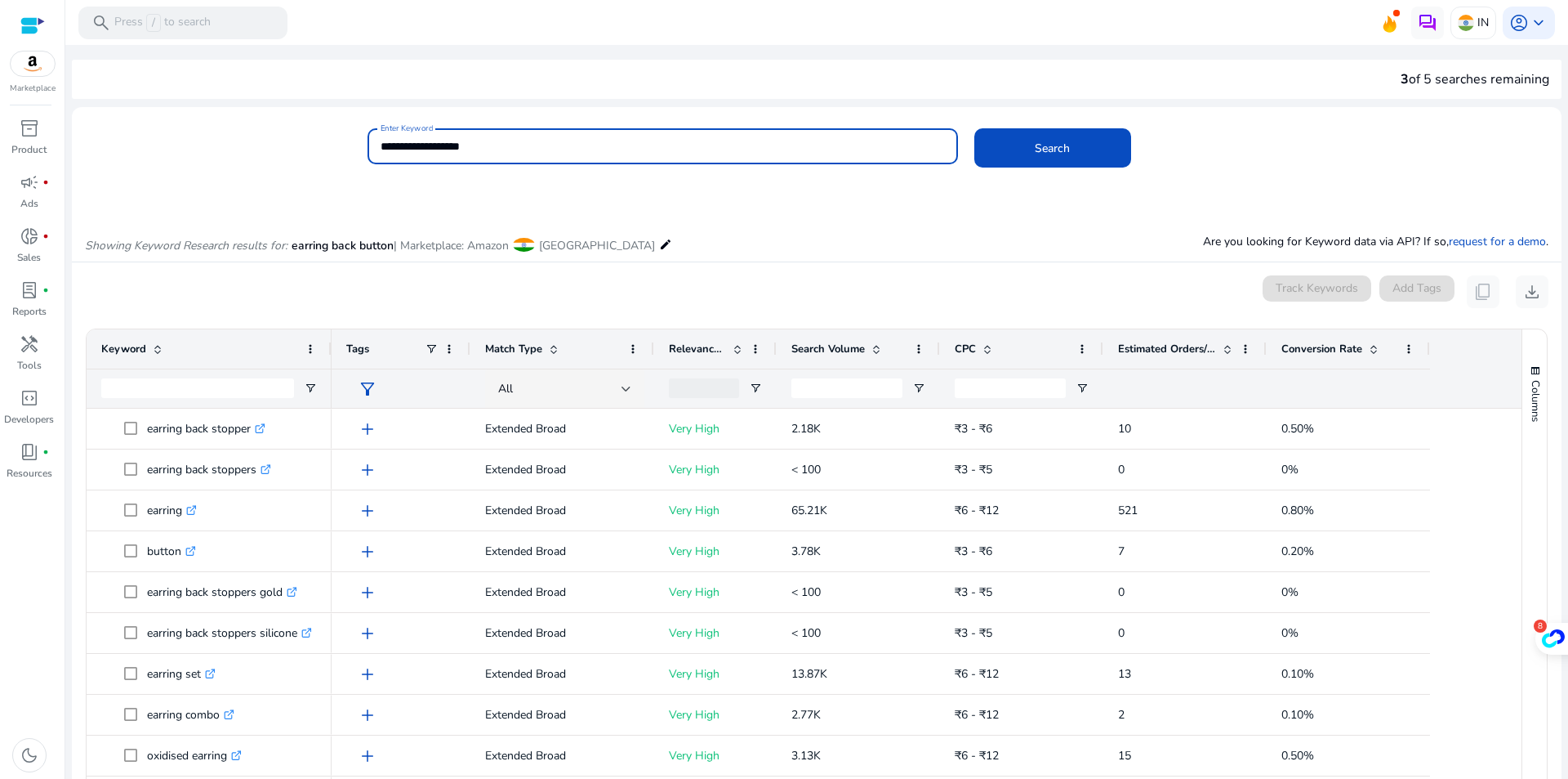
click at [1374, 350] on span at bounding box center [1373, 348] width 13 height 13
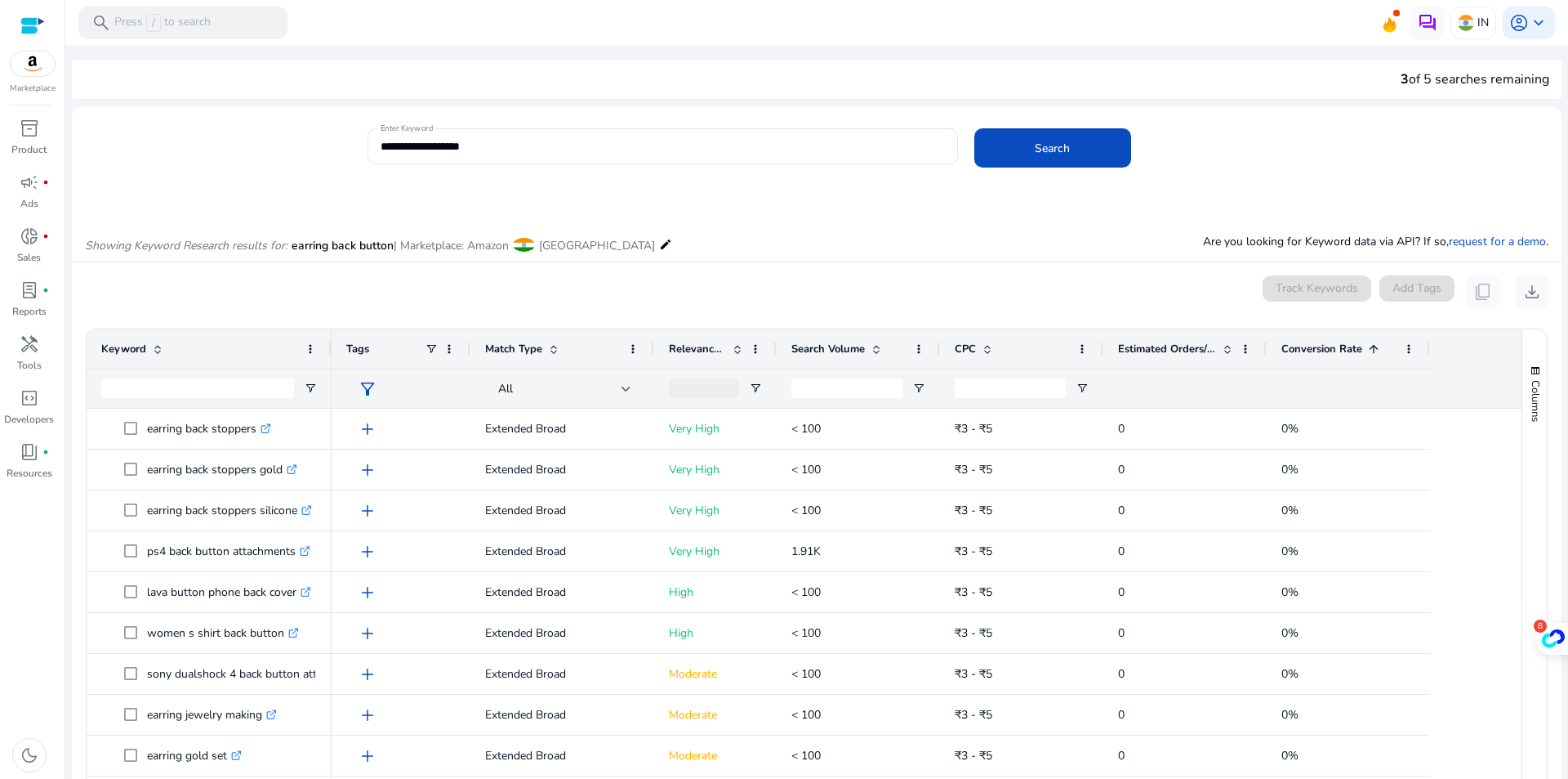
click at [1374, 350] on span at bounding box center [1373, 348] width 13 height 13
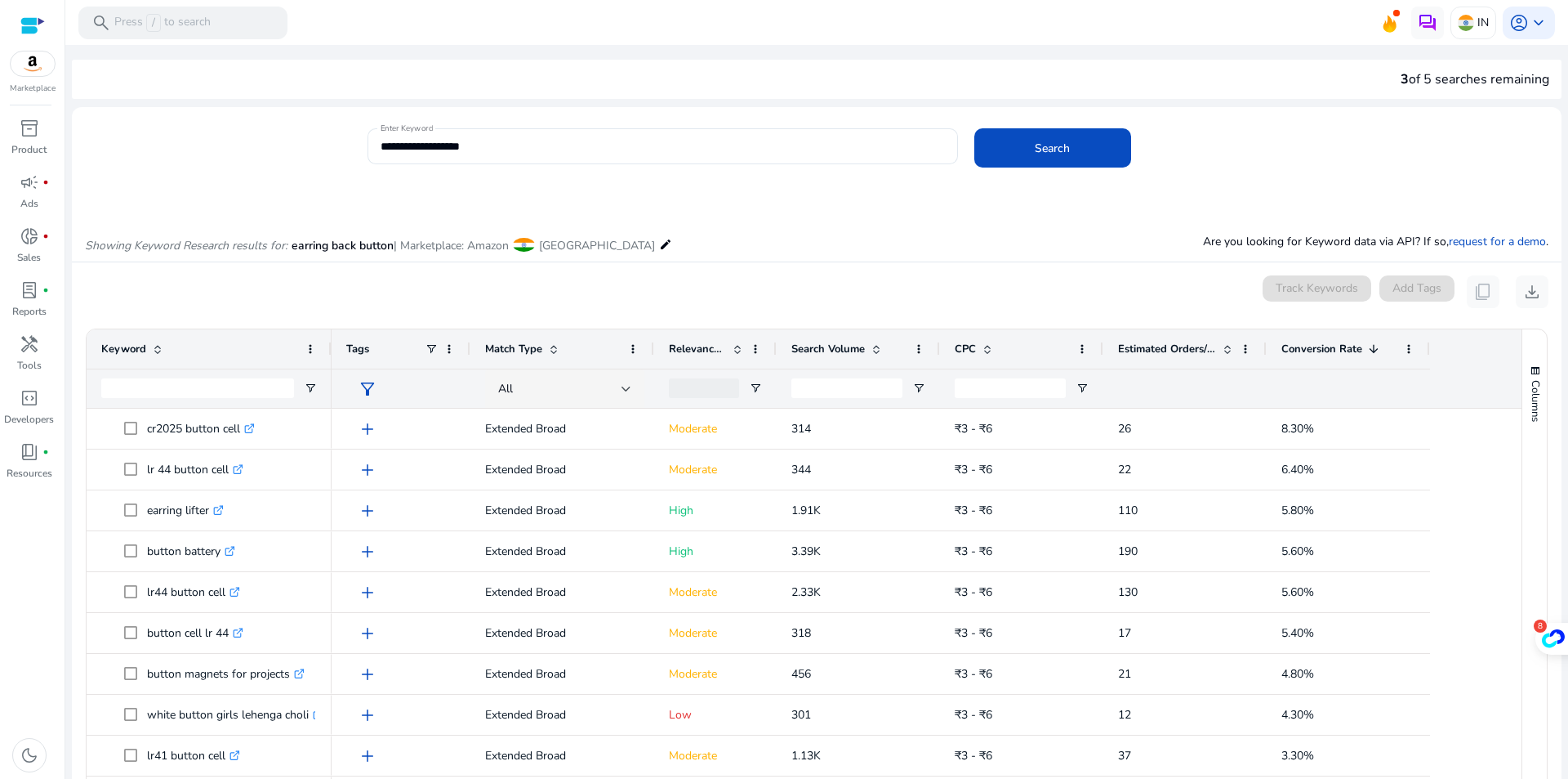
click at [882, 350] on span at bounding box center [876, 348] width 13 height 13
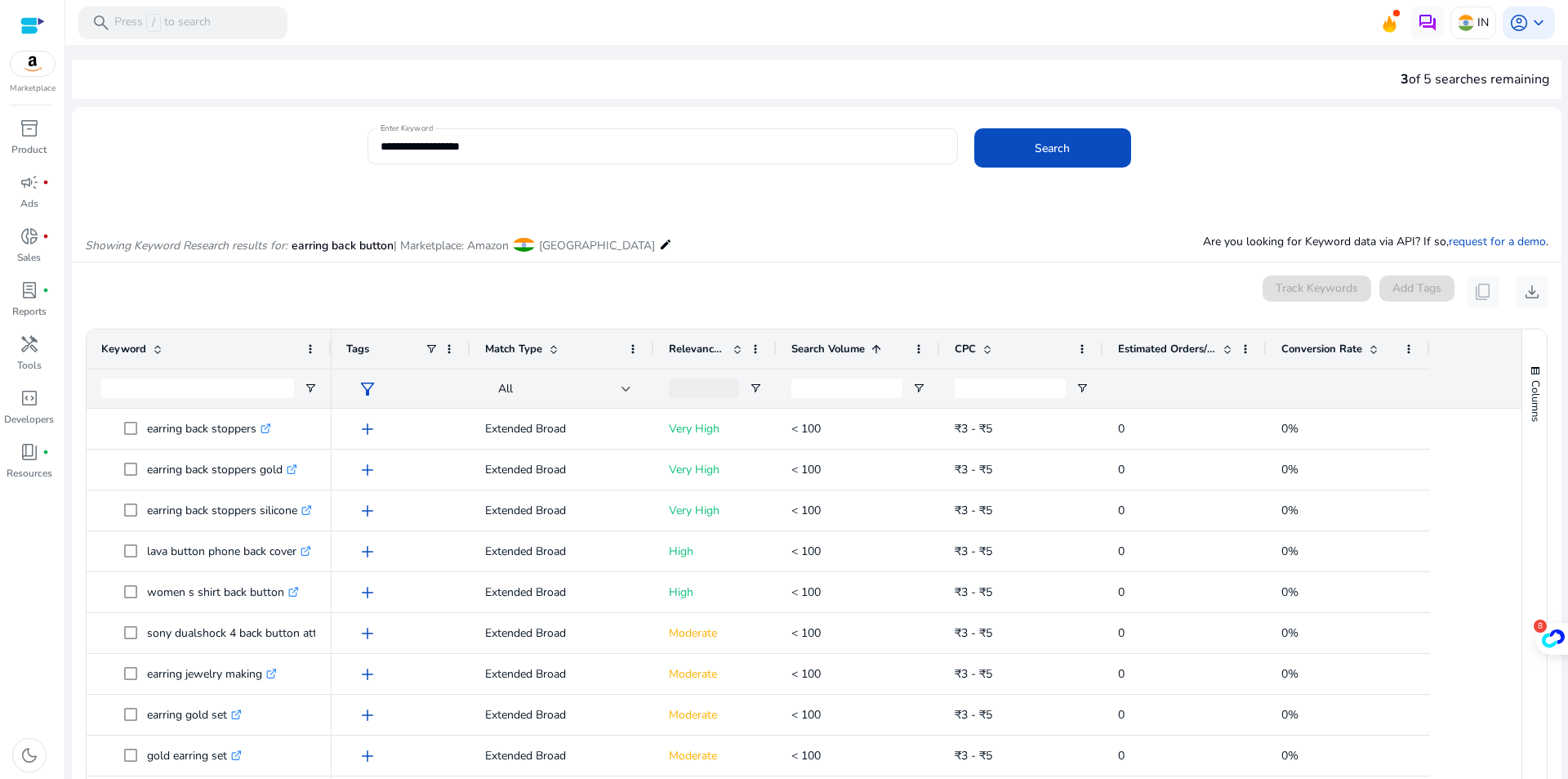
click at [876, 350] on span at bounding box center [876, 348] width 13 height 13
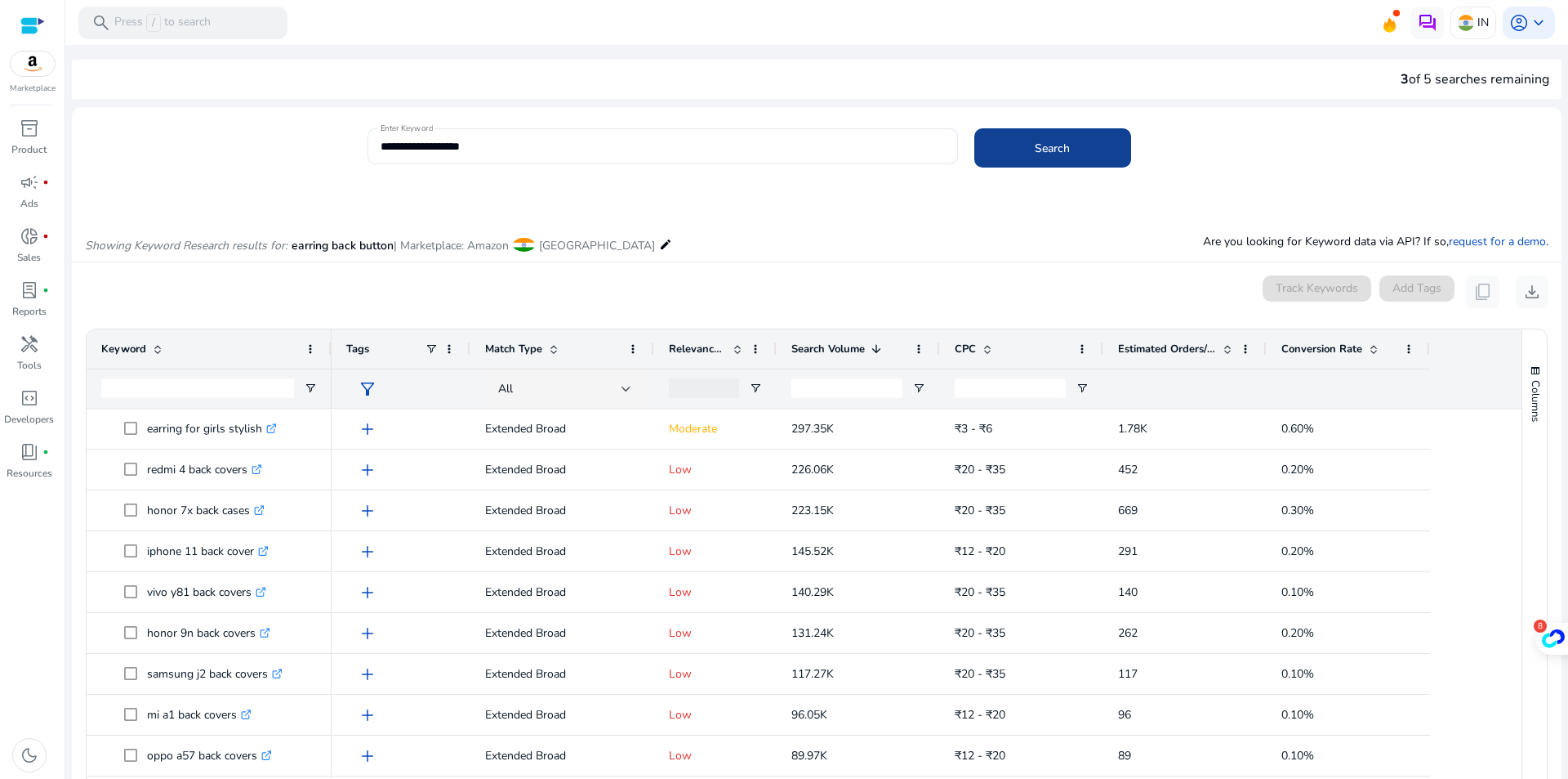
click at [1060, 147] on span "Search" at bounding box center [1052, 147] width 35 height 17
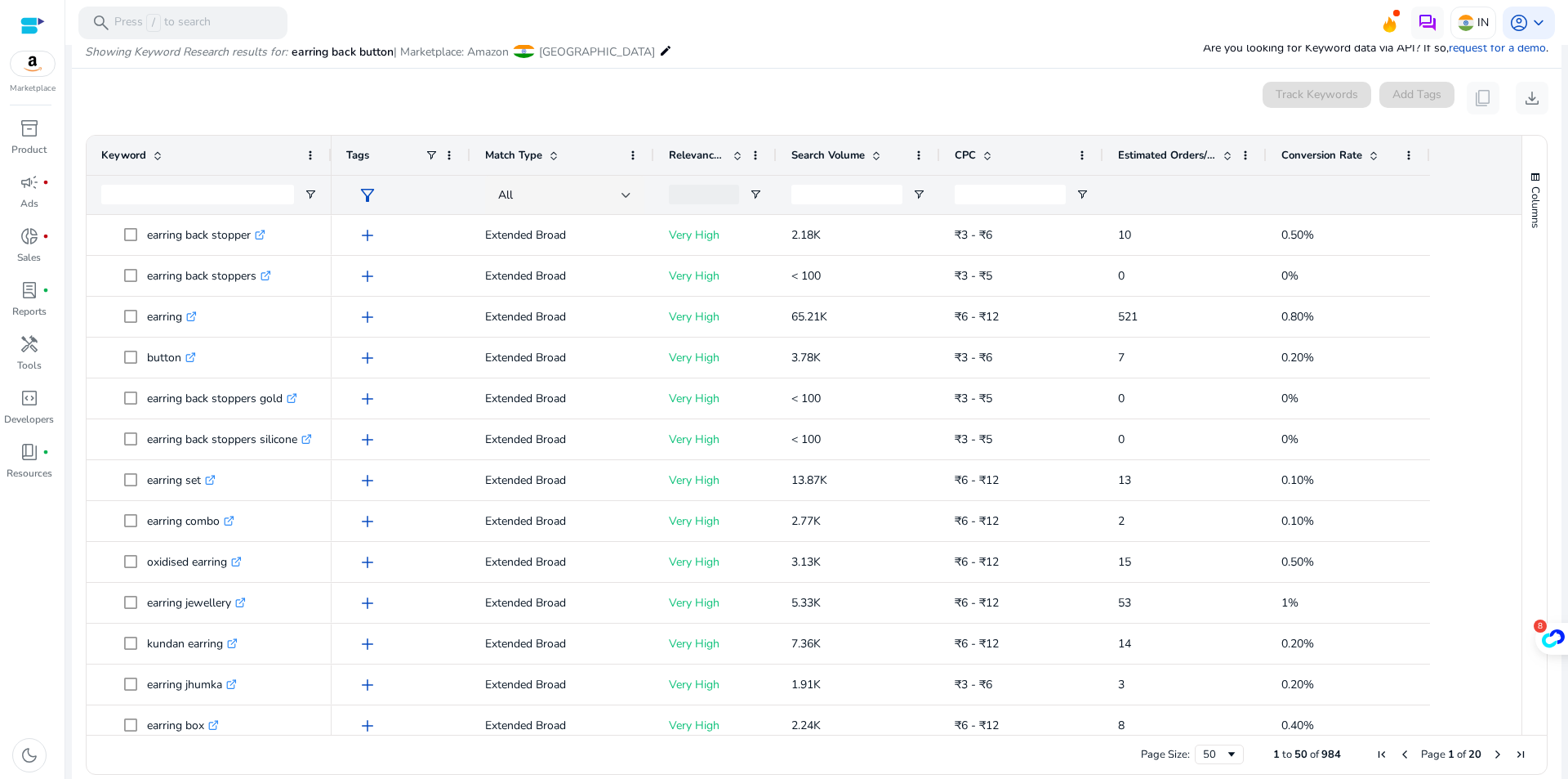
scroll to position [195, 0]
click at [876, 159] on span at bounding box center [876, 155] width 13 height 13
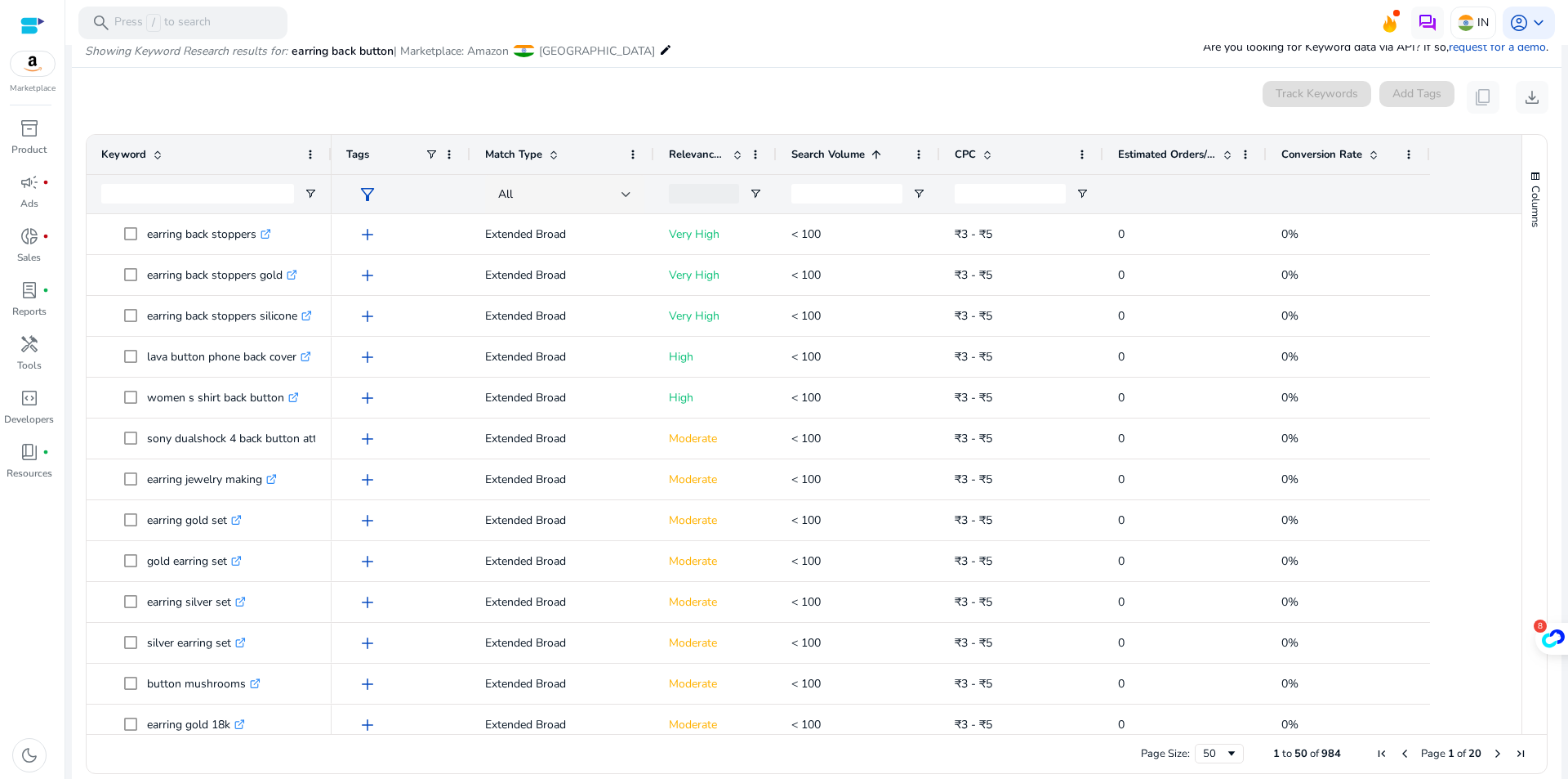
click at [876, 159] on span at bounding box center [876, 155] width 13 height 13
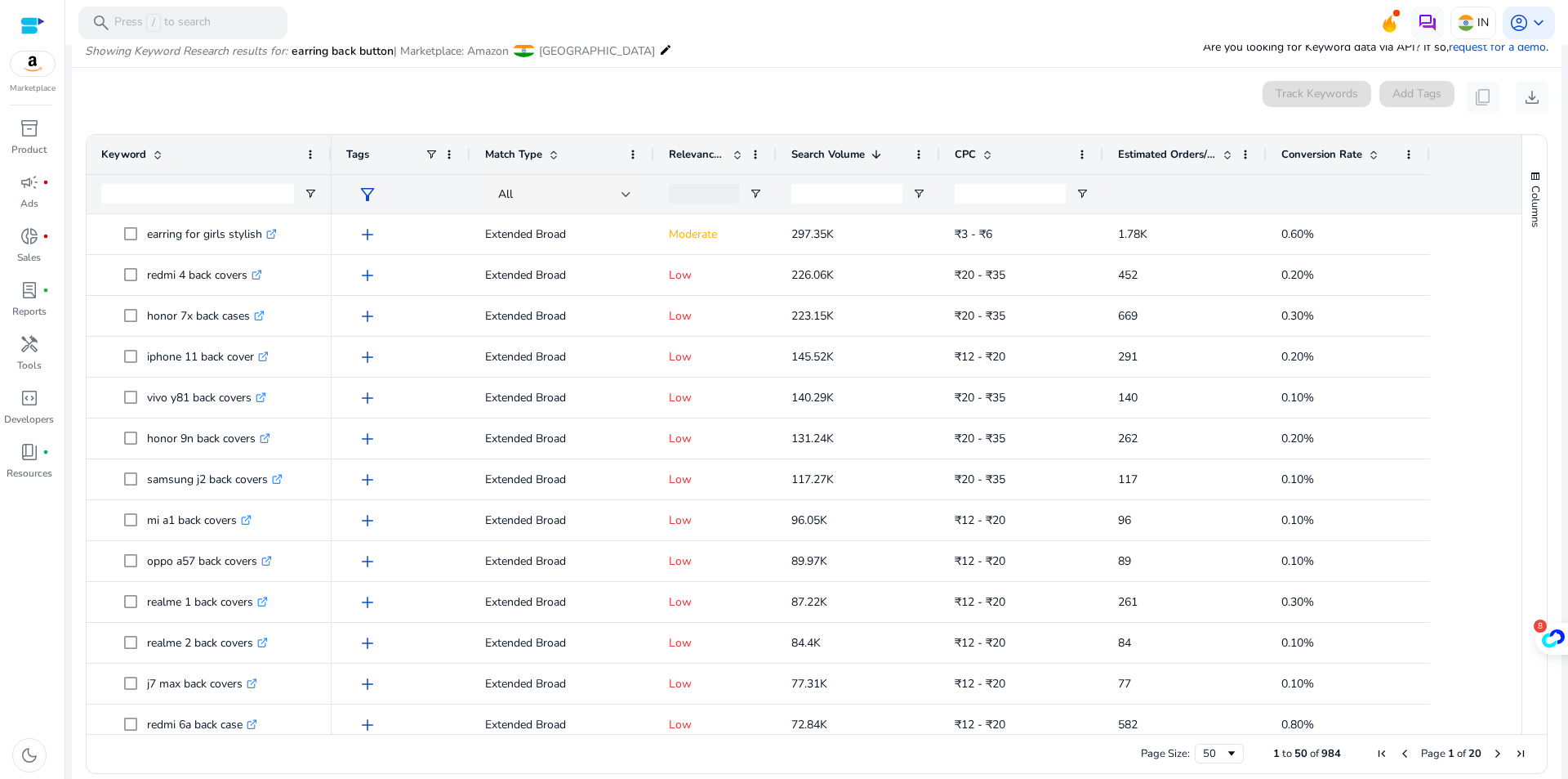
click at [875, 161] on div "Search Volume 1" at bounding box center [849, 155] width 116 height 31
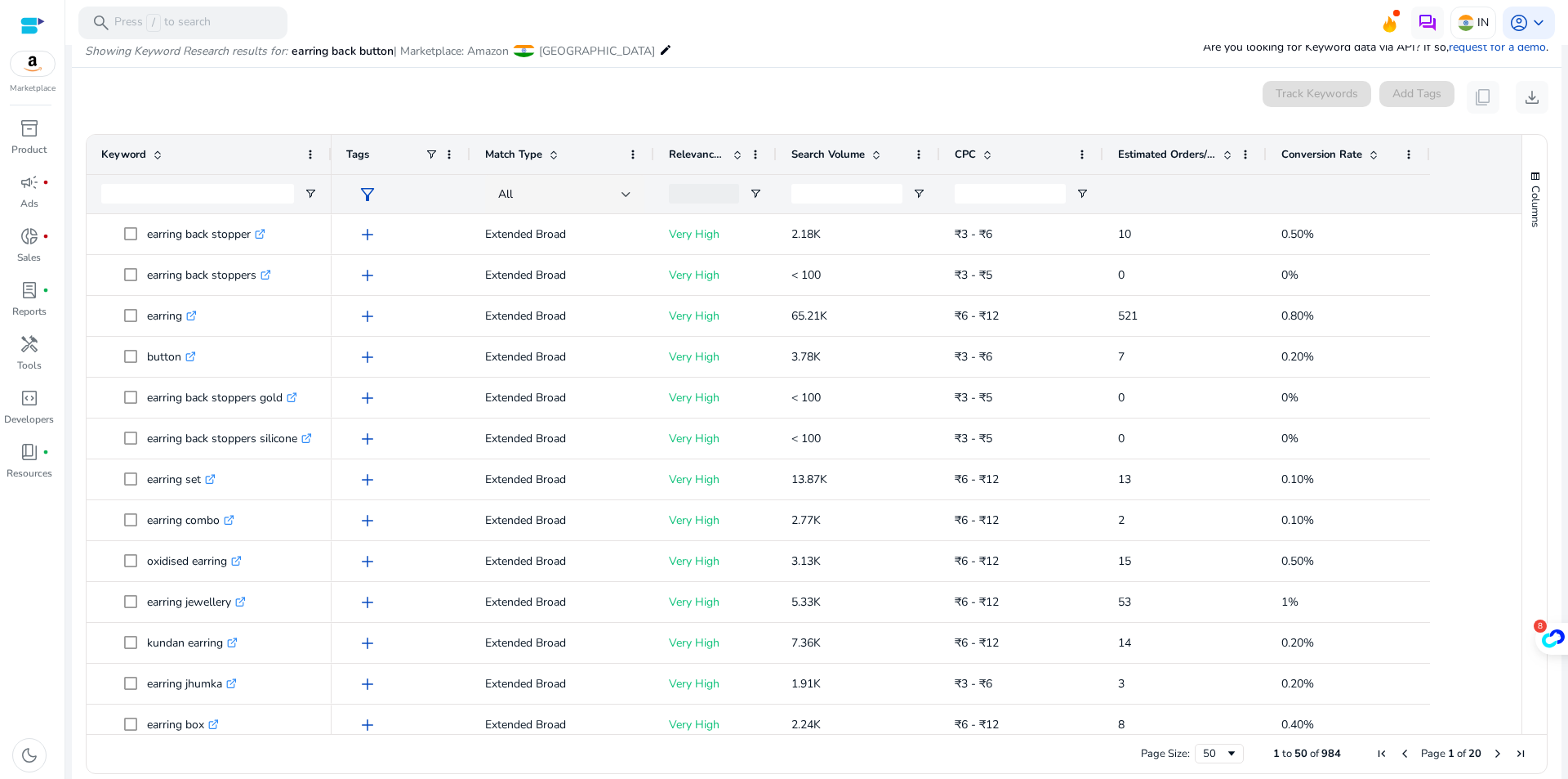
click at [736, 155] on span at bounding box center [738, 155] width 13 height 13
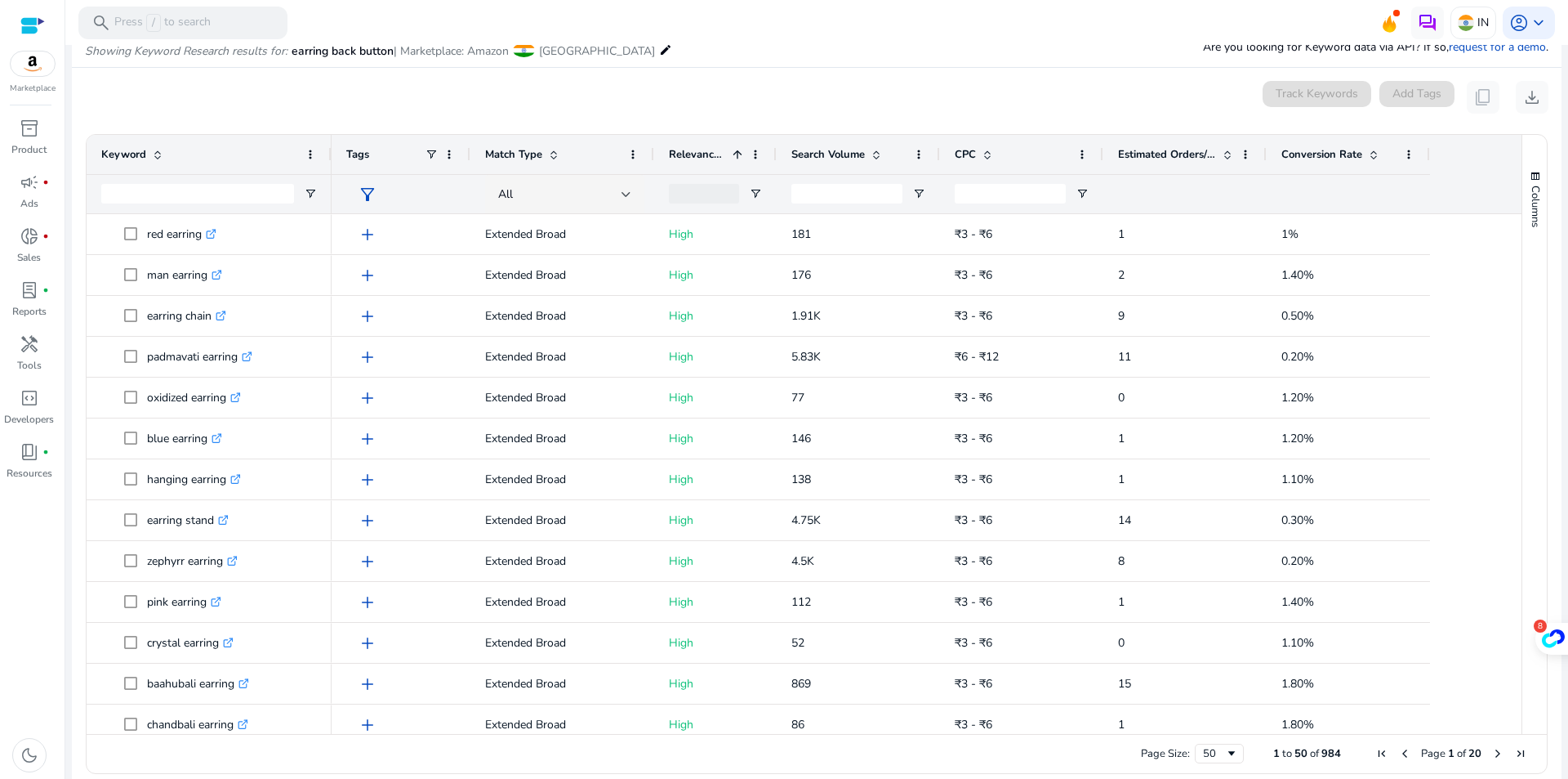
click at [736, 156] on span at bounding box center [738, 155] width 13 height 13
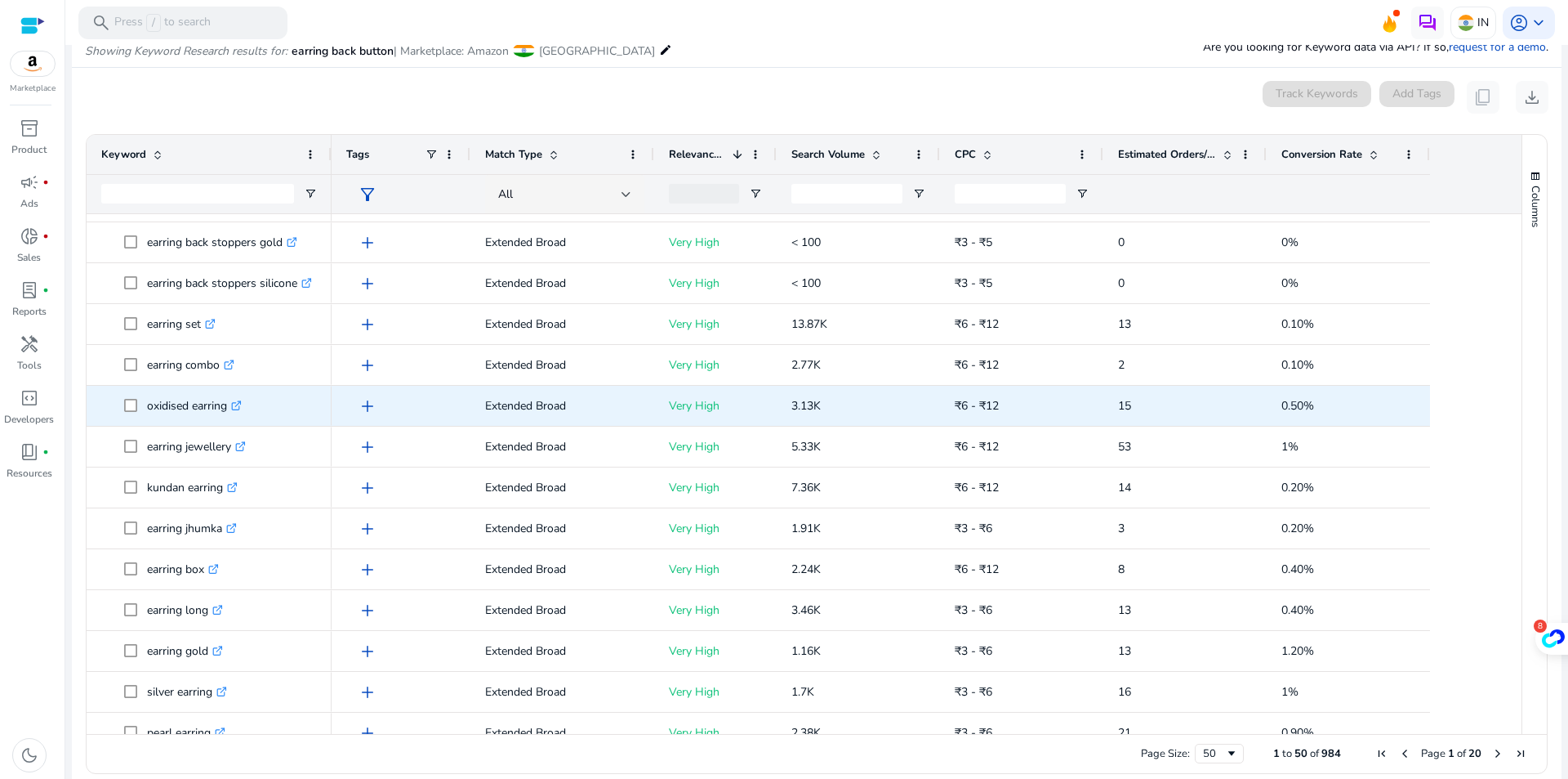
scroll to position [0, 0]
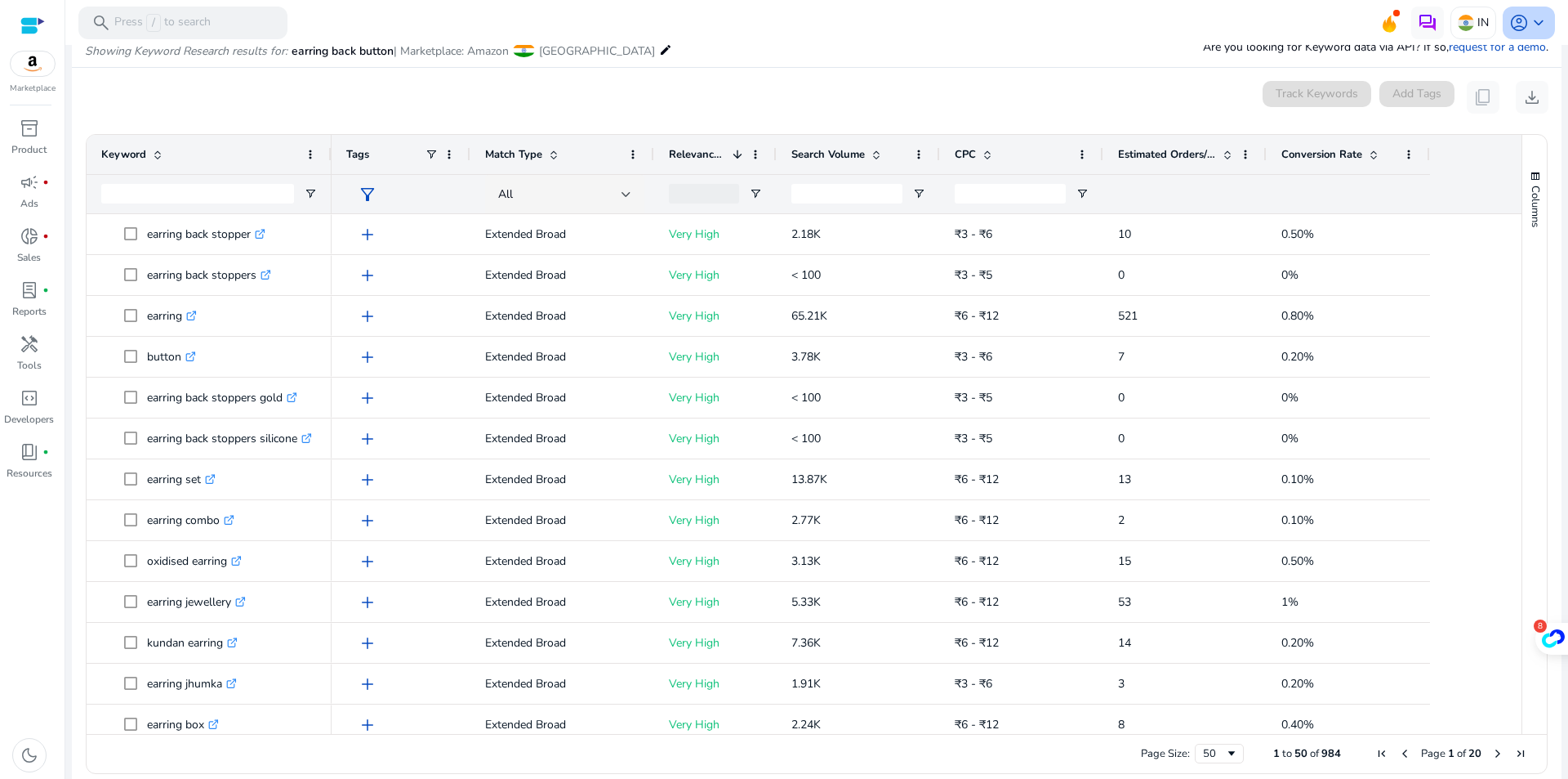
click at [1518, 30] on span "account_circle" at bounding box center [1520, 23] width 20 height 20
